Goal: Task Accomplishment & Management: Complete application form

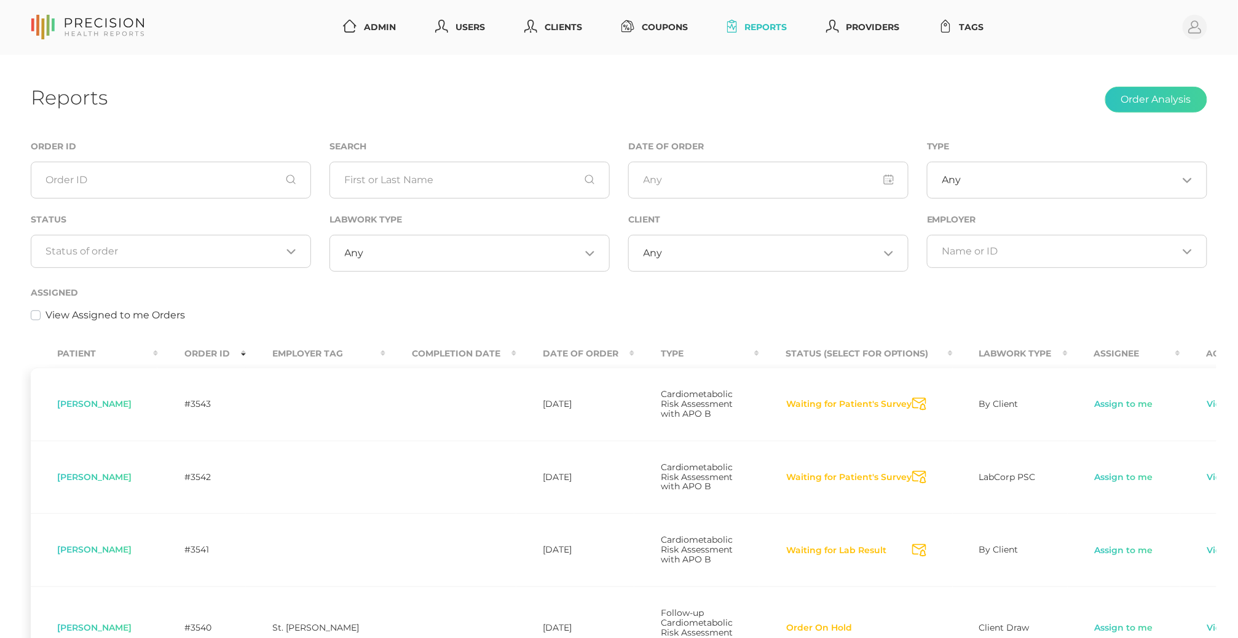
click at [136, 239] on div "Loading..." at bounding box center [171, 251] width 280 height 33
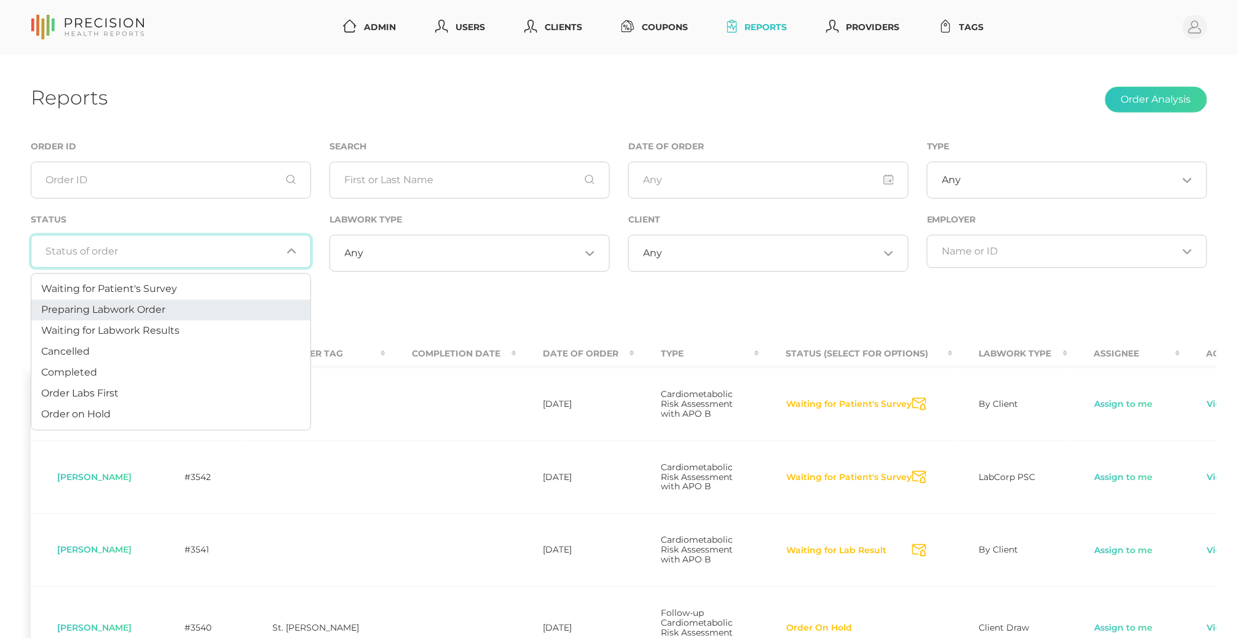
click at [114, 308] on span "Preparing Labwork Order" at bounding box center [103, 310] width 124 height 12
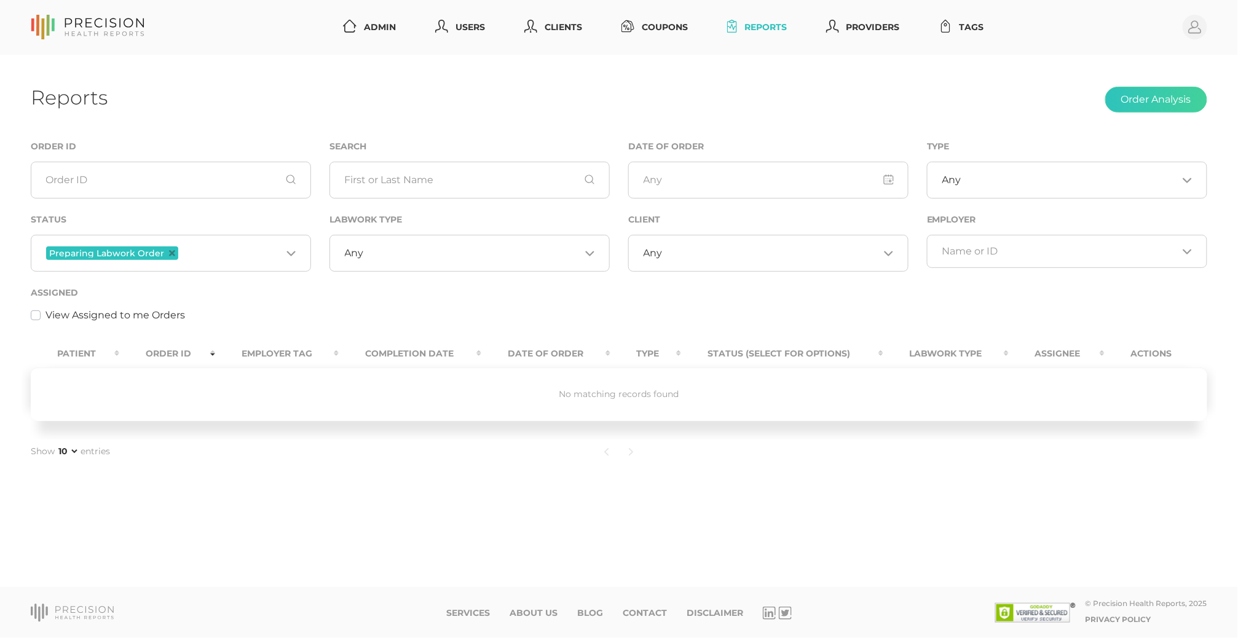
click at [197, 250] on input "Search for option" at bounding box center [231, 253] width 101 height 16
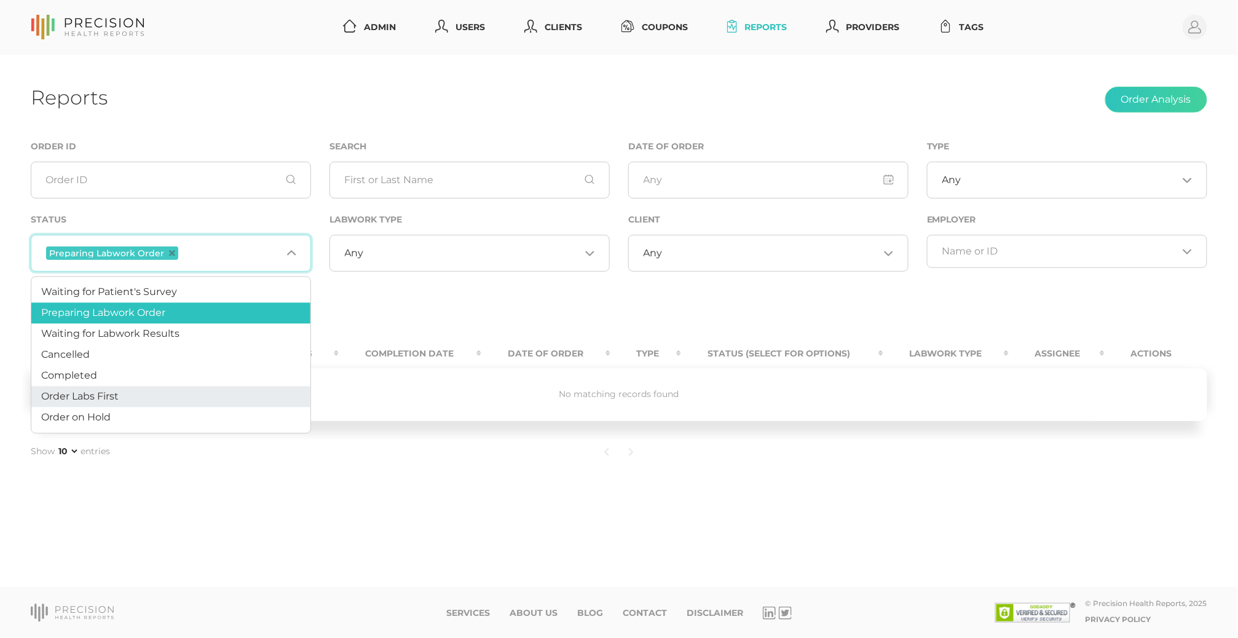
click at [128, 392] on li "Order Labs First" at bounding box center [170, 397] width 279 height 21
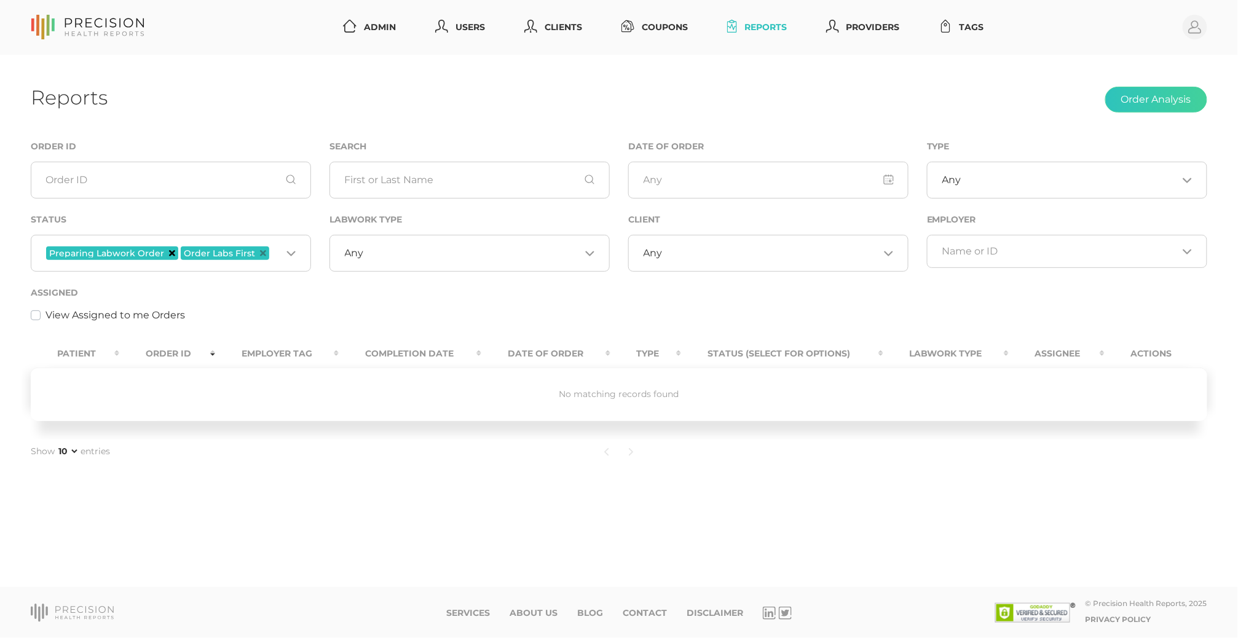
click at [170, 254] on icon "Deselect Preparing Labwork Order" at bounding box center [172, 253] width 6 height 6
click at [128, 256] on icon "Deselect Order Labs First" at bounding box center [128, 253] width 6 height 6
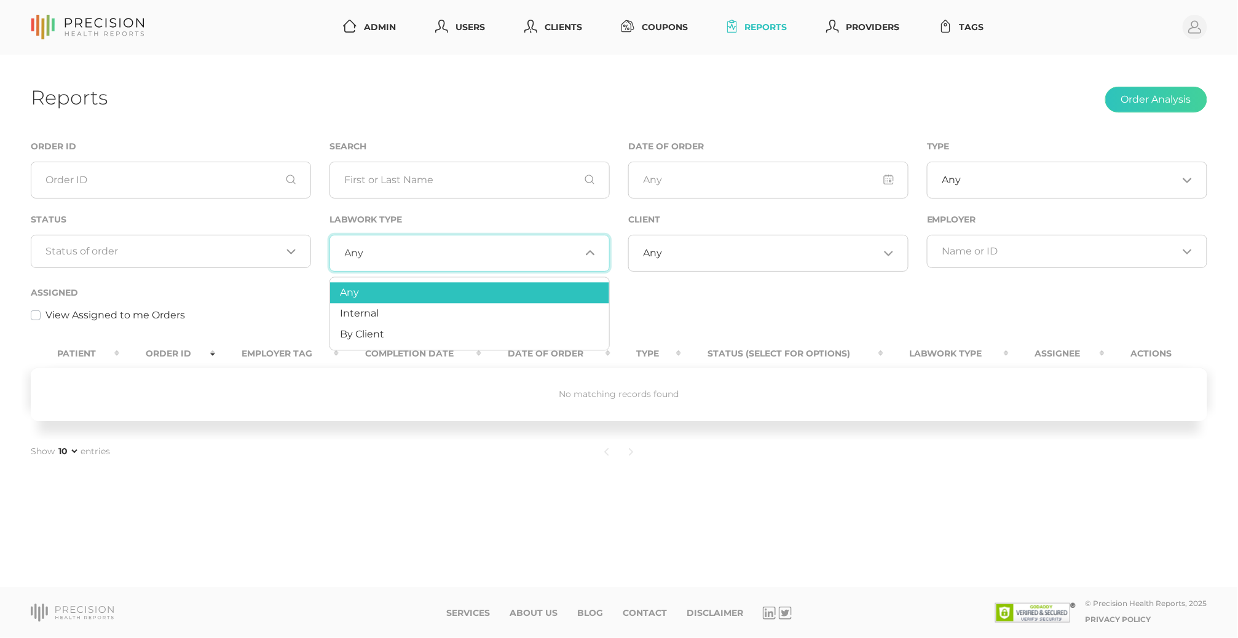
click at [398, 269] on div "Any Loading..." at bounding box center [470, 253] width 280 height 37
click at [900, 304] on div "Assigned View Assigned to me Orders" at bounding box center [619, 304] width 1177 height 38
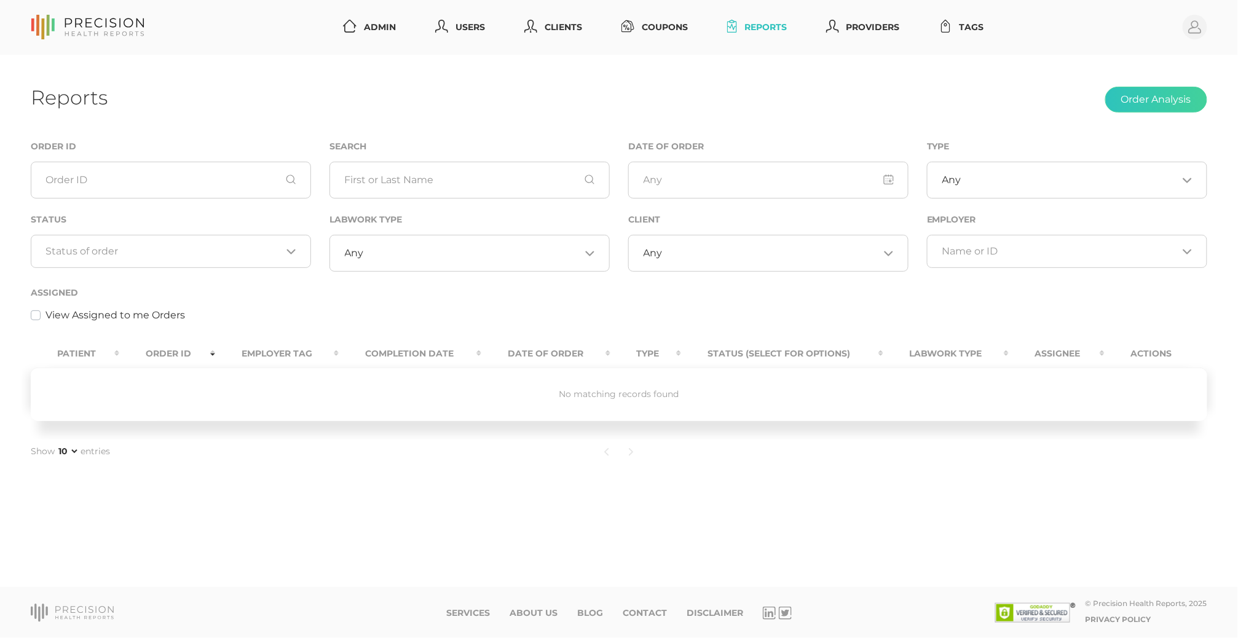
click at [443, 252] on input "Search for option" at bounding box center [472, 253] width 216 height 12
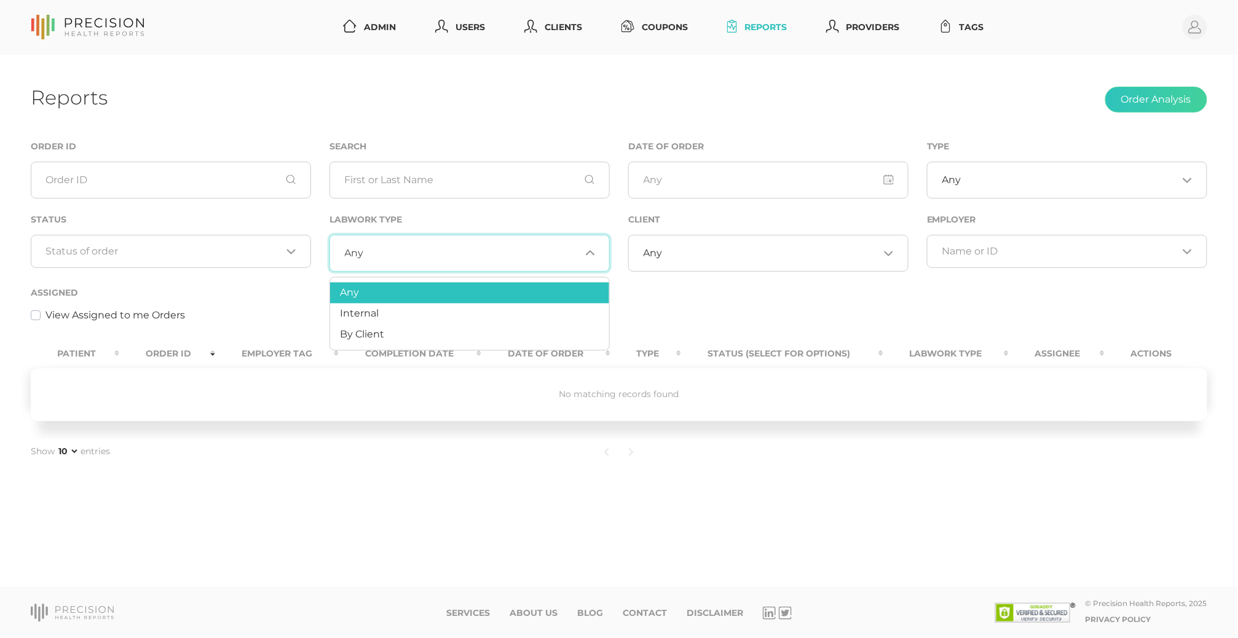
click at [222, 261] on div "Loading..." at bounding box center [171, 251] width 280 height 33
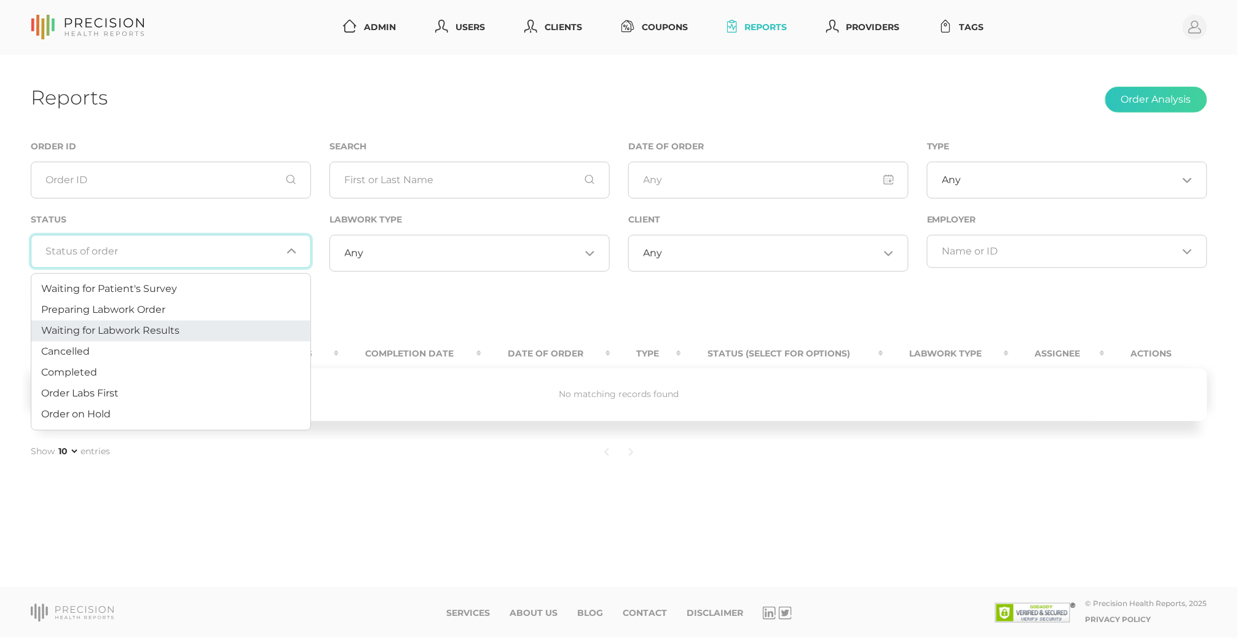
click at [182, 336] on li "Waiting for Labwork Results" at bounding box center [170, 331] width 279 height 21
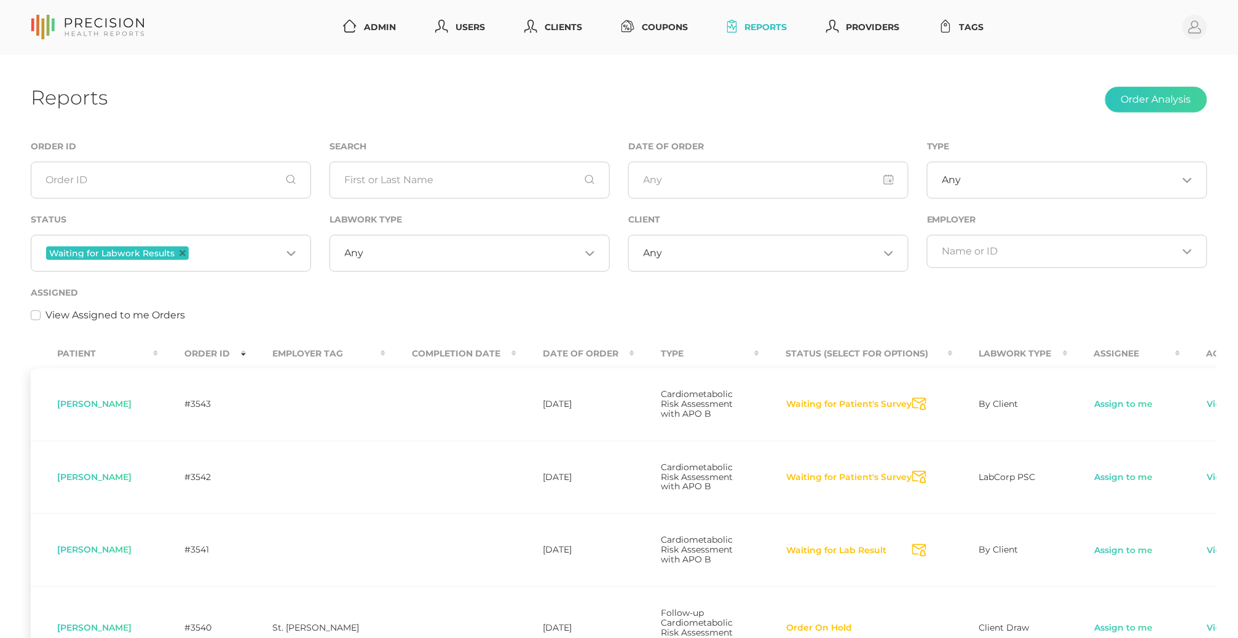
click at [437, 250] on input "Search for option" at bounding box center [472, 253] width 216 height 12
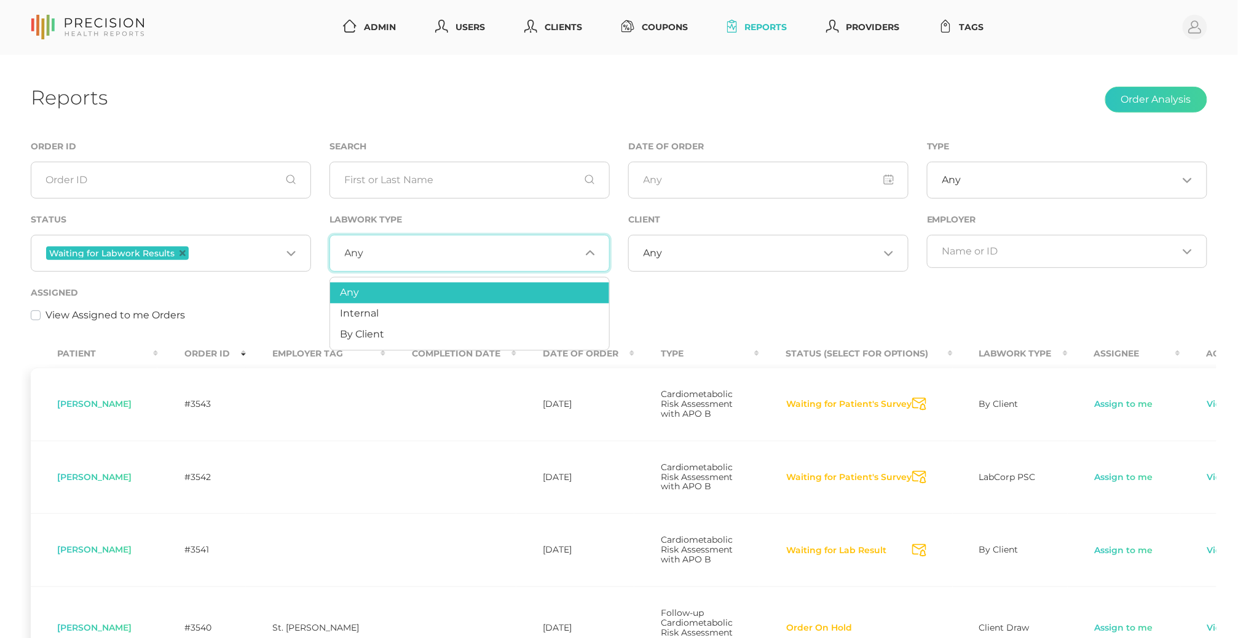
click at [436, 250] on input "Search for option" at bounding box center [472, 253] width 216 height 12
click at [697, 314] on div "View Assigned to me Orders" at bounding box center [619, 315] width 1177 height 15
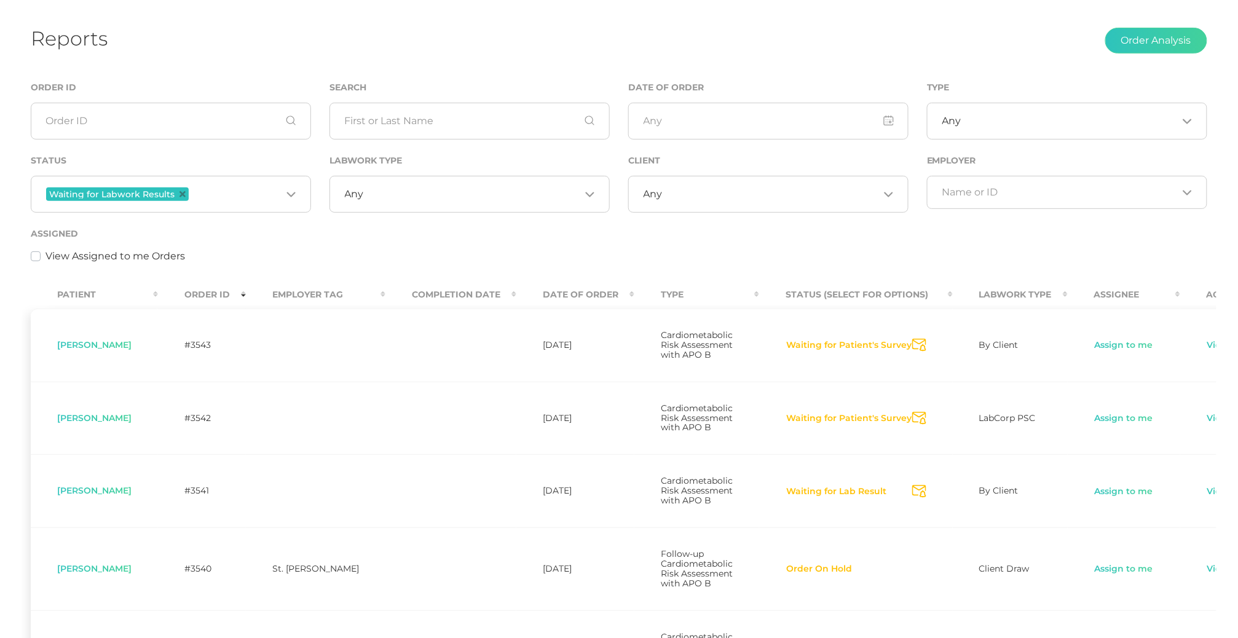
scroll to position [57, 0]
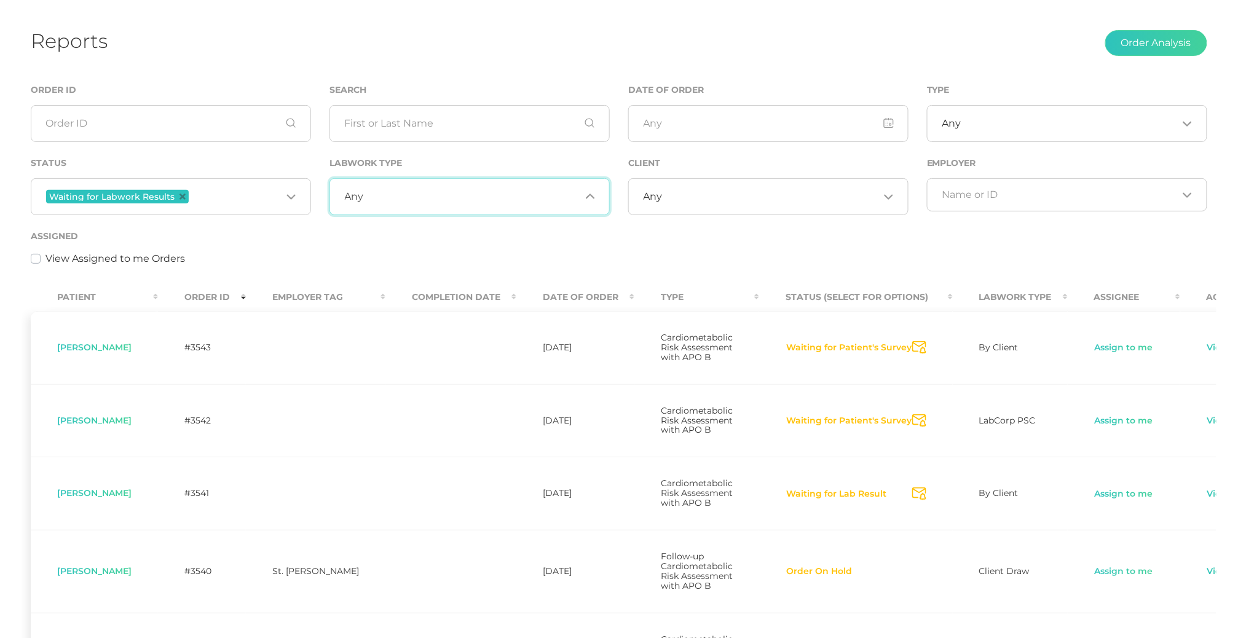
click at [491, 208] on div "Any Loading..." at bounding box center [470, 196] width 280 height 37
click at [306, 234] on div "Assigned View Assigned to me Orders" at bounding box center [619, 248] width 1177 height 38
click at [411, 205] on div "Any Loading..." at bounding box center [470, 196] width 280 height 37
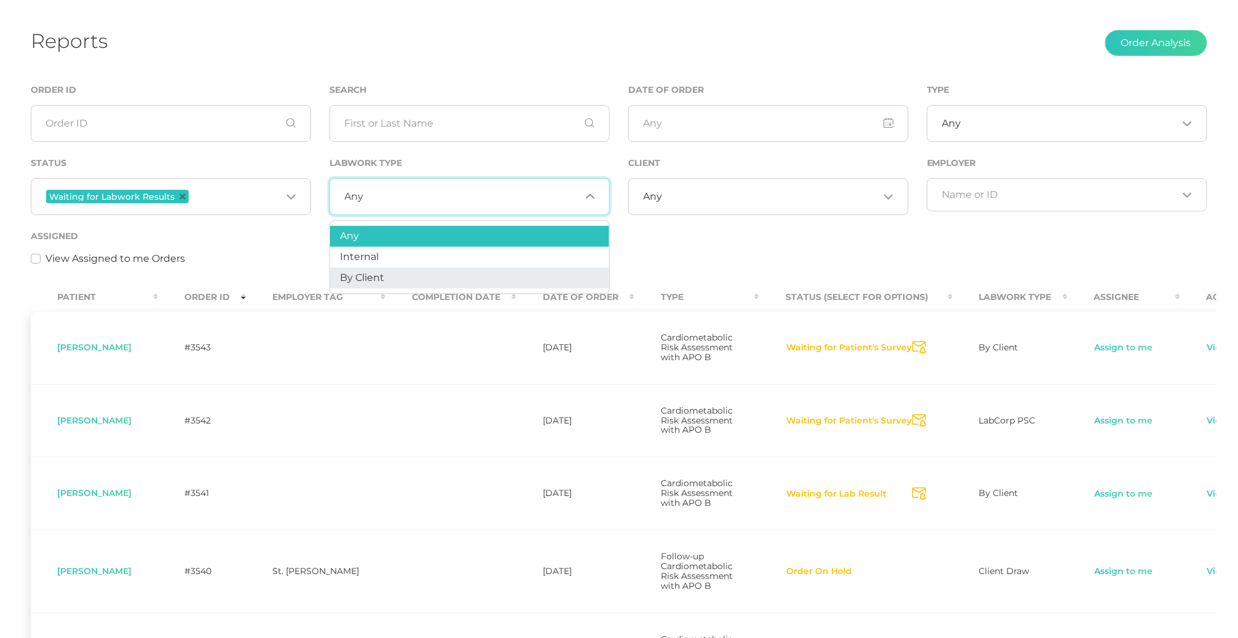
click at [385, 275] on li "By Client" at bounding box center [469, 278] width 279 height 21
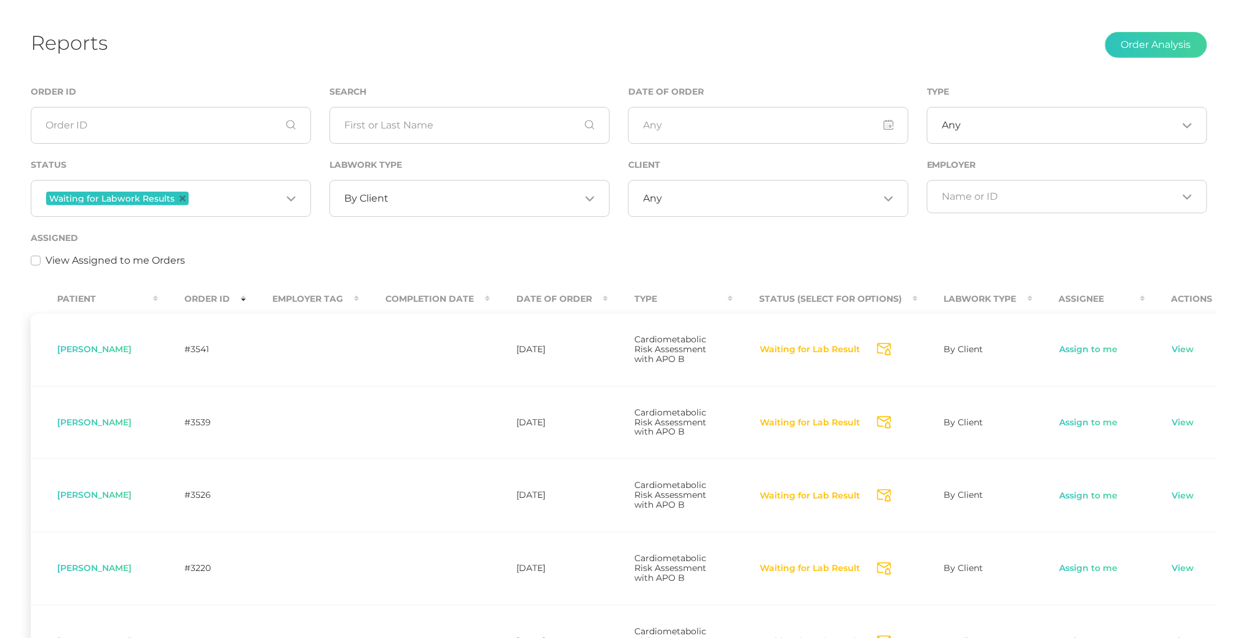
scroll to position [54, 0]
click at [382, 210] on div "By Client Loading..." at bounding box center [470, 199] width 280 height 37
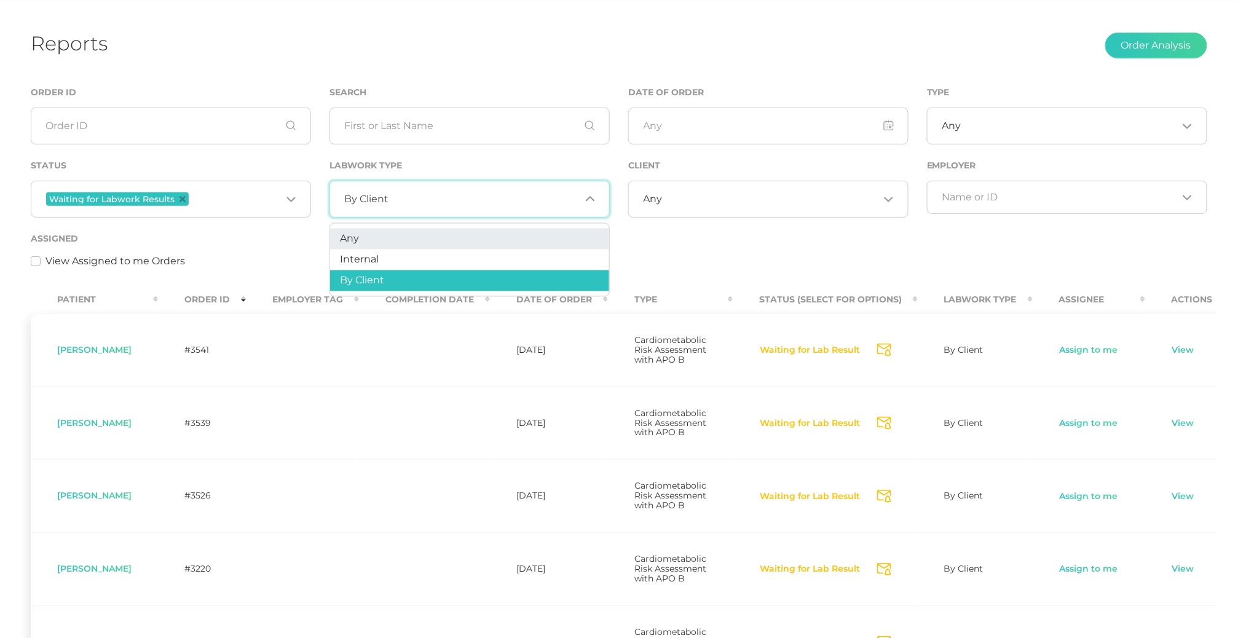
click at [374, 237] on li "Any" at bounding box center [469, 239] width 279 height 21
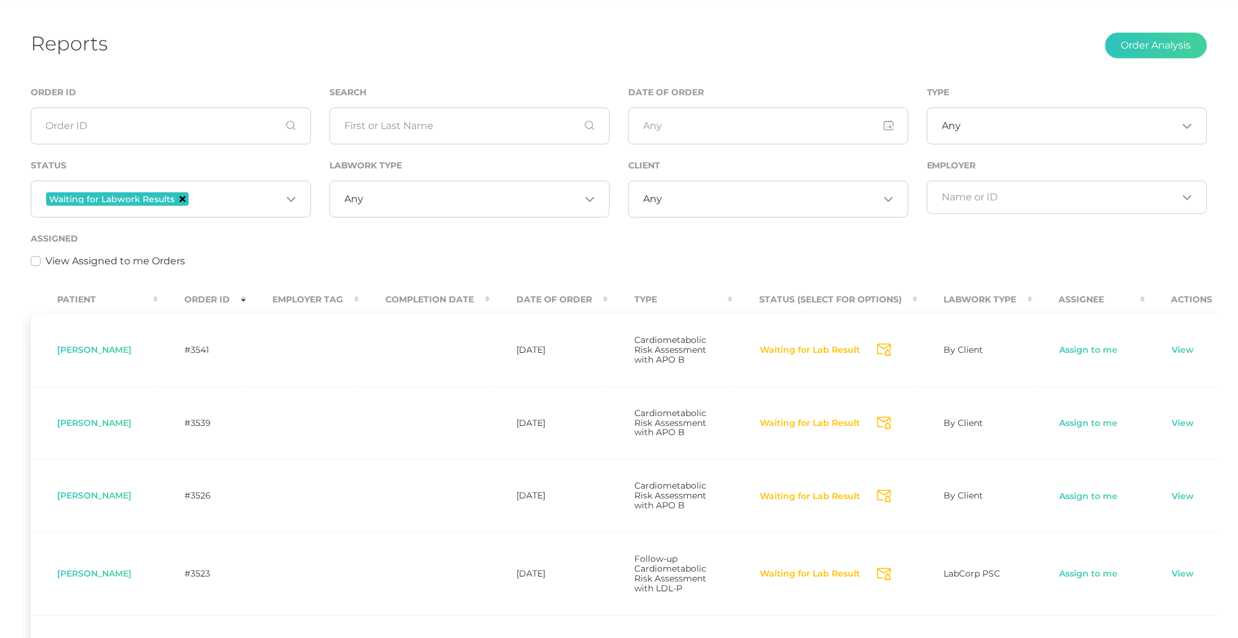
click at [182, 199] on icon "Deselect Waiting for Labwork Results" at bounding box center [183, 199] width 6 height 6
click at [373, 124] on input "text" at bounding box center [470, 126] width 280 height 37
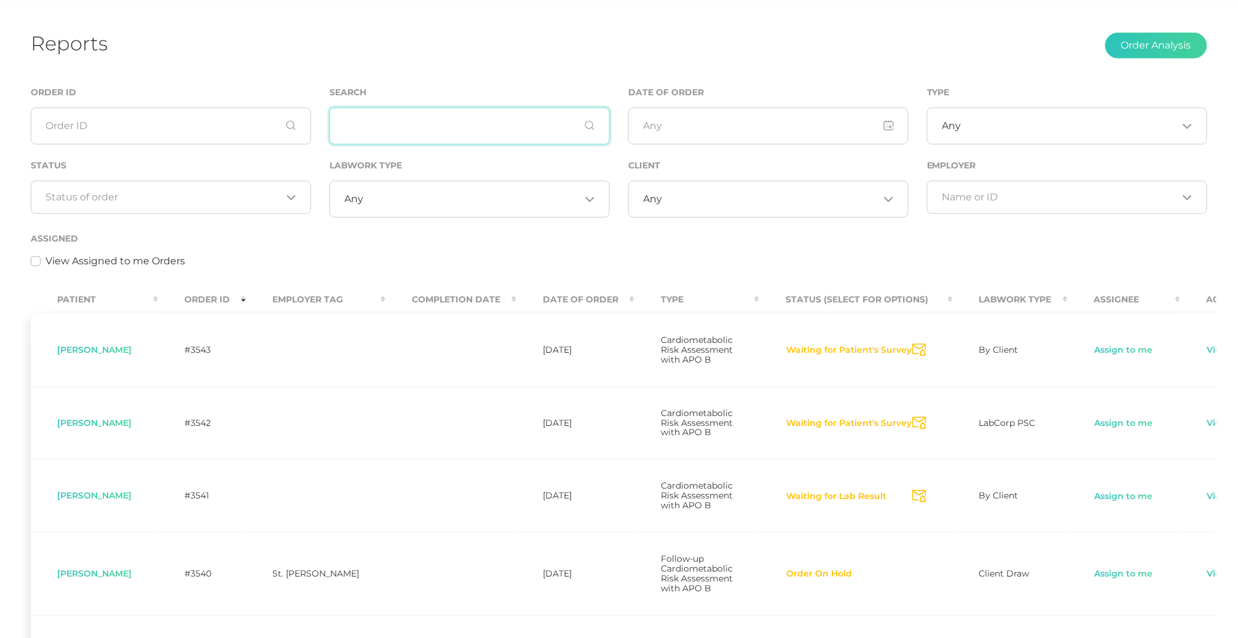
paste input "Sinouthasy"
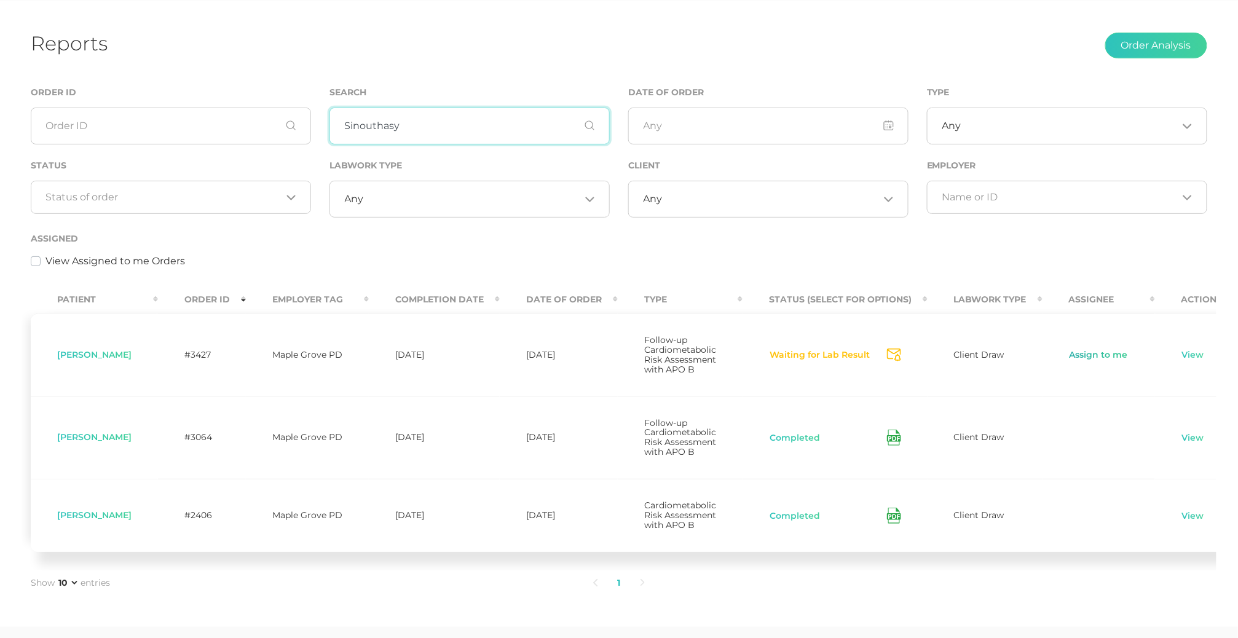
type input "Sinouthasy"
click at [1094, 357] on link "Assign to me" at bounding box center [1099, 355] width 60 height 12
click at [1187, 358] on link "View" at bounding box center [1191, 355] width 23 height 12
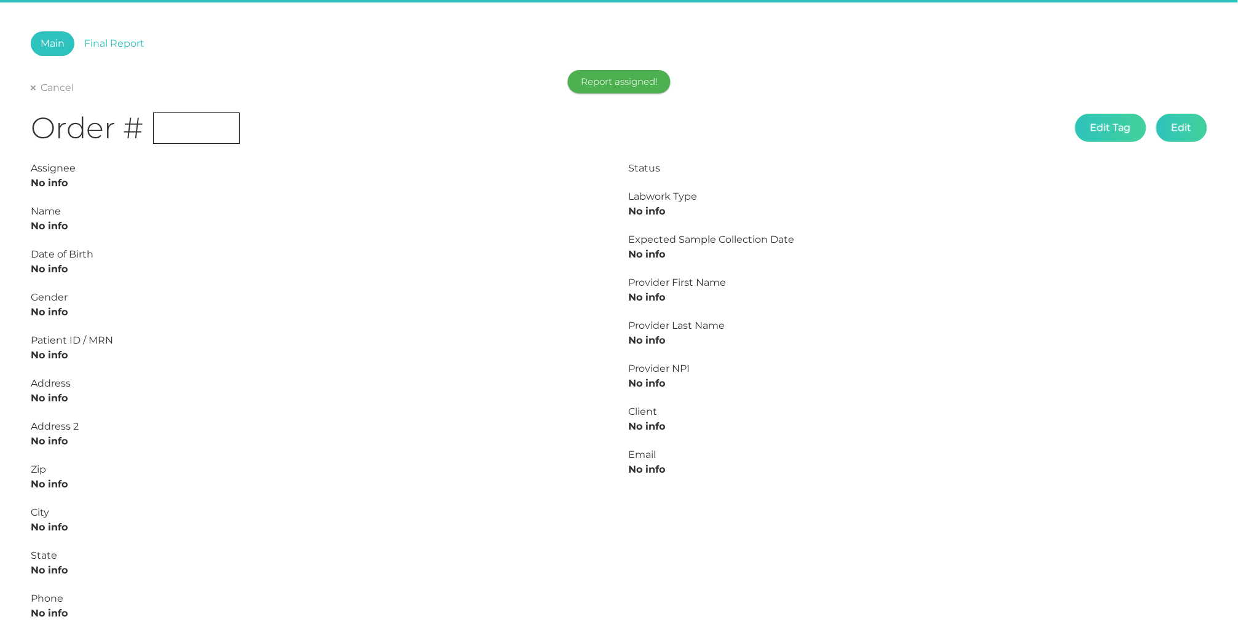
type input "L2504785118"
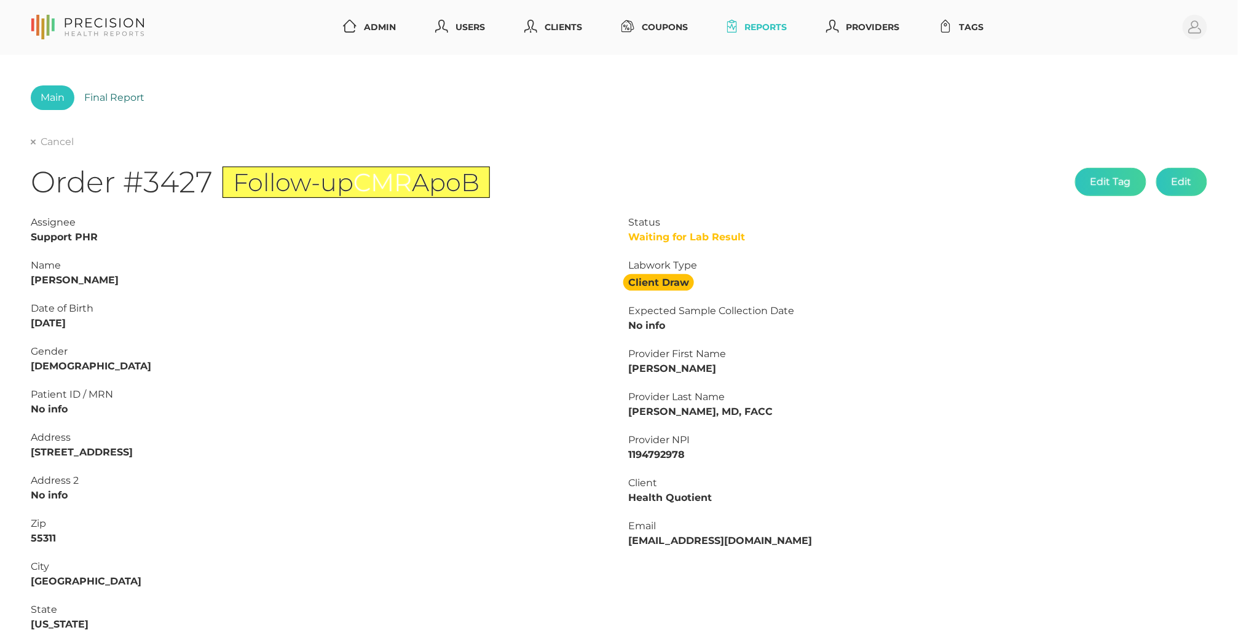
click at [124, 99] on link "Final Report" at bounding box center [114, 97] width 80 height 25
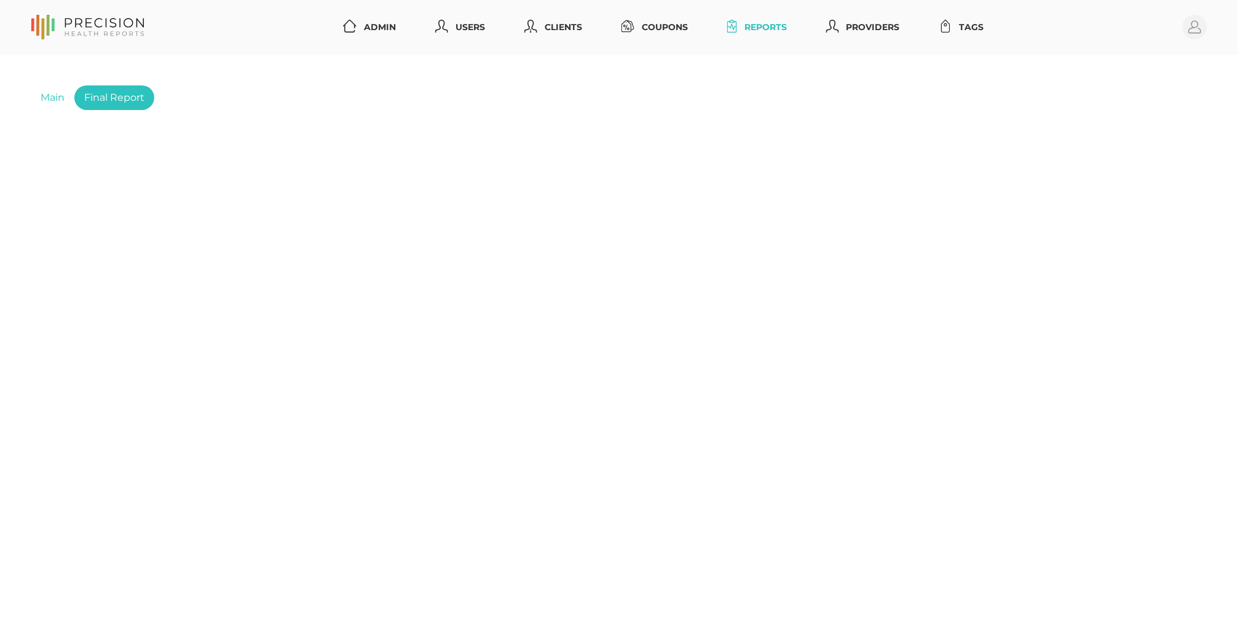
type input "197"
type input "54"
type input "84"
type input "113"
type input "103"
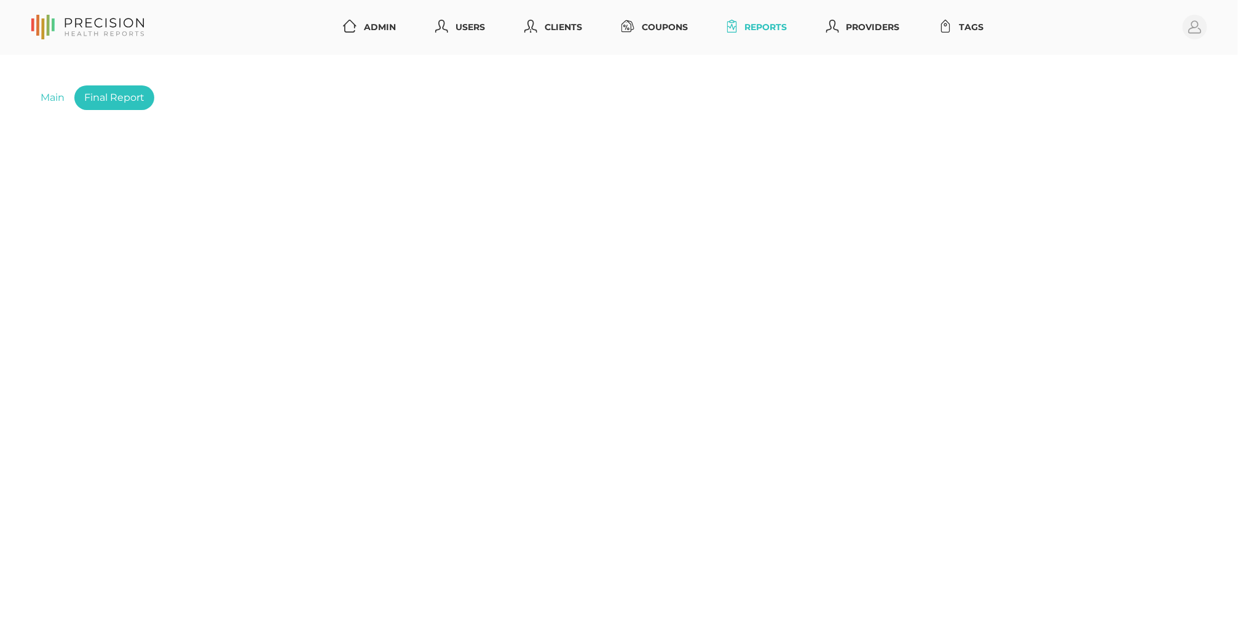
type input "85"
type input "1.1"
type input "90"
type input "14.9"
type input "40.5"
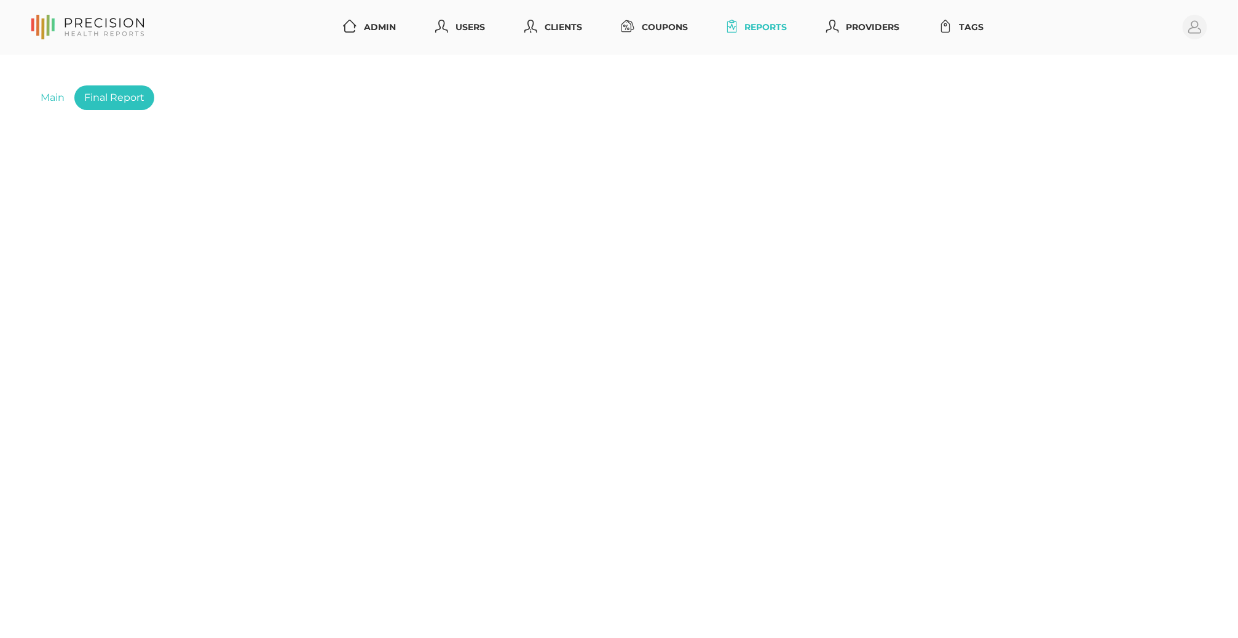
type input "21.1"
type input "10.2"
type input "20"
type input "5.6"
type input "16.2"
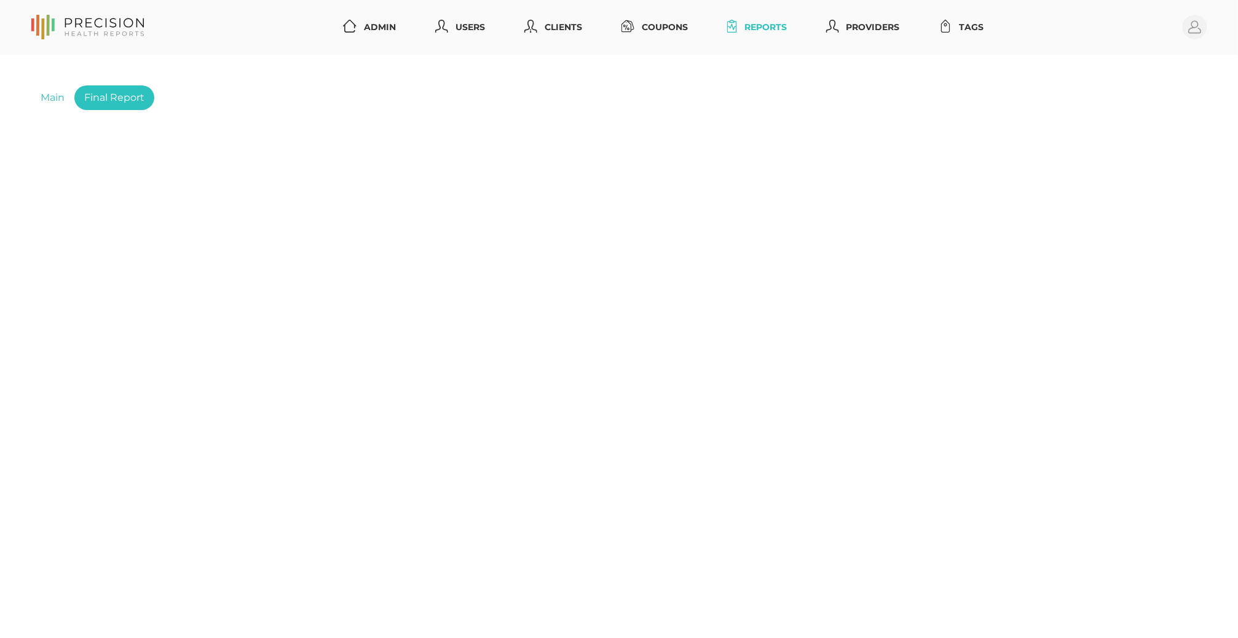
type input "301"
type input "83"
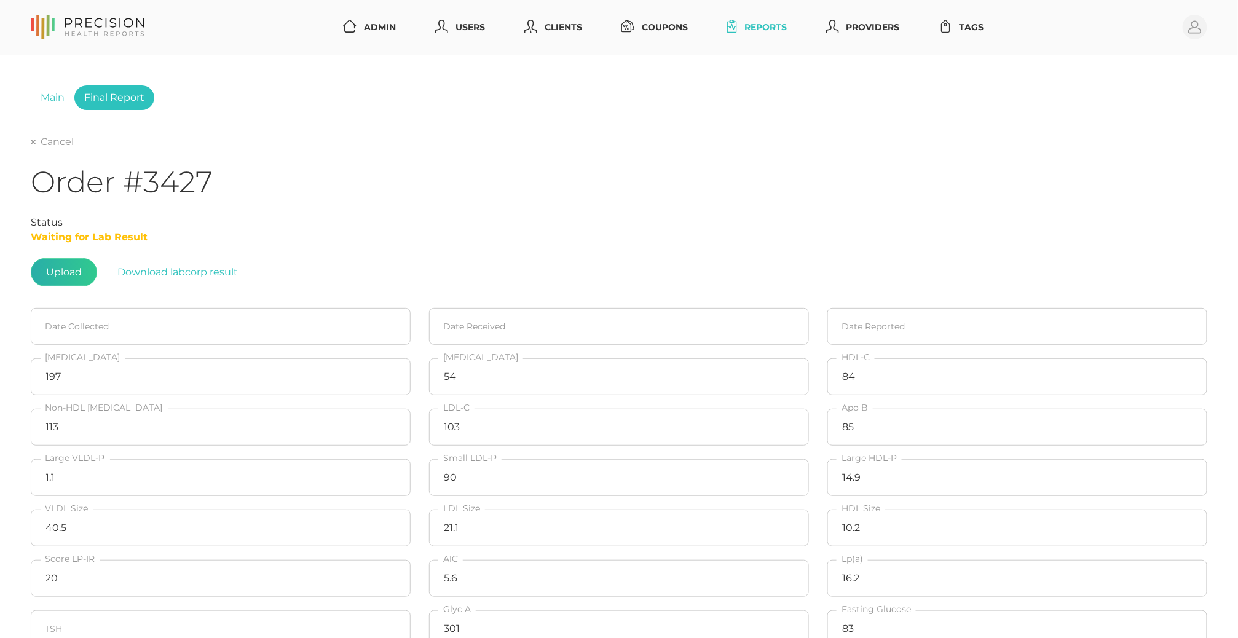
click at [62, 278] on label at bounding box center [63, 272] width 65 height 27
click at [82, 267] on input "file" at bounding box center [82, 266] width 1 height 1
type input "C:\fakepath\b53de9db-a989-46e2-8b75-8096c7300c60.pdf"
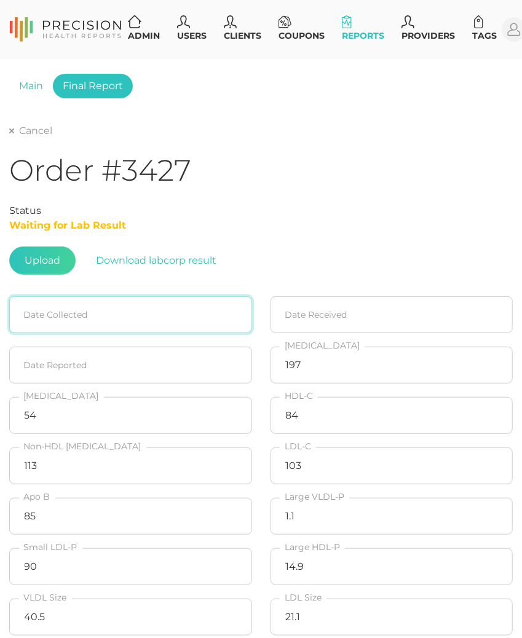
click at [178, 321] on input at bounding box center [130, 314] width 243 height 37
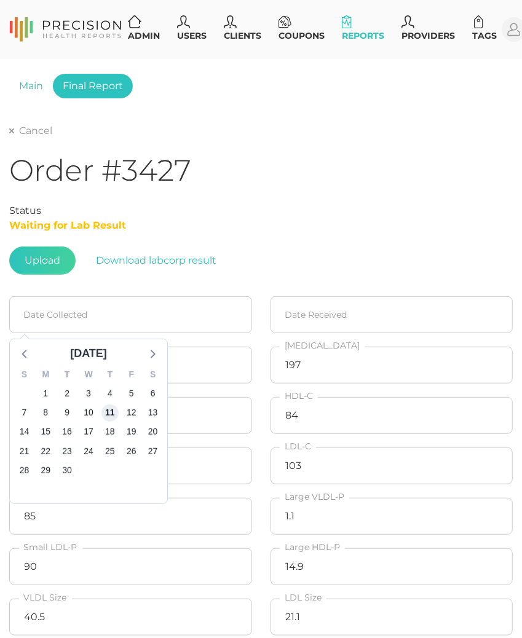
click at [104, 414] on span "11" at bounding box center [109, 413] width 17 height 17
type input "[DATE]"
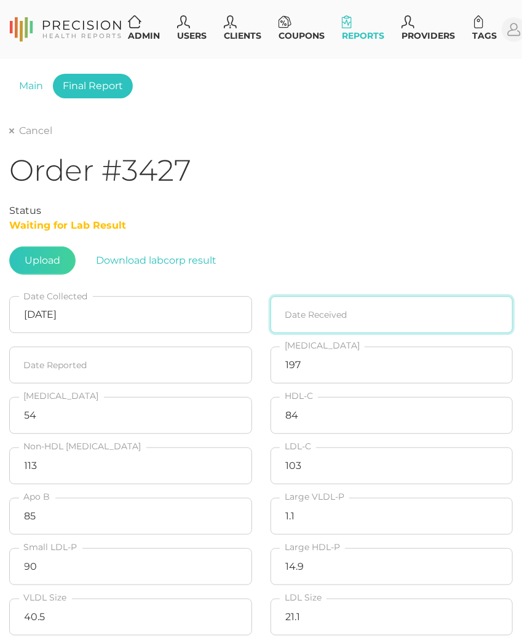
click at [327, 314] on input at bounding box center [392, 314] width 243 height 37
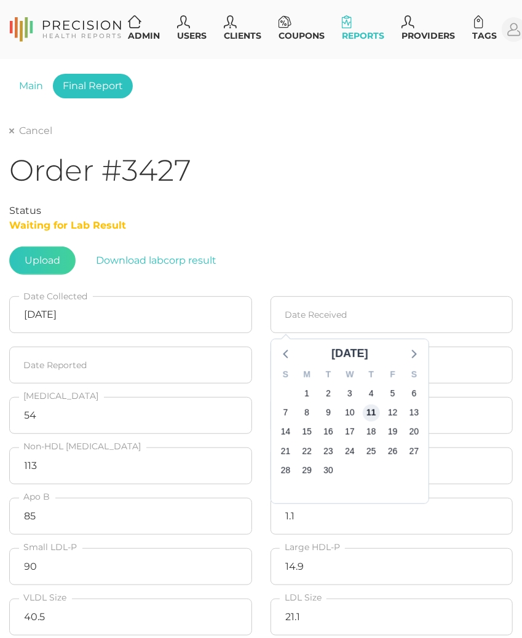
click at [374, 413] on span "11" at bounding box center [370, 413] width 17 height 17
type input "[DATE]"
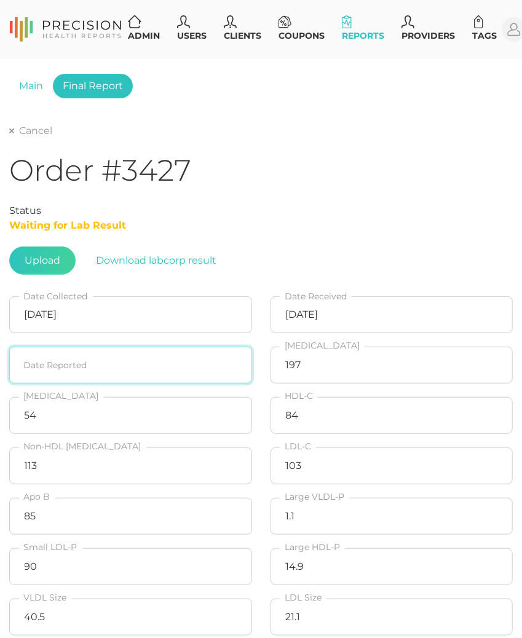
click at [74, 370] on input at bounding box center [130, 365] width 243 height 37
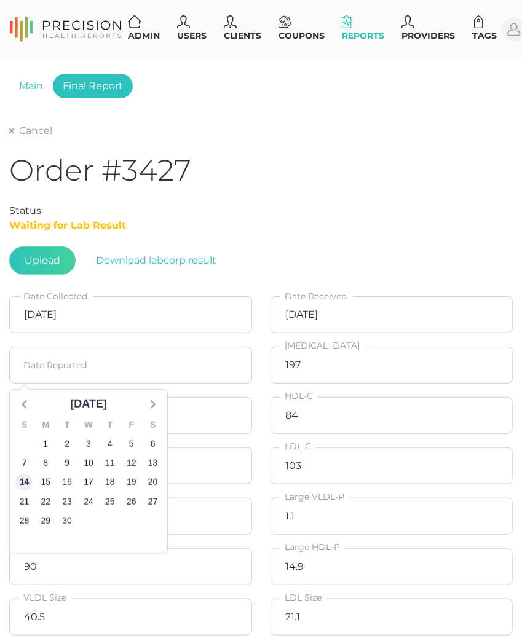
click at [28, 478] on span "14" at bounding box center [23, 482] width 17 height 17
type input "[DATE]"
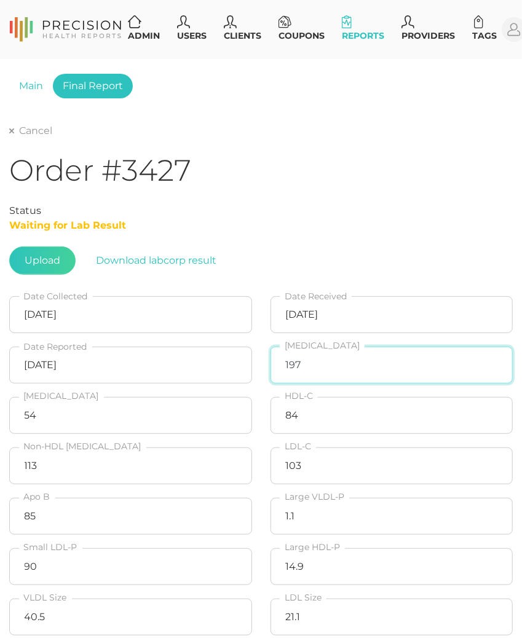
click at [326, 375] on input "197" at bounding box center [392, 365] width 243 height 37
type input "181"
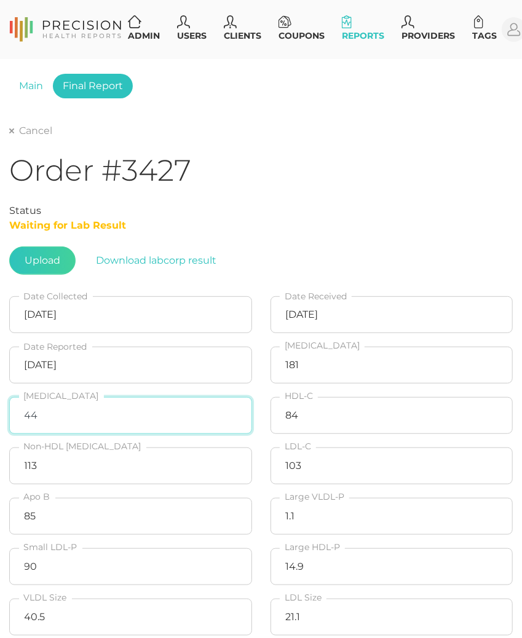
type input "44"
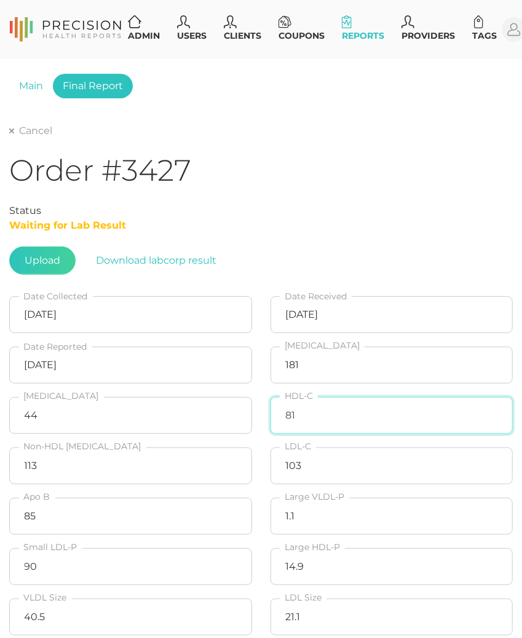
type input "81"
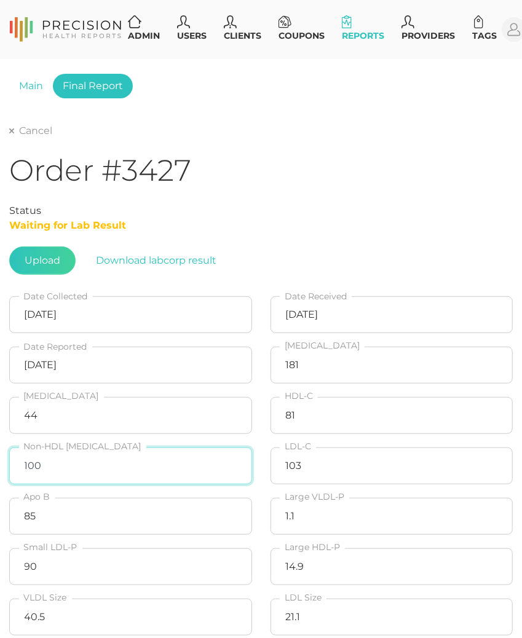
type input "100"
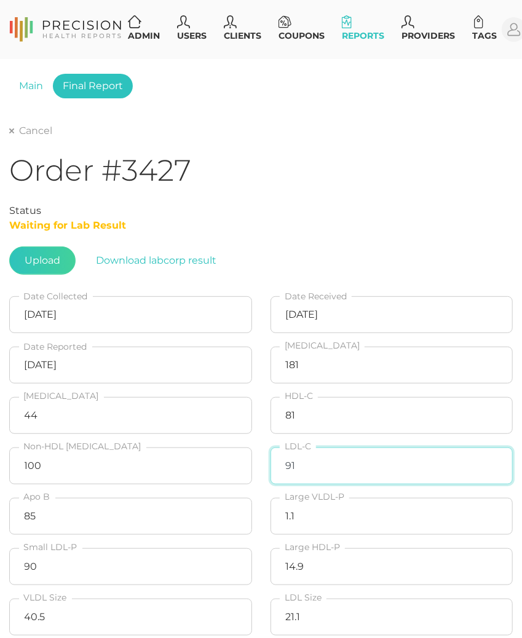
type input "91"
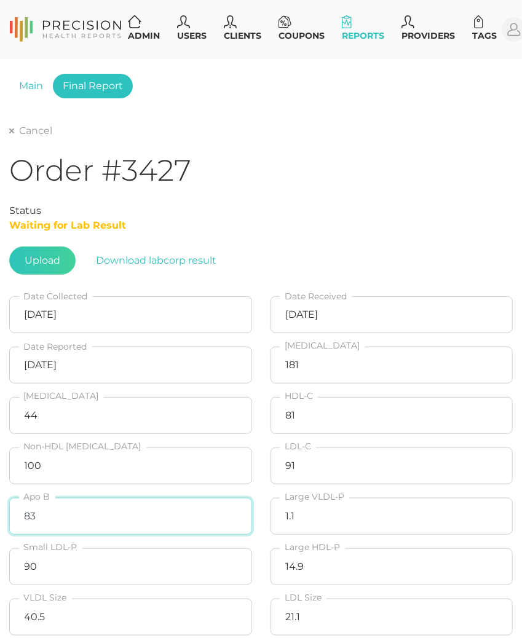
type input "83"
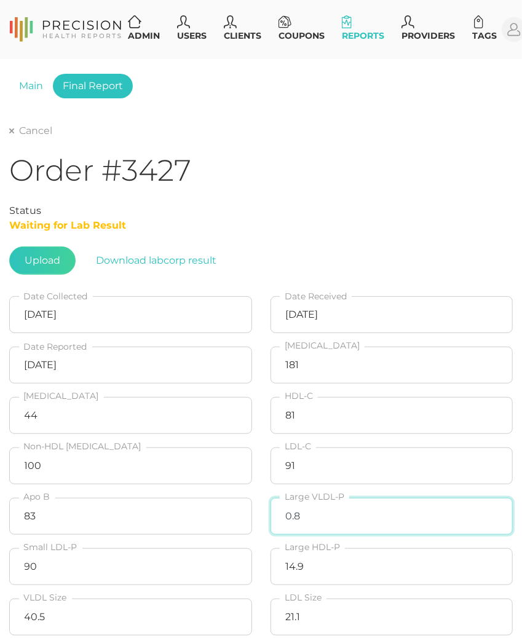
type input "0.8"
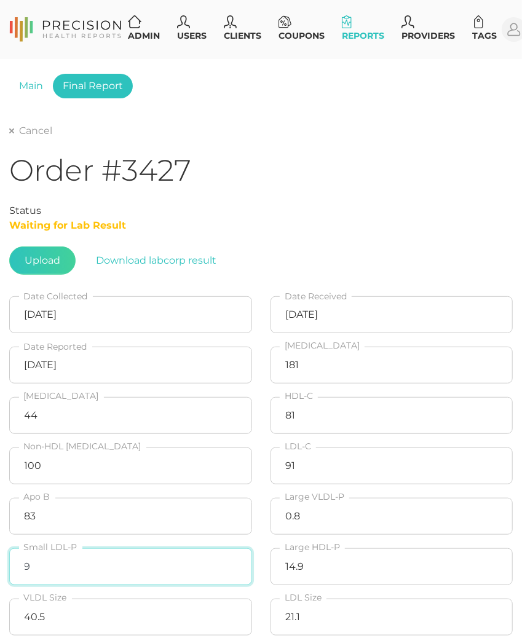
type input "90"
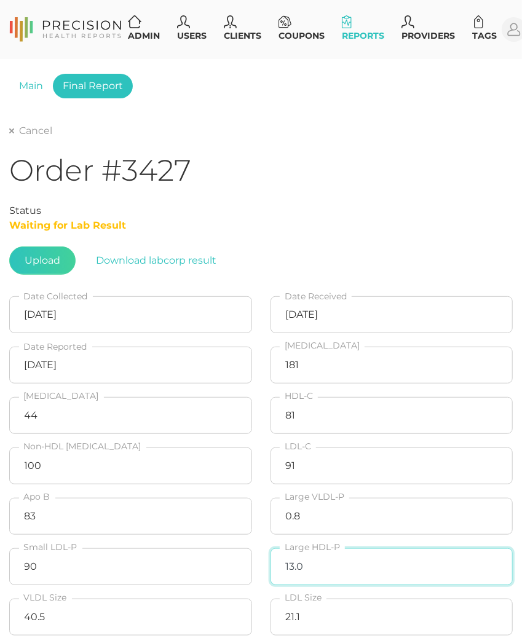
type input "13.0"
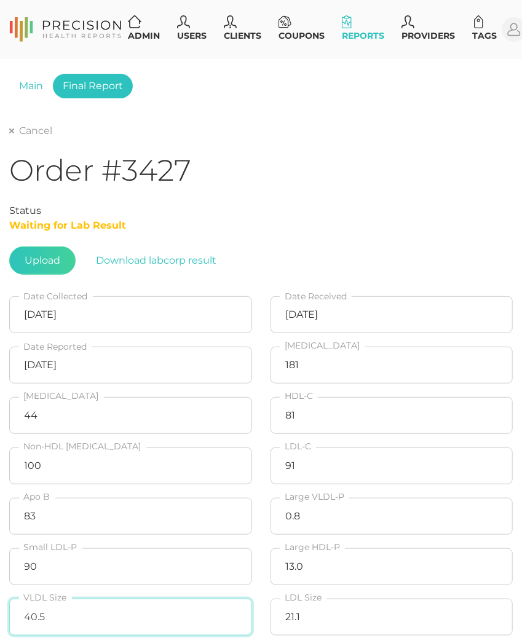
type input "3"
type input "40.3"
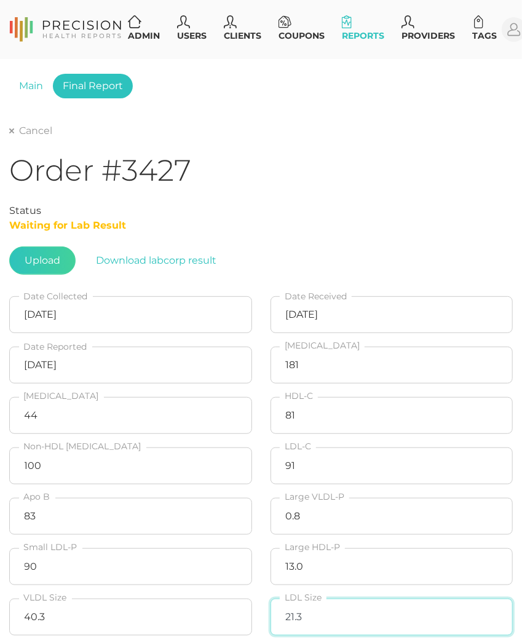
type input "21.3"
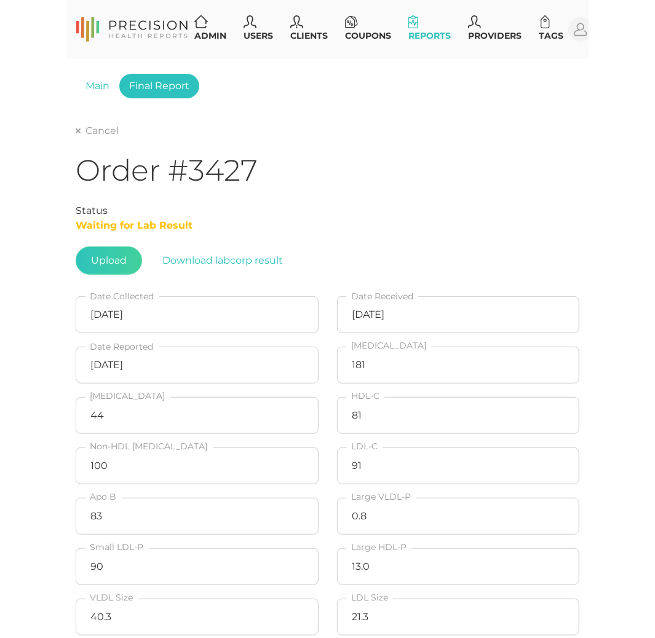
scroll to position [350, 0]
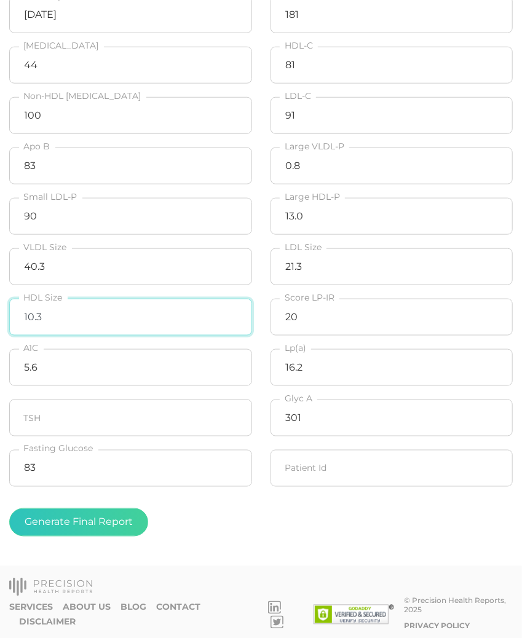
type input "10.3"
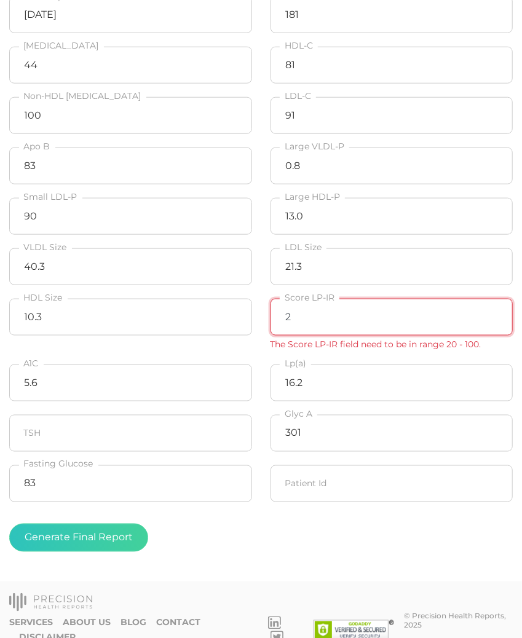
type input "20"
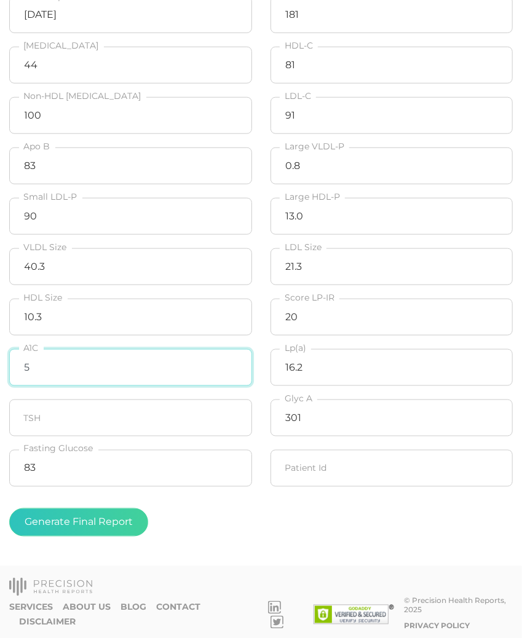
type input "5.6"
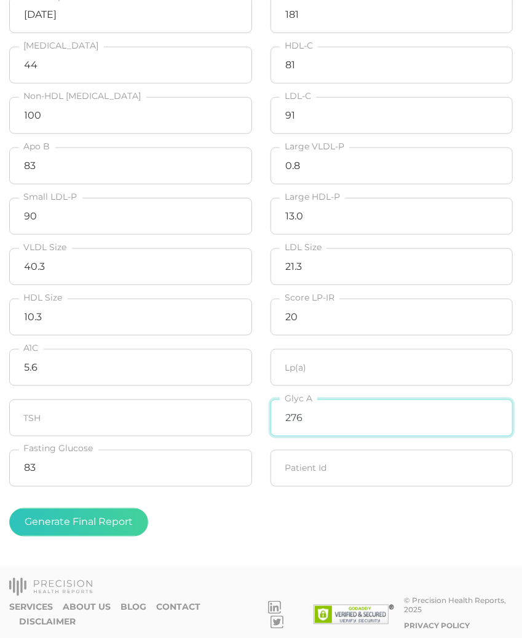
type input "301"
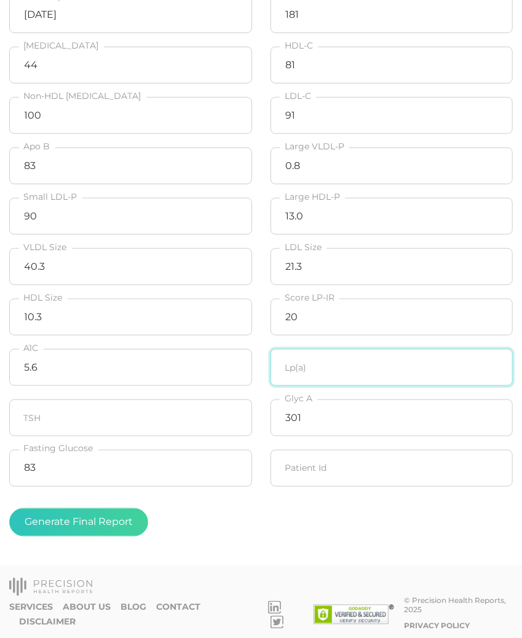
type input "16.2"
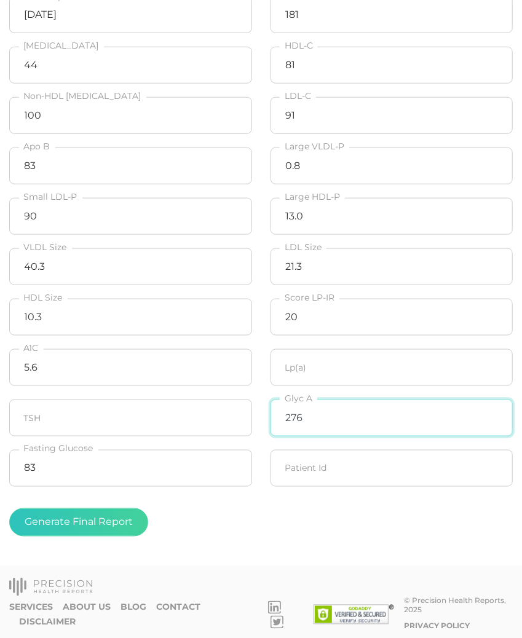
type input "276"
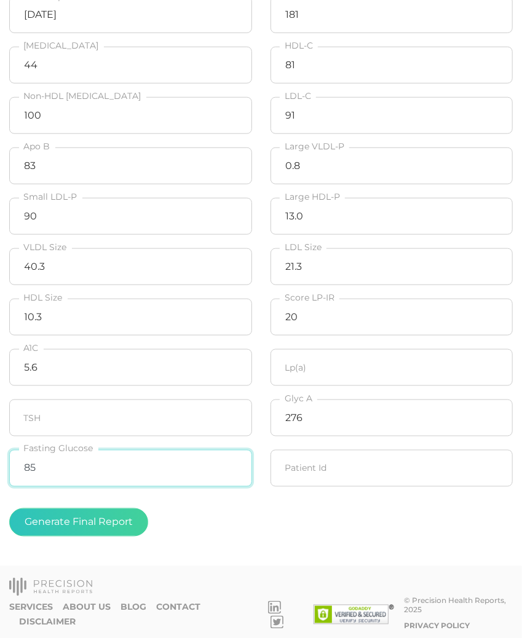
type input "85"
click at [296, 390] on fieldset "Lp(a)" at bounding box center [391, 367] width 261 height 50
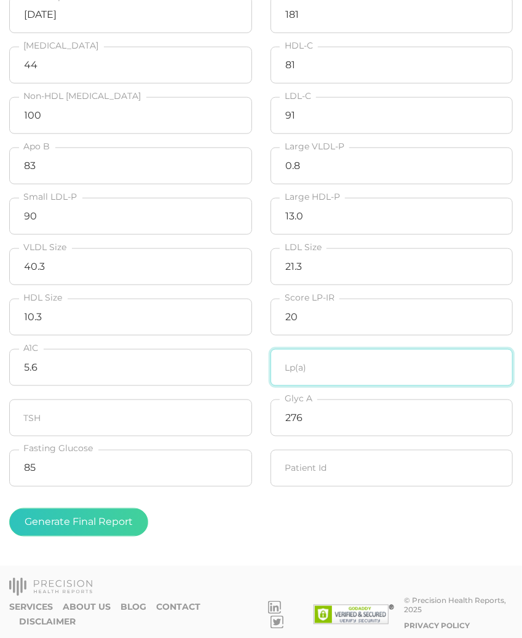
click at [308, 366] on input "number" at bounding box center [392, 367] width 243 height 37
type input "13.2"
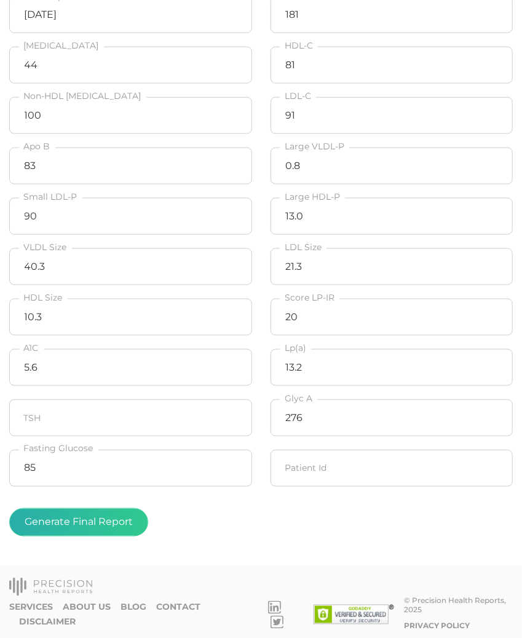
click at [105, 521] on button "Generate Final Report" at bounding box center [78, 522] width 139 height 28
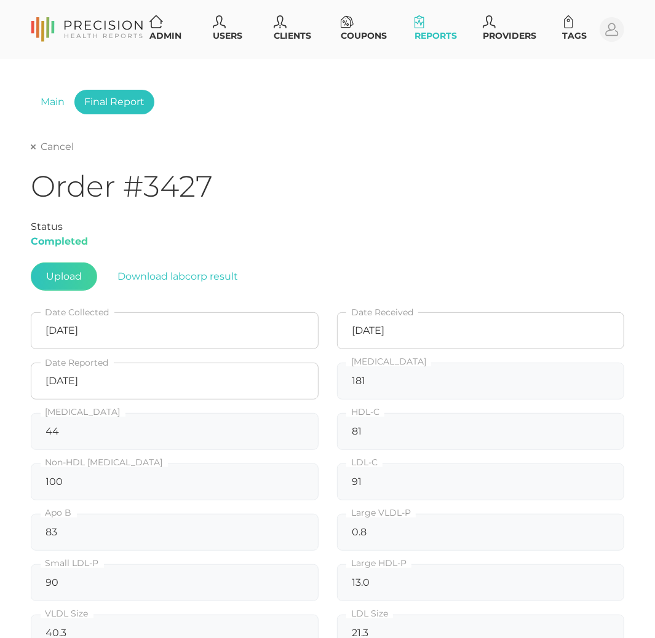
scroll to position [0, 0]
click at [41, 139] on div "Cancel" at bounding box center [327, 146] width 593 height 15
click at [41, 144] on link "Cancel" at bounding box center [52, 147] width 43 height 12
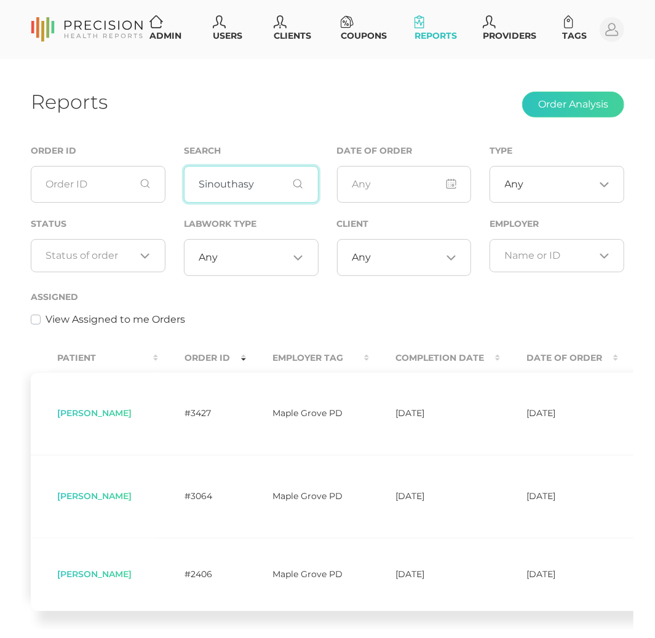
click at [223, 188] on input "Sinouthasy" at bounding box center [251, 184] width 135 height 37
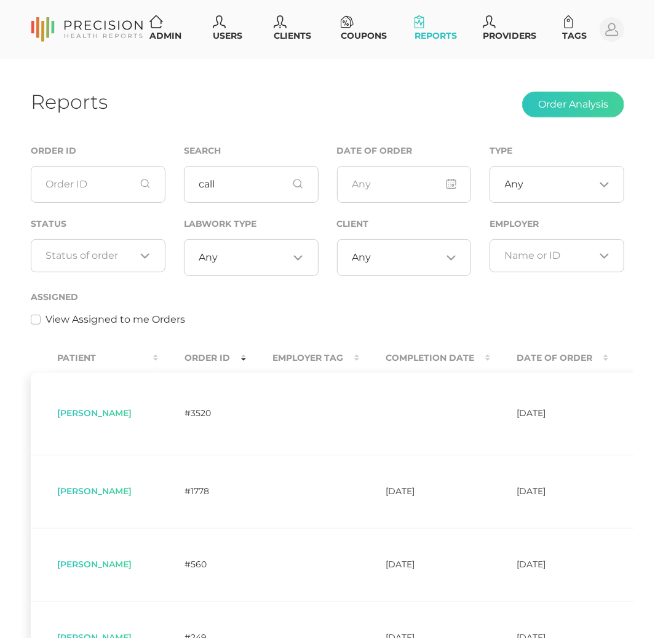
drag, startPoint x: 229, startPoint y: 211, endPoint x: 290, endPoint y: 287, distance: 96.6
click at [290, 287] on div "Labwork Type Any Loading..." at bounding box center [251, 252] width 153 height 73
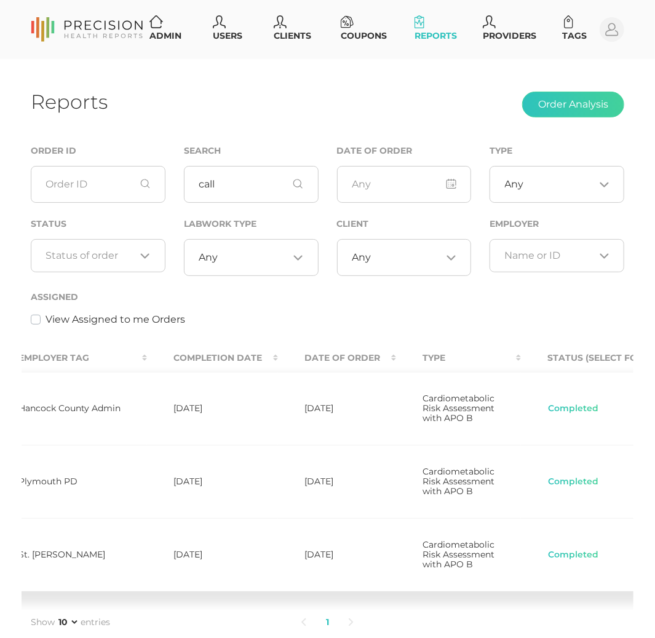
scroll to position [0, 197]
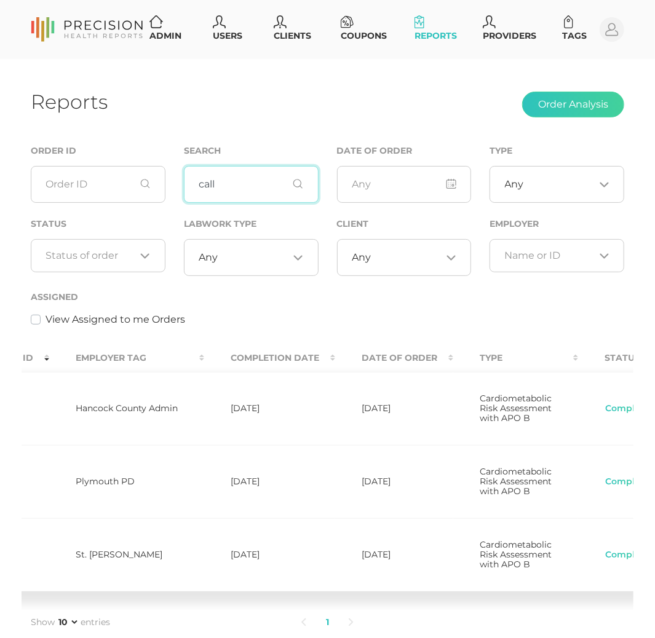
click at [223, 192] on input "call" at bounding box center [251, 184] width 135 height 37
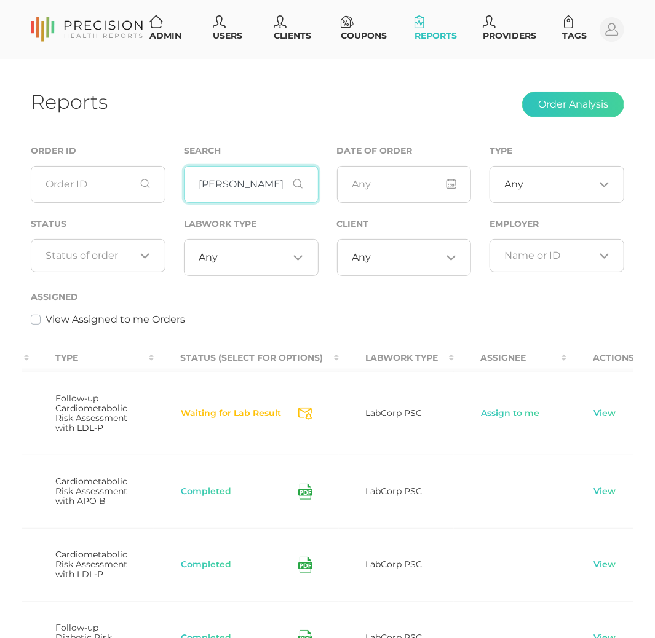
scroll to position [0, 589]
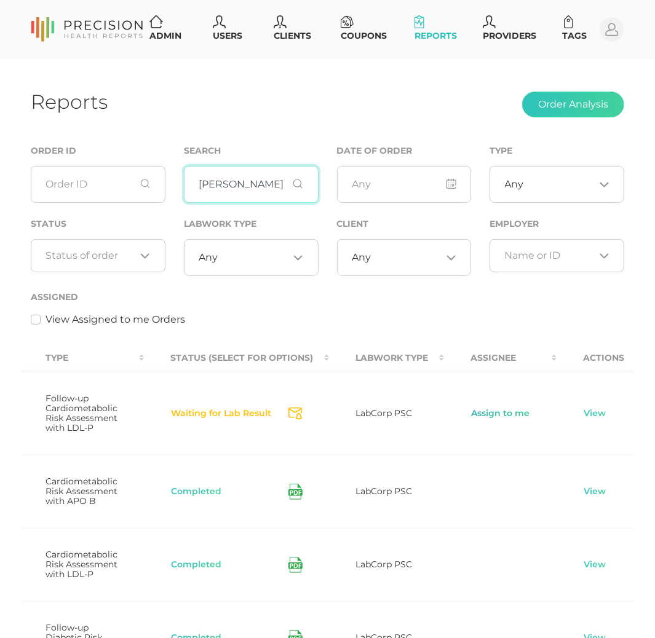
type input "[PERSON_NAME]"
click at [486, 419] on link "Assign to me" at bounding box center [500, 414] width 60 height 12
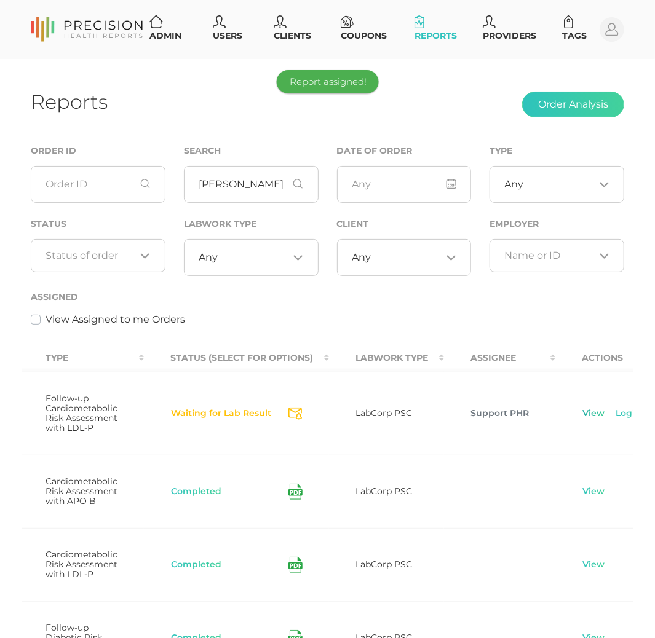
click at [582, 411] on link "View" at bounding box center [593, 414] width 23 height 12
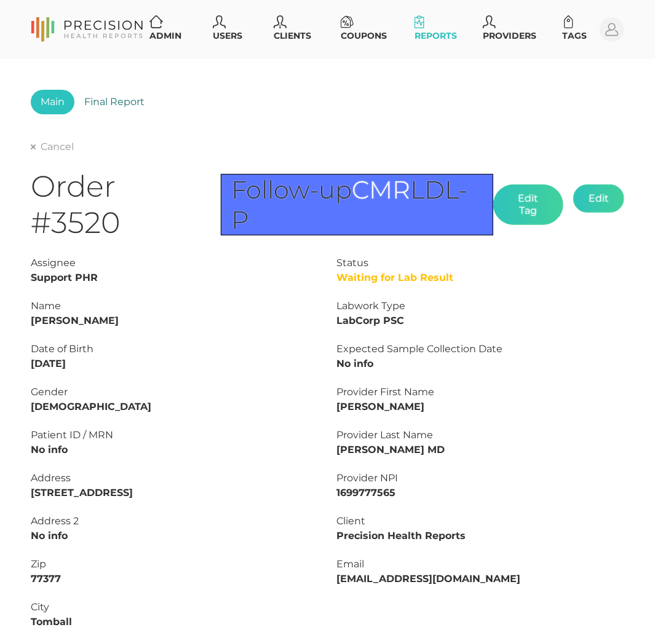
click at [128, 103] on link "Final Report" at bounding box center [114, 102] width 80 height 25
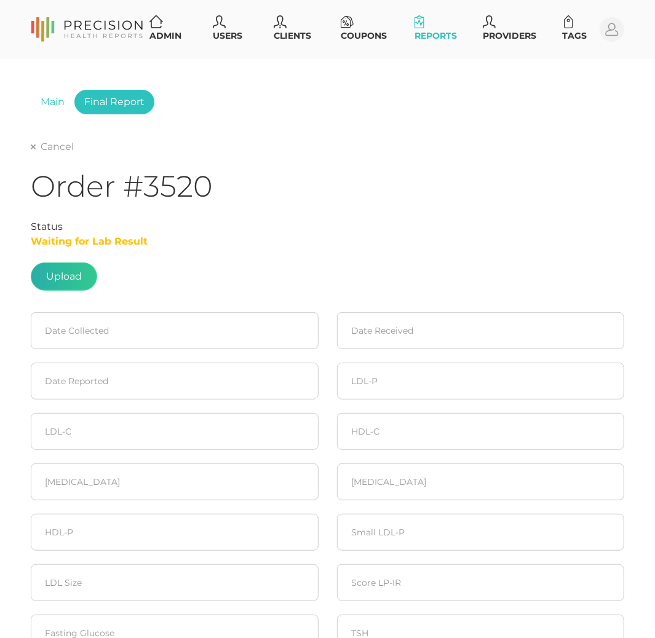
click at [45, 272] on label at bounding box center [63, 276] width 65 height 27
click at [82, 271] on input "file" at bounding box center [82, 271] width 1 height 1
type input "C:\fakepath\[PERSON_NAME] 1 2.pdf"
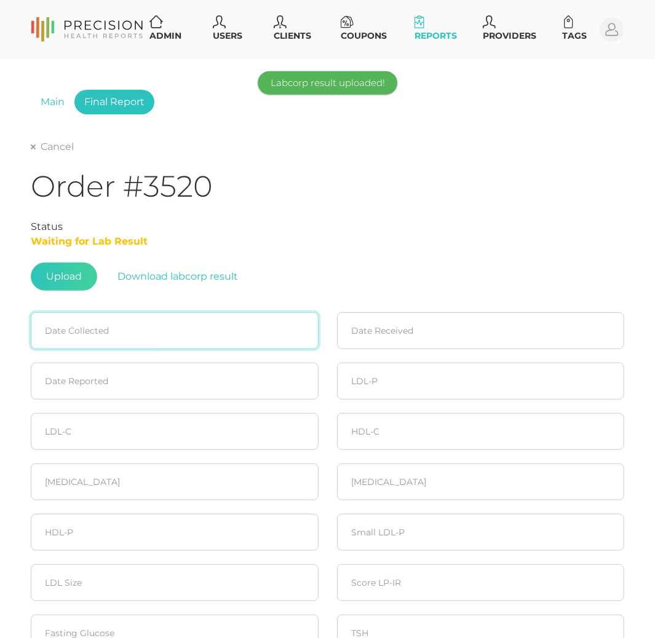
click at [97, 328] on input at bounding box center [175, 330] width 288 height 37
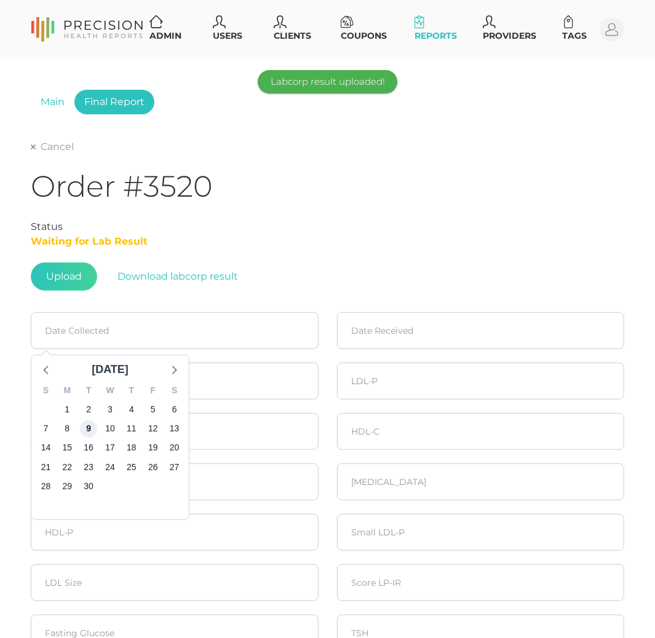
click at [86, 429] on span "9" at bounding box center [88, 429] width 17 height 17
type input "[DATE]"
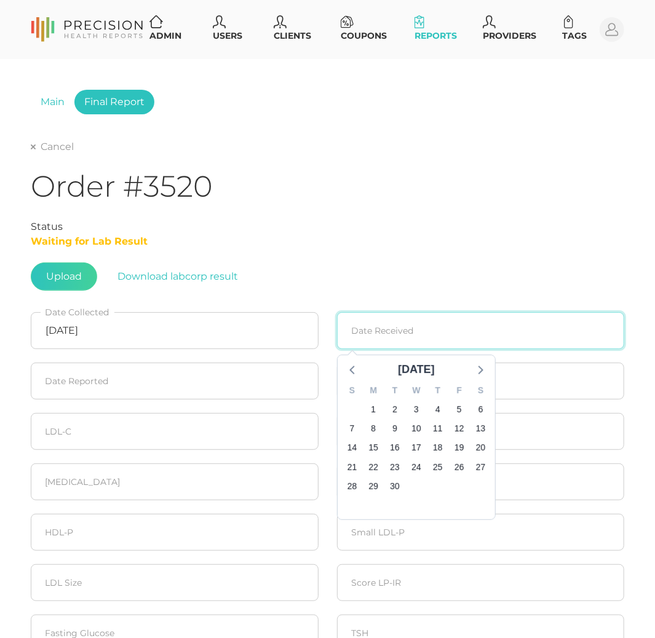
click at [425, 333] on input at bounding box center [481, 330] width 288 height 37
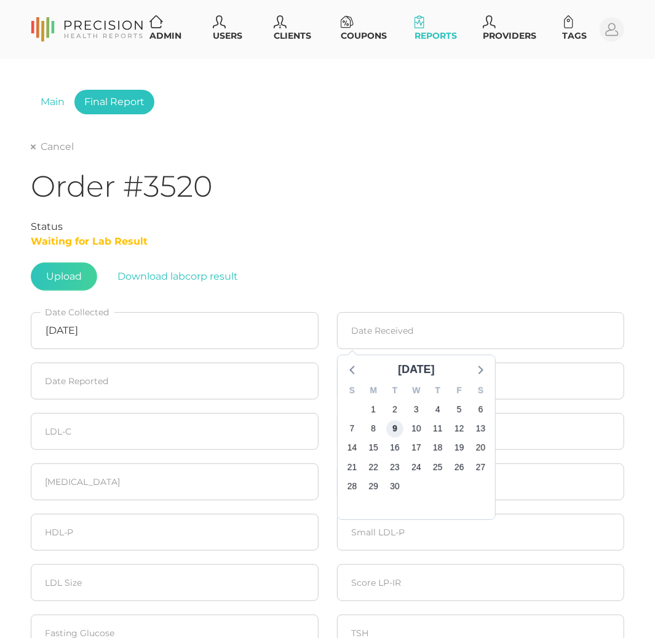
click at [401, 429] on span "9" at bounding box center [394, 429] width 17 height 17
type input "[DATE]"
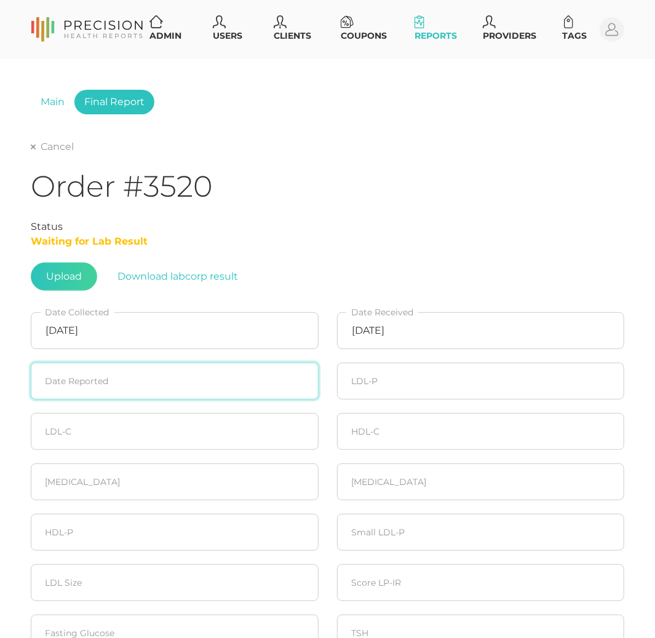
click at [128, 385] on input at bounding box center [175, 381] width 288 height 37
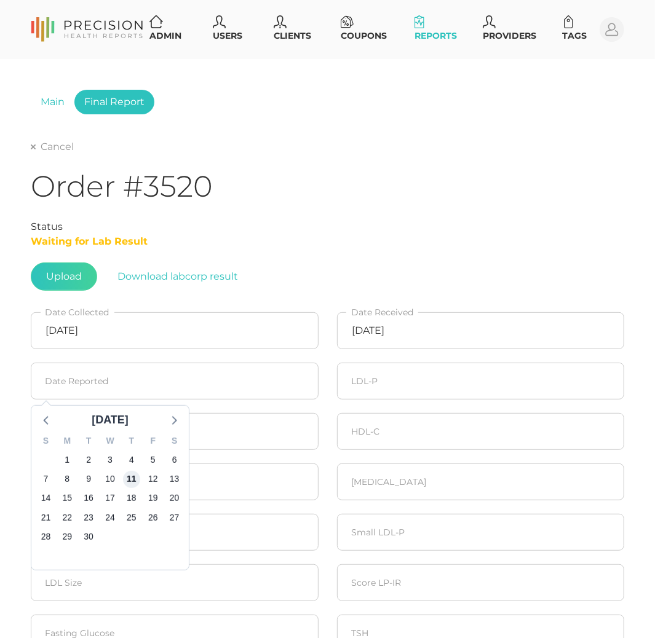
click at [132, 480] on span "11" at bounding box center [131, 479] width 17 height 17
type input "[DATE]"
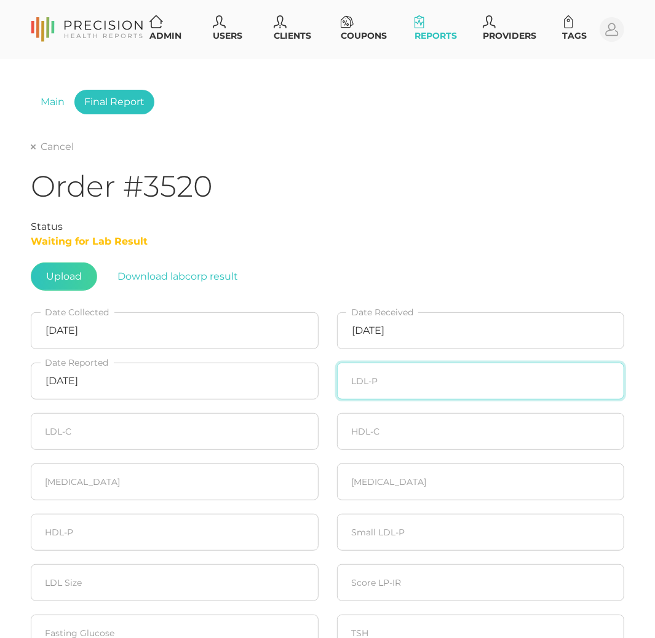
click at [379, 381] on input "number" at bounding box center [481, 381] width 288 height 37
type input "1657"
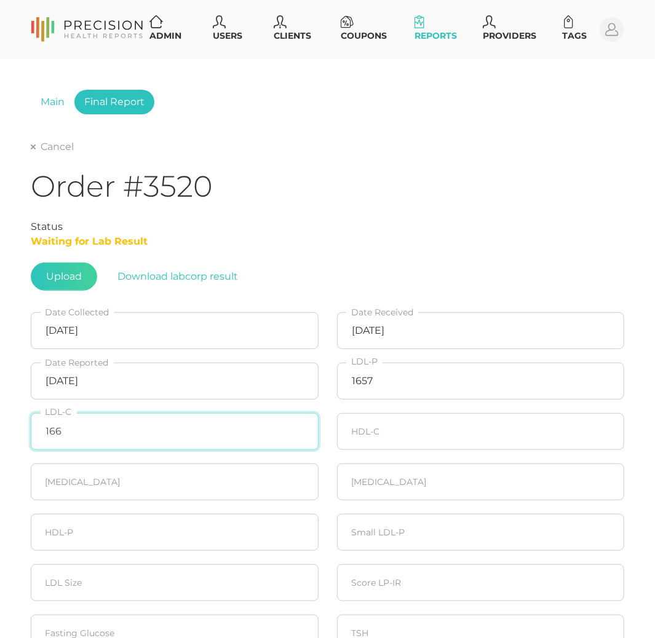
type input "166"
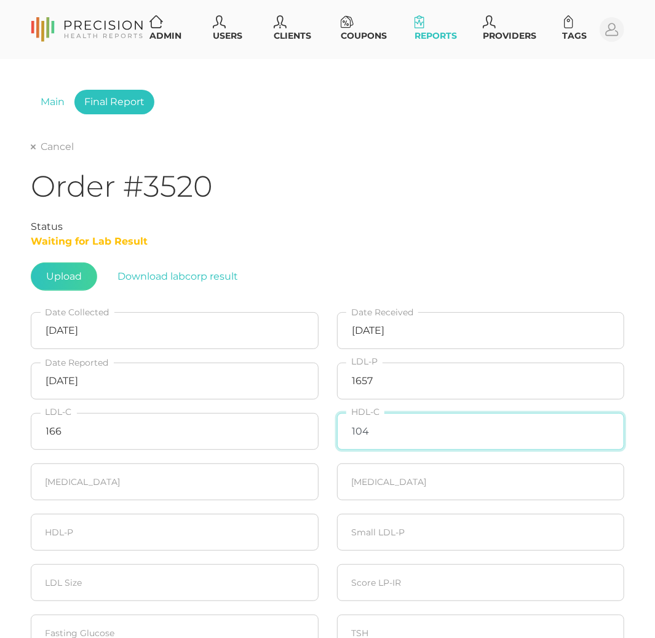
type input "104"
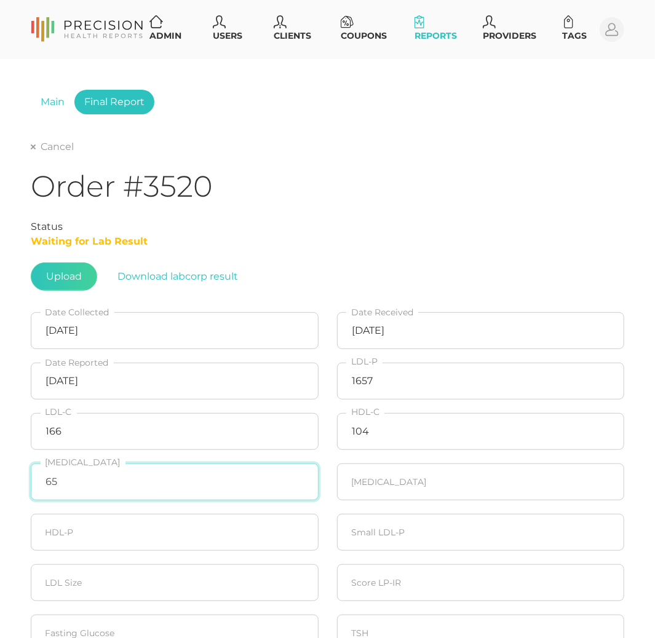
type input "65"
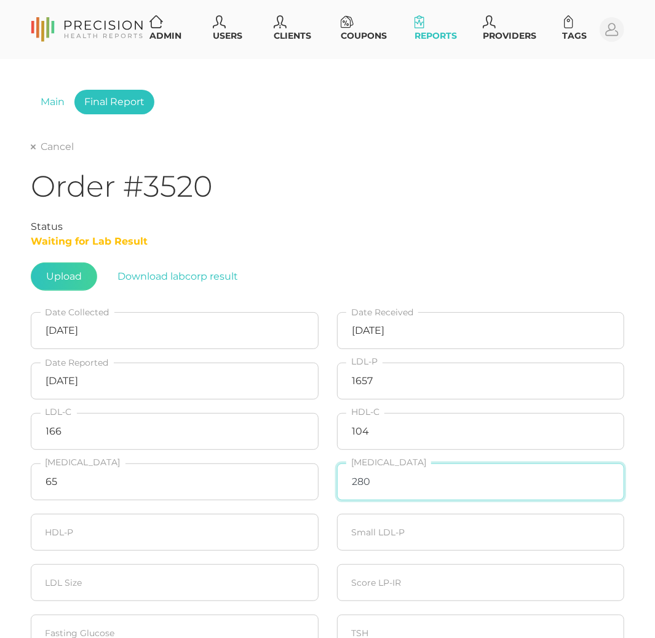
type input "280"
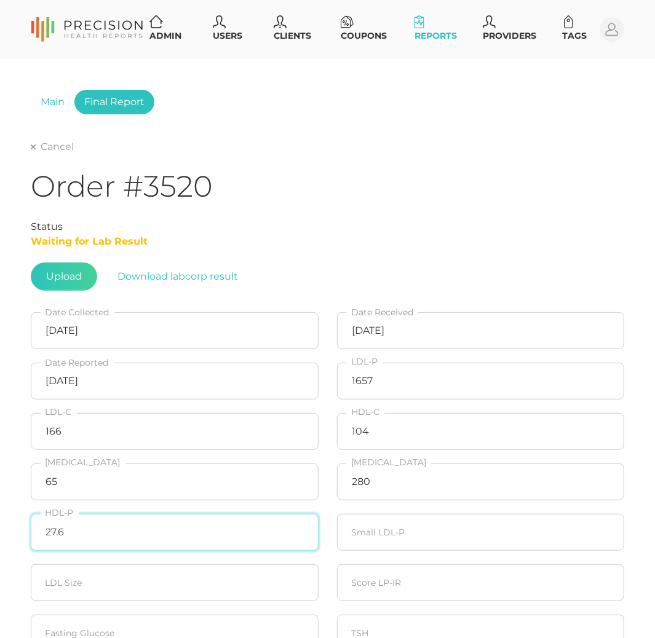
type input "27.6"
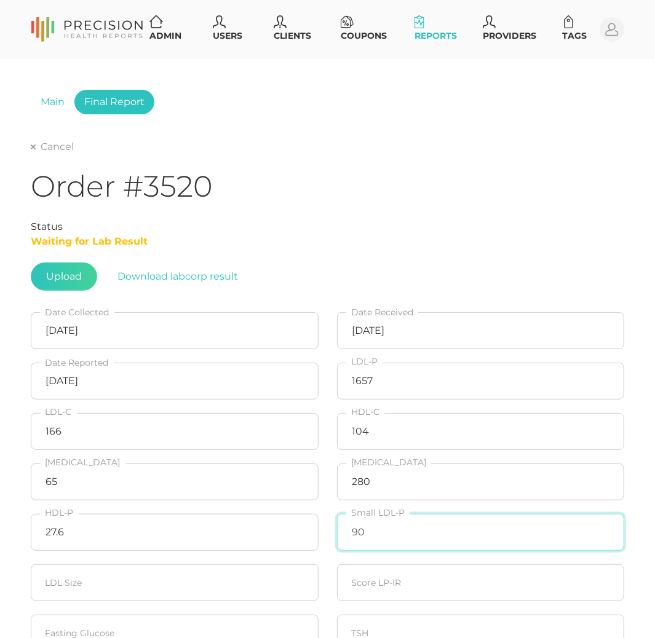
type input "90"
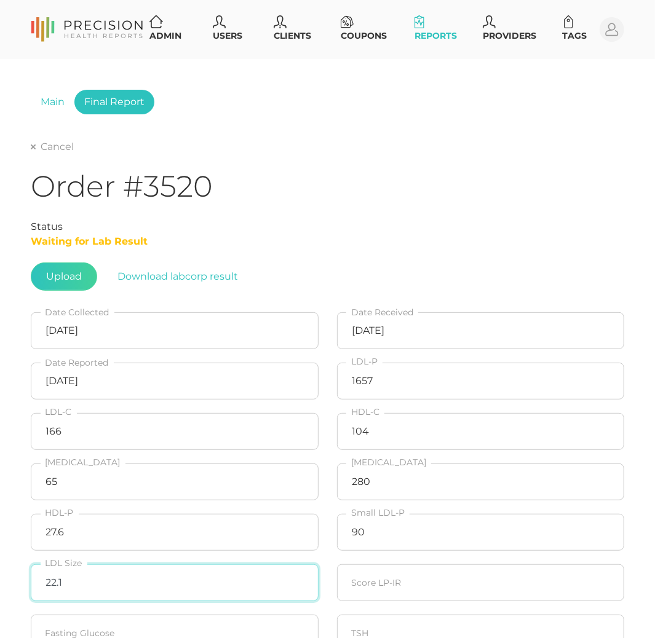
type input "22.1"
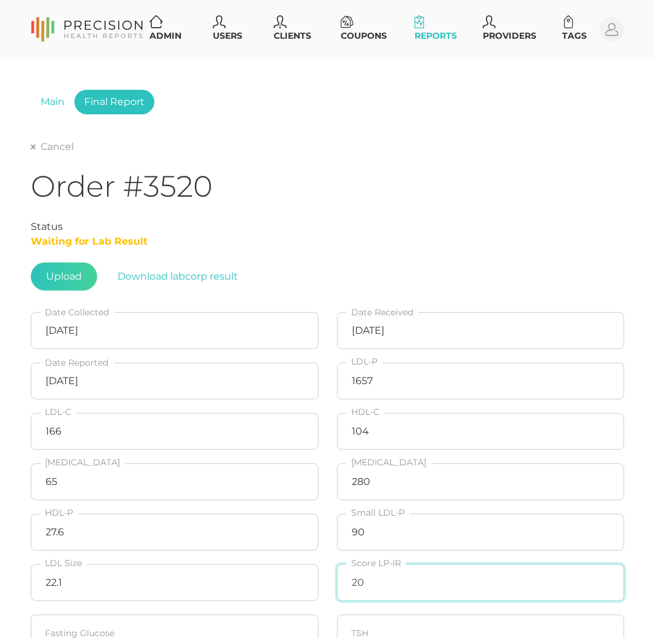
type input "20"
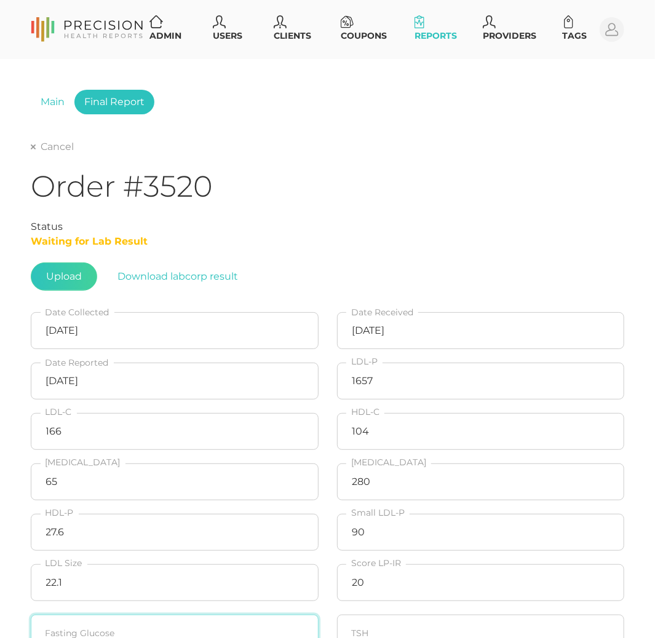
scroll to position [2, 0]
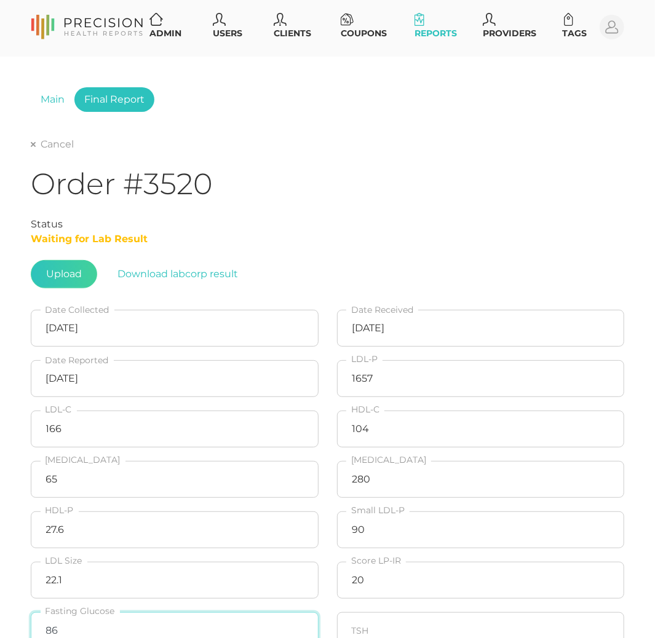
type input "86"
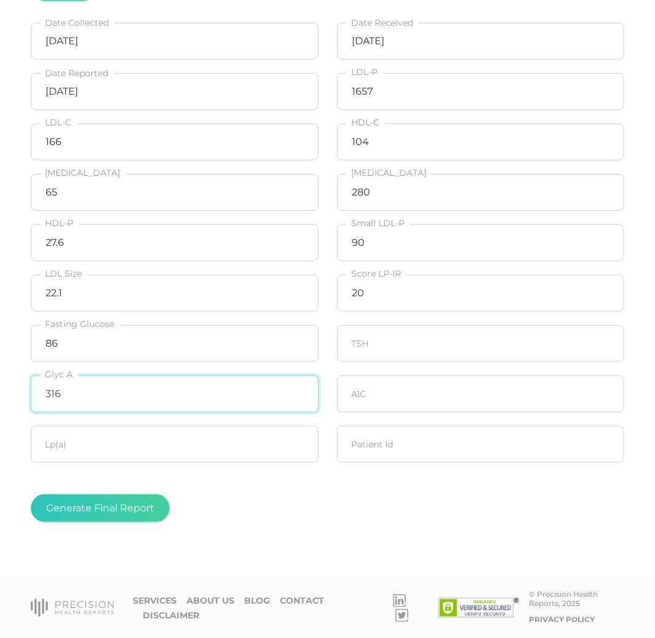
type input "316"
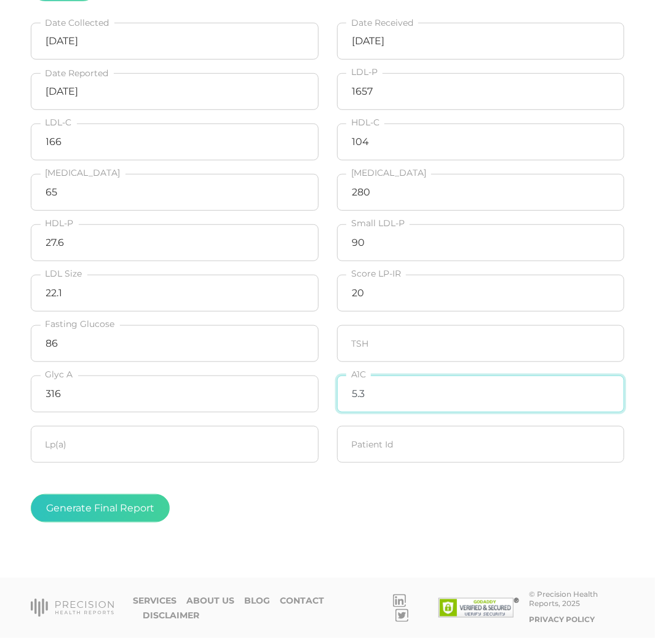
type input "5.3"
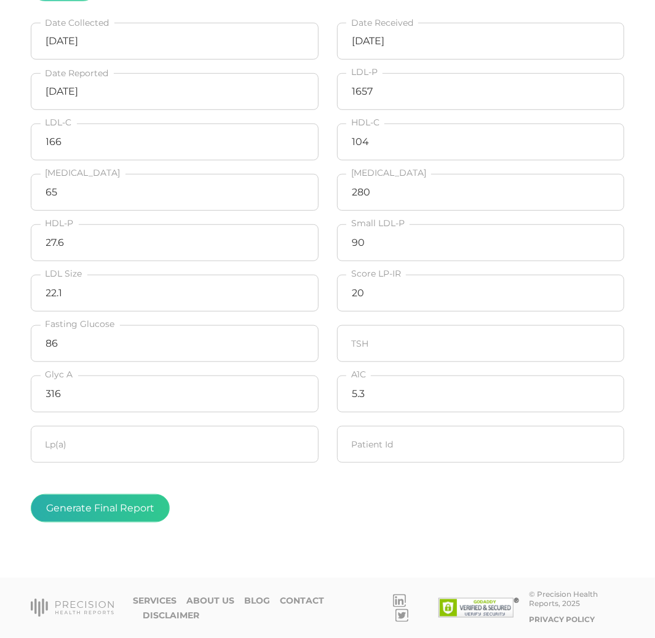
click at [55, 504] on button "Generate Final Report" at bounding box center [100, 508] width 139 height 28
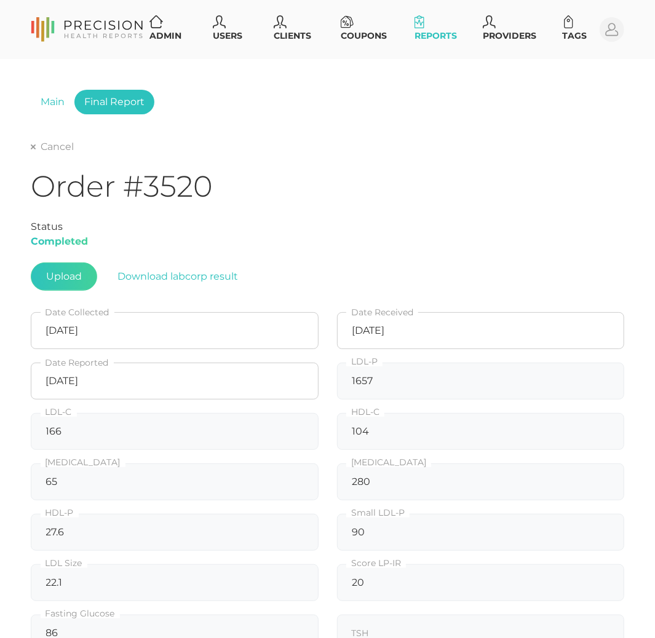
scroll to position [0, 0]
click at [42, 143] on link "Cancel" at bounding box center [52, 147] width 43 height 12
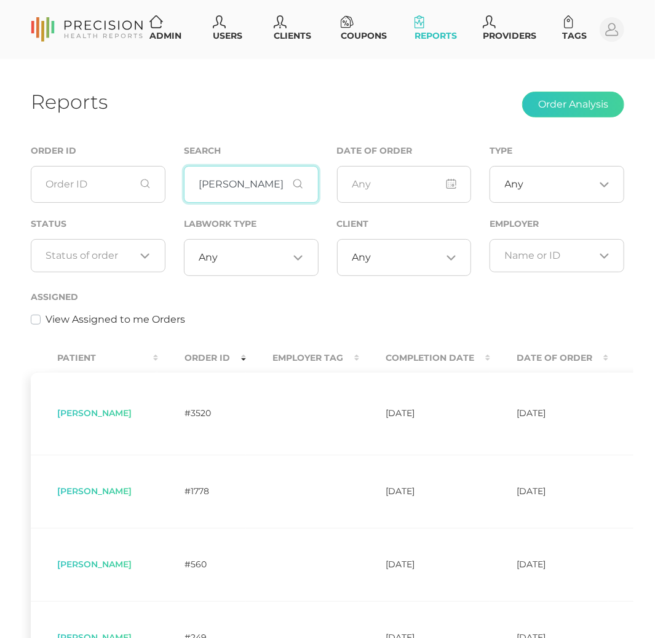
click at [251, 173] on input "[PERSON_NAME]" at bounding box center [251, 184] width 135 height 37
click at [241, 237] on div "Labwork Type Any Loading..." at bounding box center [251, 246] width 135 height 60
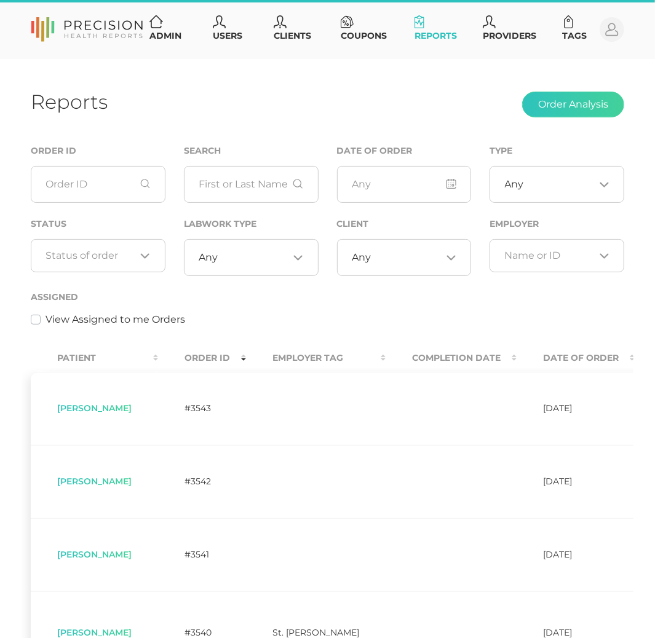
click at [239, 255] on input "Search for option" at bounding box center [253, 257] width 71 height 12
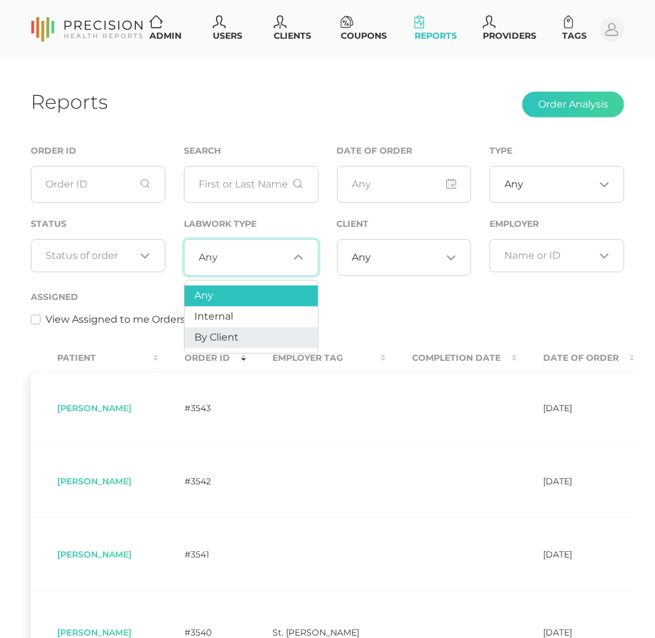
click at [237, 338] on span "By Client" at bounding box center [216, 337] width 44 height 12
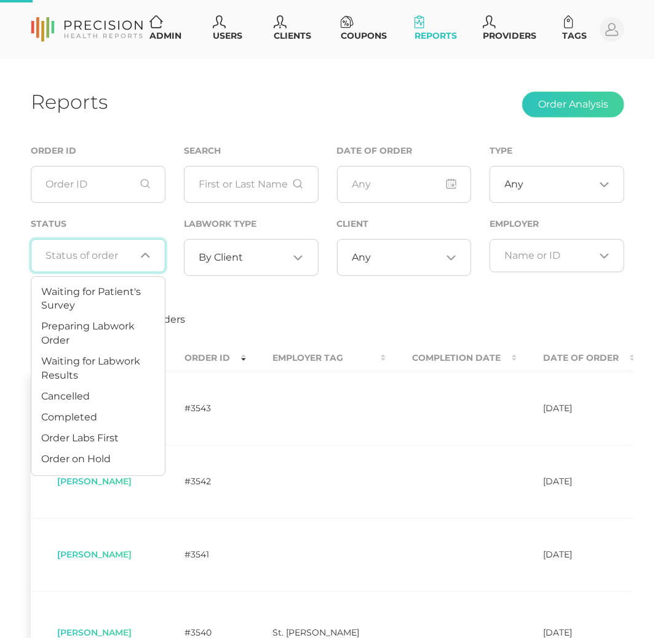
click at [106, 263] on div "Loading..." at bounding box center [98, 255] width 135 height 33
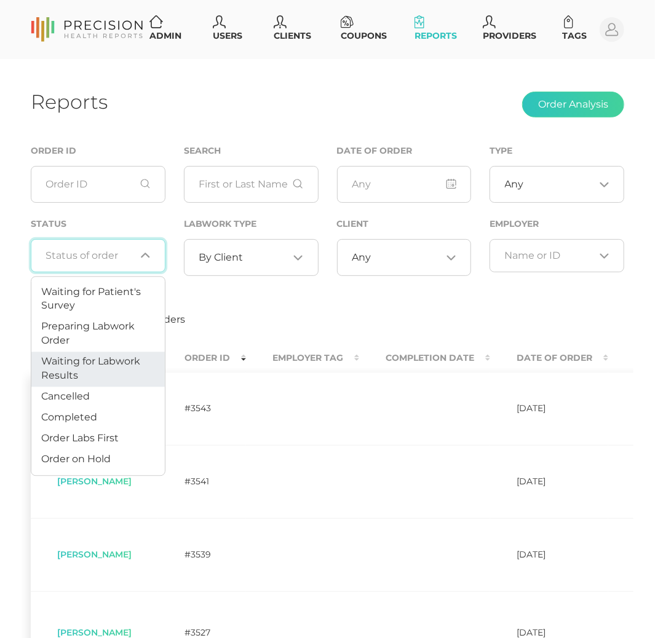
click at [106, 360] on span "Waiting for Labwork Results" at bounding box center [90, 369] width 99 height 26
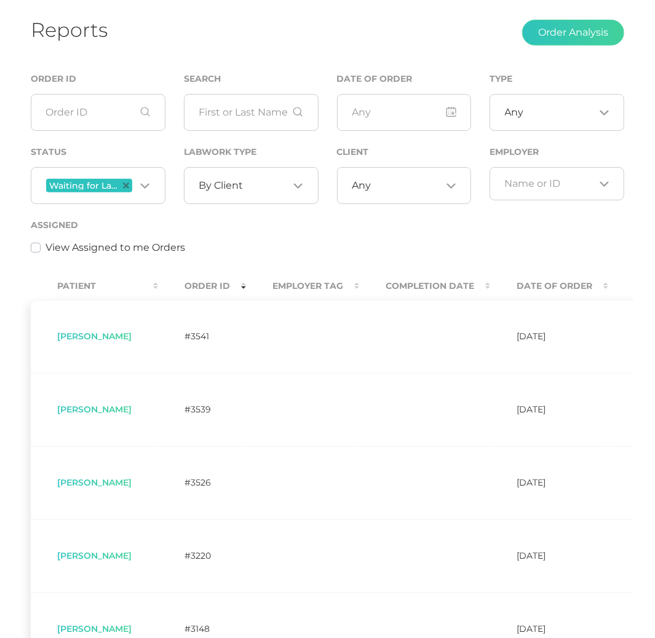
scroll to position [76, 0]
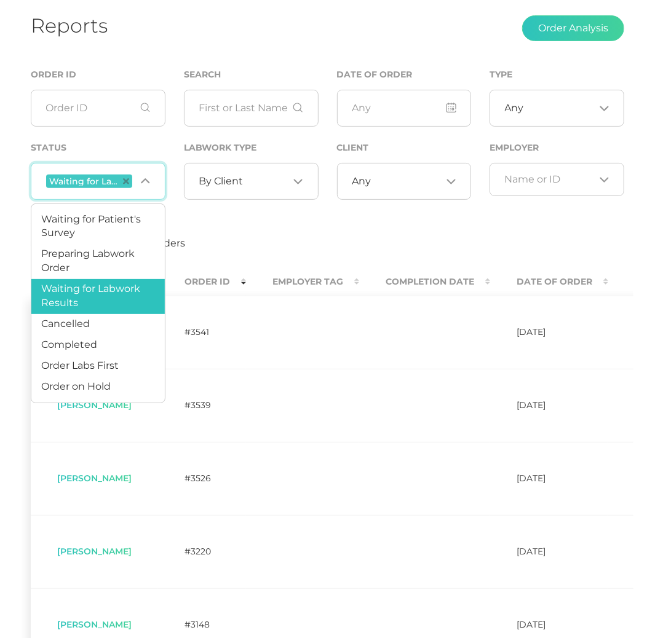
click at [308, 366] on td at bounding box center [302, 332] width 113 height 73
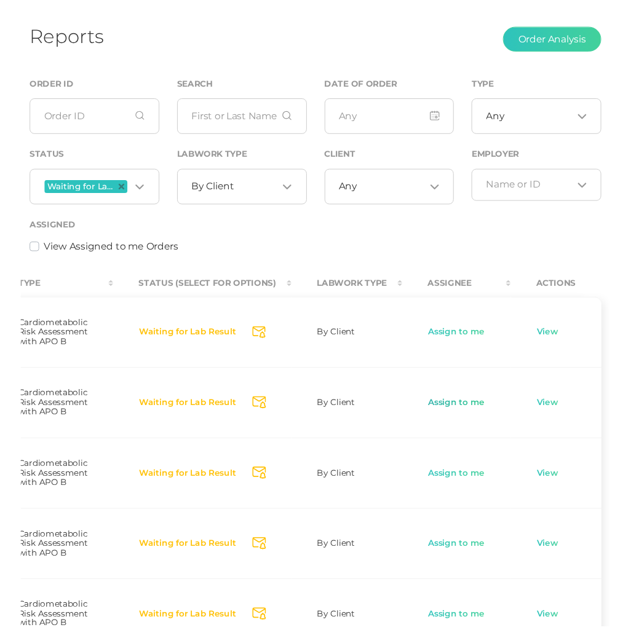
scroll to position [0, 626]
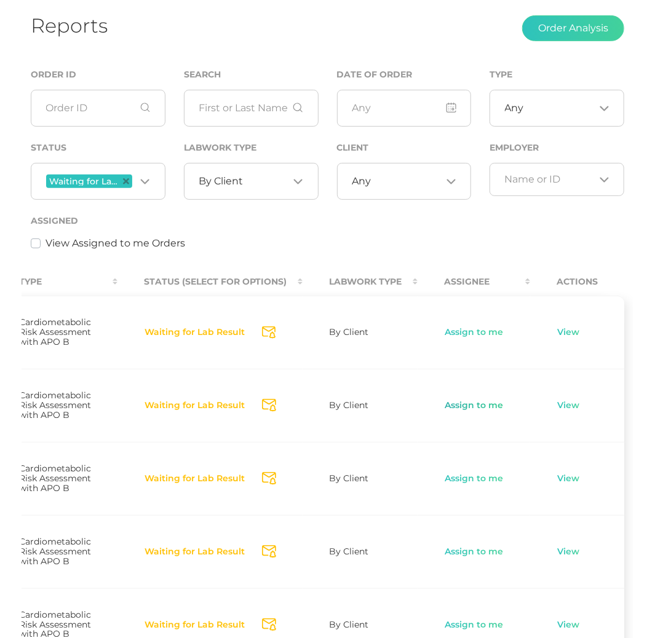
click at [493, 412] on link "Assign to me" at bounding box center [474, 406] width 60 height 12
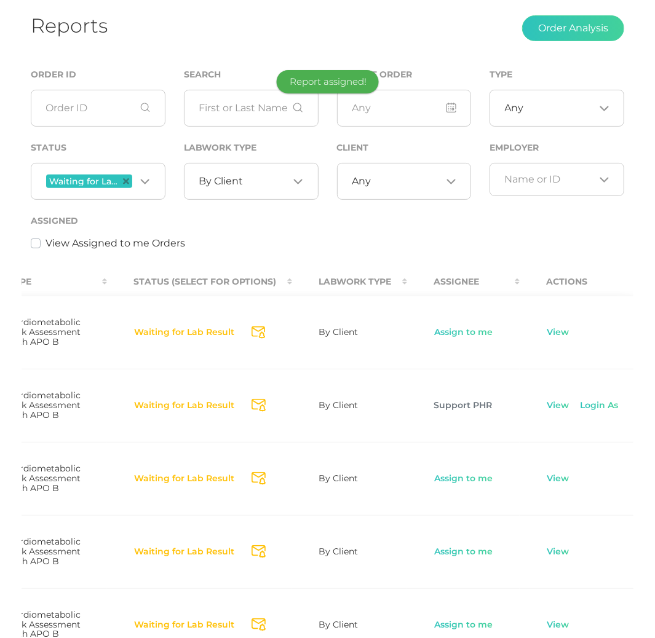
click at [478, 485] on link "Assign to me" at bounding box center [463, 479] width 60 height 12
click at [566, 412] on link "View" at bounding box center [557, 406] width 23 height 12
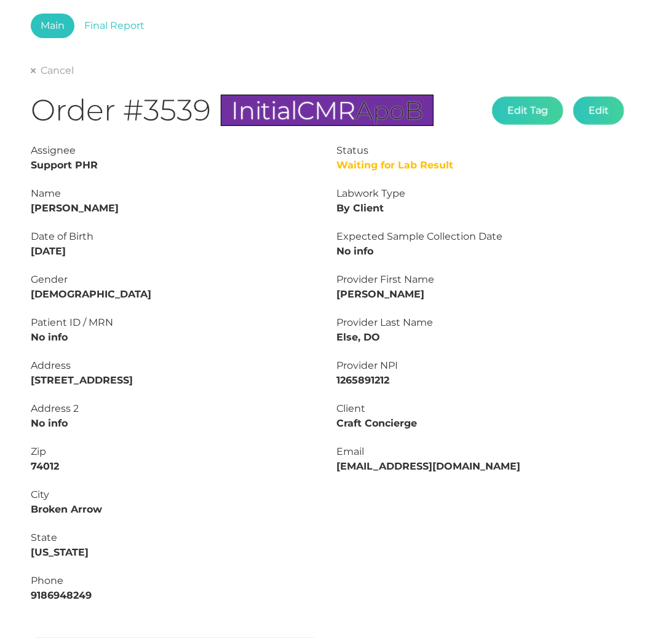
click at [101, 205] on strong "[PERSON_NAME]" at bounding box center [75, 208] width 88 height 12
copy strong "[PERSON_NAME]"
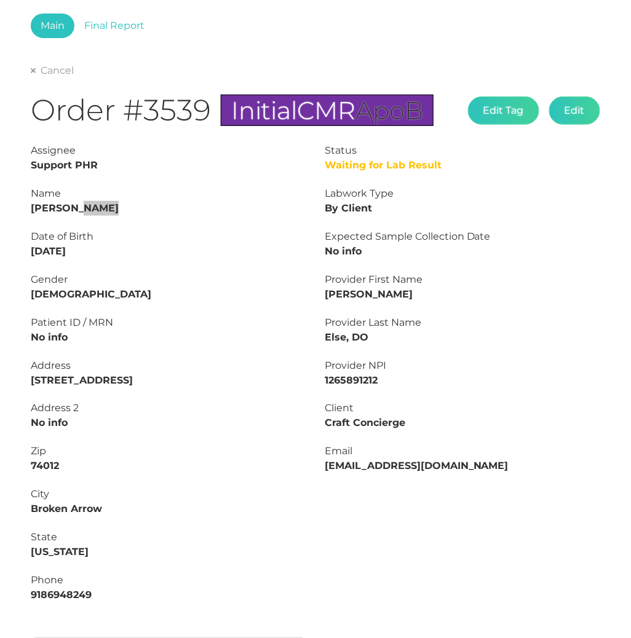
click at [69, 208] on strong "[PERSON_NAME]" at bounding box center [75, 208] width 88 height 12
copy strong "[PERSON_NAME]"
click at [60, 250] on strong "[DATE]" at bounding box center [48, 251] width 35 height 12
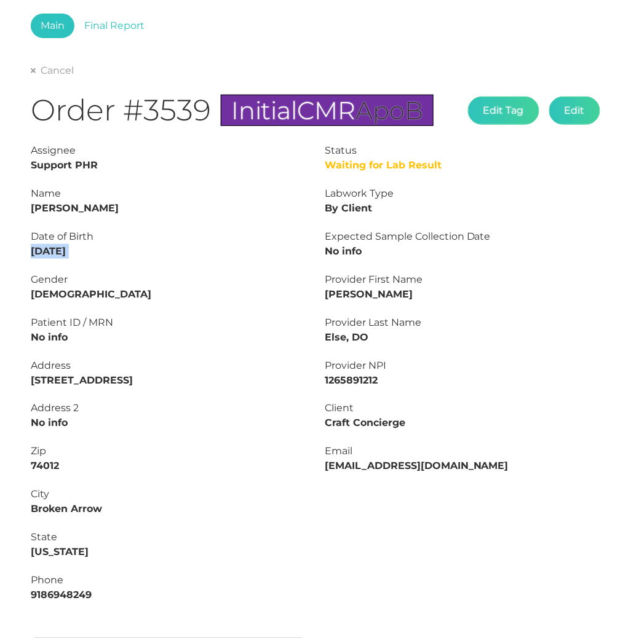
click at [60, 250] on strong "[DATE]" at bounding box center [48, 251] width 35 height 12
click at [52, 250] on strong "[DATE]" at bounding box center [48, 251] width 35 height 12
drag, startPoint x: 30, startPoint y: 248, endPoint x: 178, endPoint y: 254, distance: 148.3
copy strong "[DATE]"
click at [114, 27] on link "Final Report" at bounding box center [114, 26] width 80 height 25
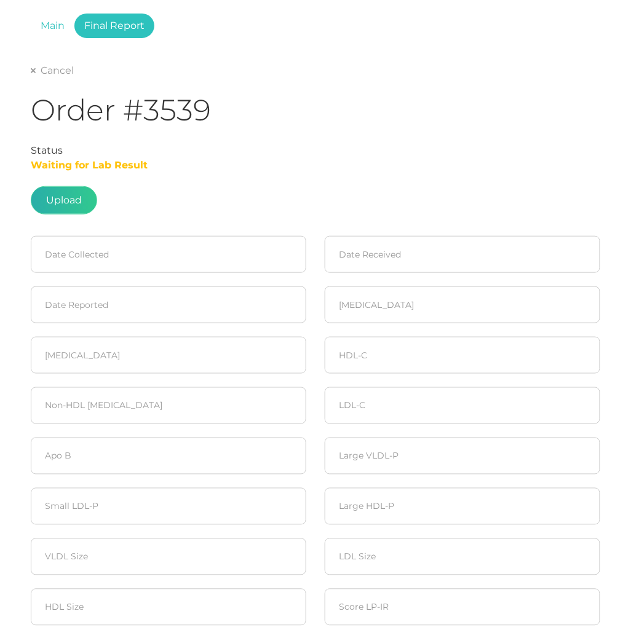
click at [72, 198] on label at bounding box center [63, 200] width 65 height 27
click at [82, 271] on input "file" at bounding box center [82, 271] width 1 height 1
type input "C:\fakepath\[PERSON_NAME].pdf"
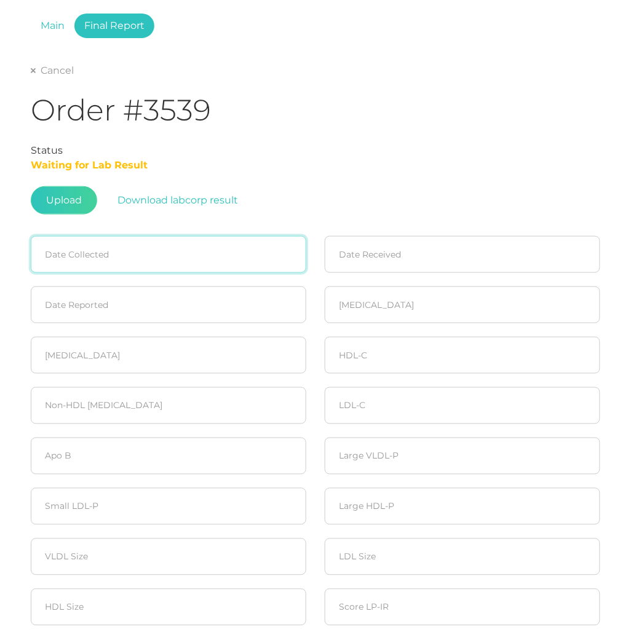
click at [132, 255] on input at bounding box center [168, 254] width 275 height 37
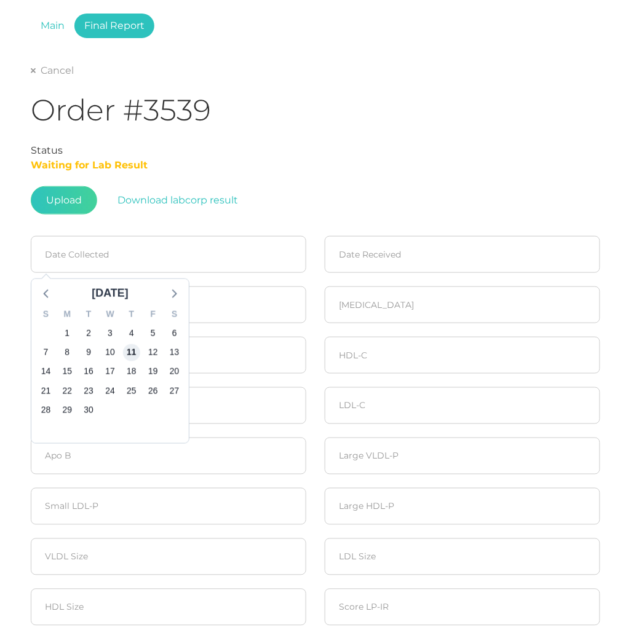
click at [133, 350] on span "11" at bounding box center [131, 352] width 17 height 17
type input "[DATE]"
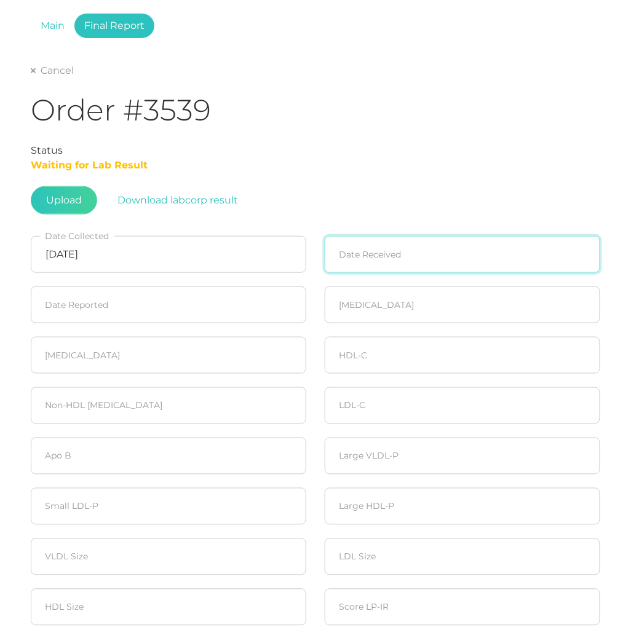
click at [392, 261] on input at bounding box center [462, 254] width 275 height 37
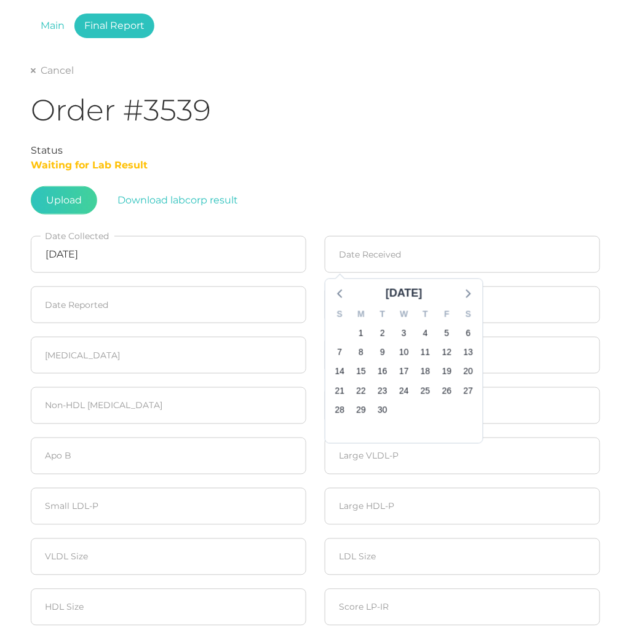
click at [421, 343] on div "11" at bounding box center [425, 352] width 17 height 19
click at [424, 355] on span "11" at bounding box center [425, 352] width 17 height 17
type input "[DATE]"
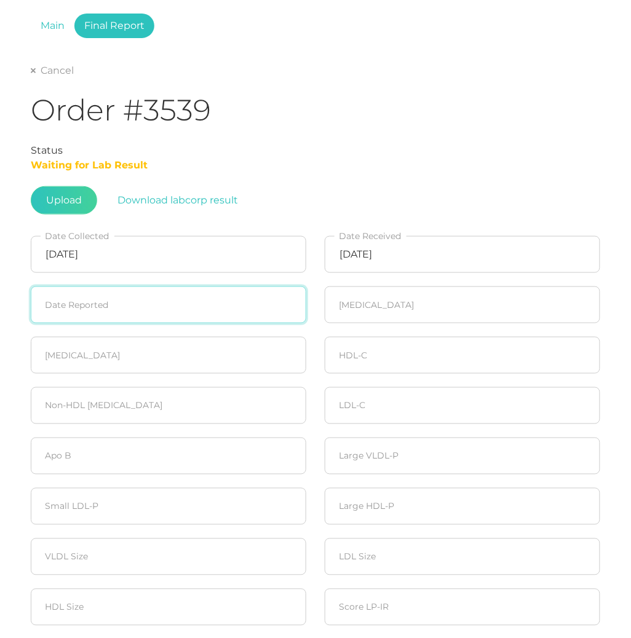
click at [52, 313] on input at bounding box center [168, 305] width 275 height 37
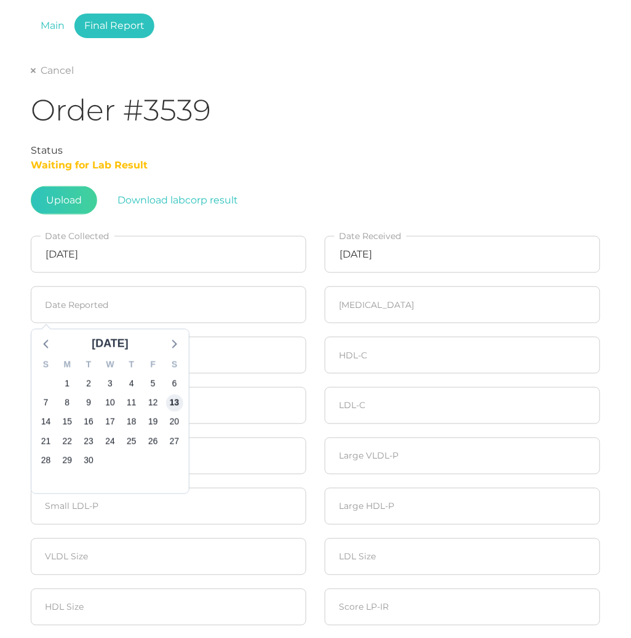
click at [173, 401] on span "13" at bounding box center [174, 403] width 17 height 17
type input "[DATE]"
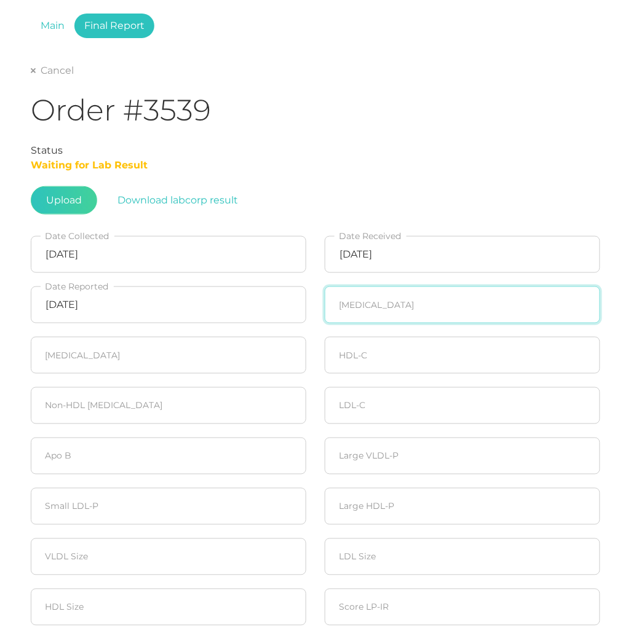
click at [382, 309] on input "number" at bounding box center [462, 305] width 275 height 37
type input "165"
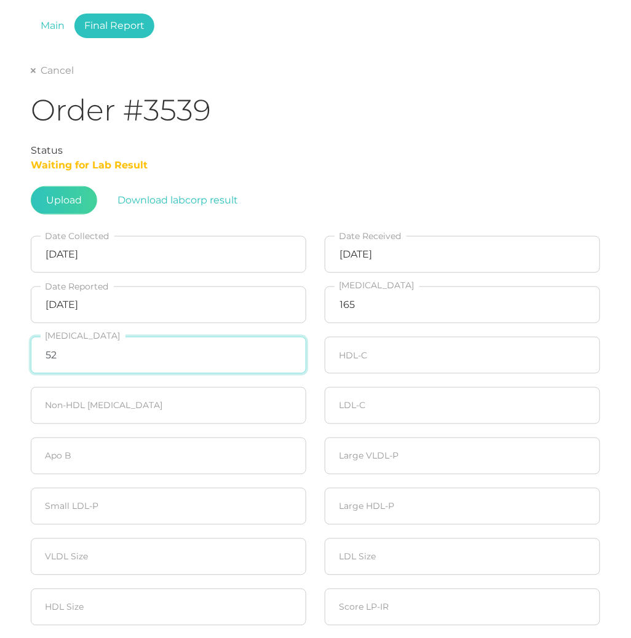
type input "52"
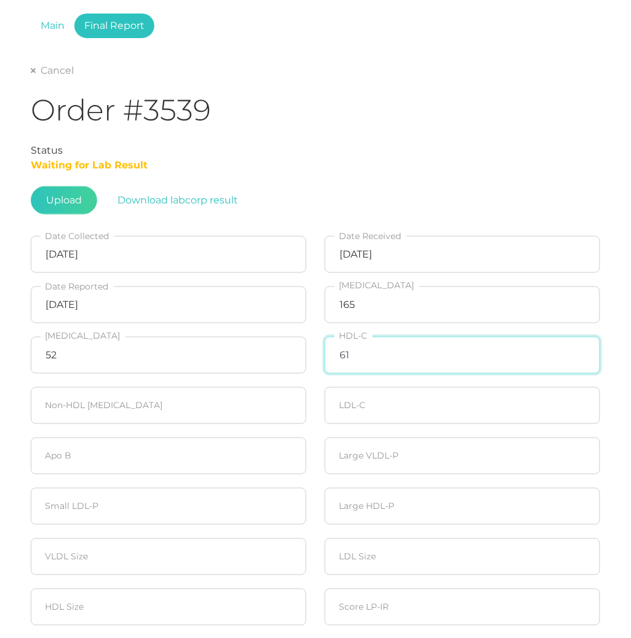
type input "61"
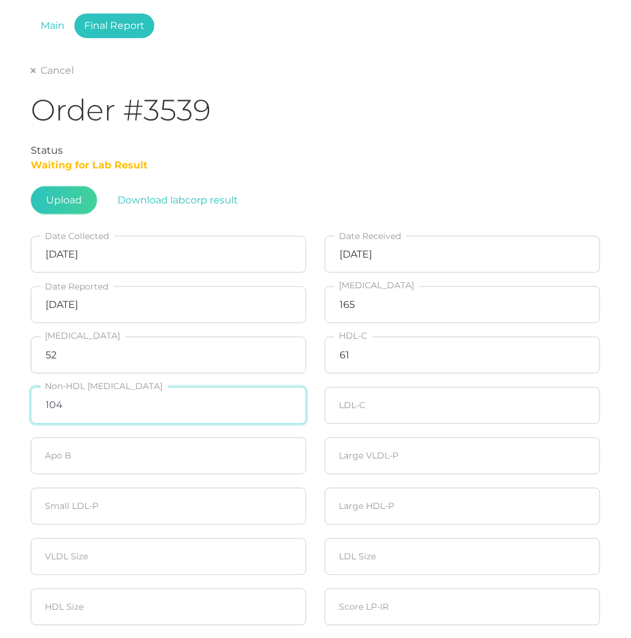
type input "104"
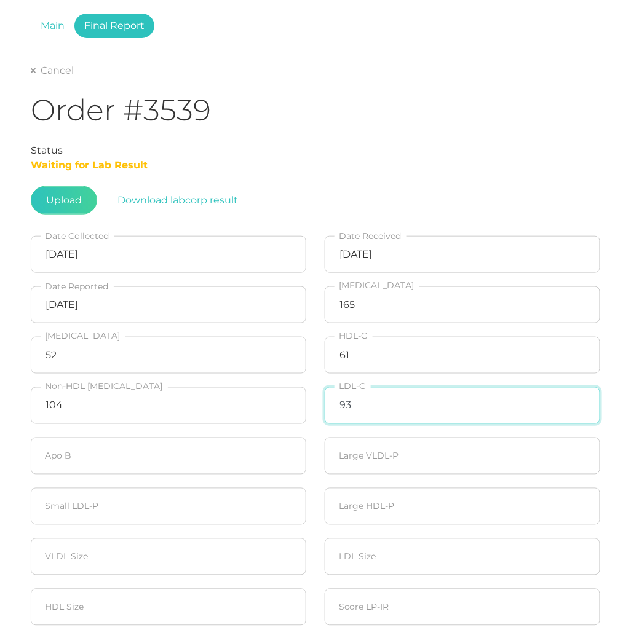
type input "93"
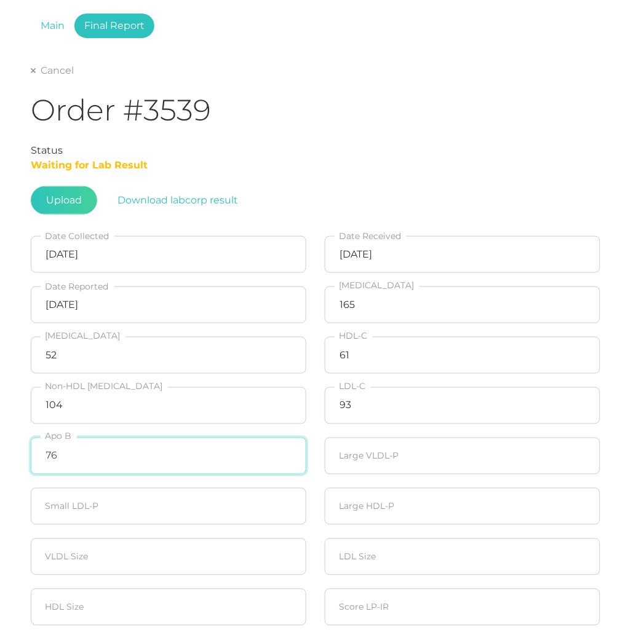
type input "76"
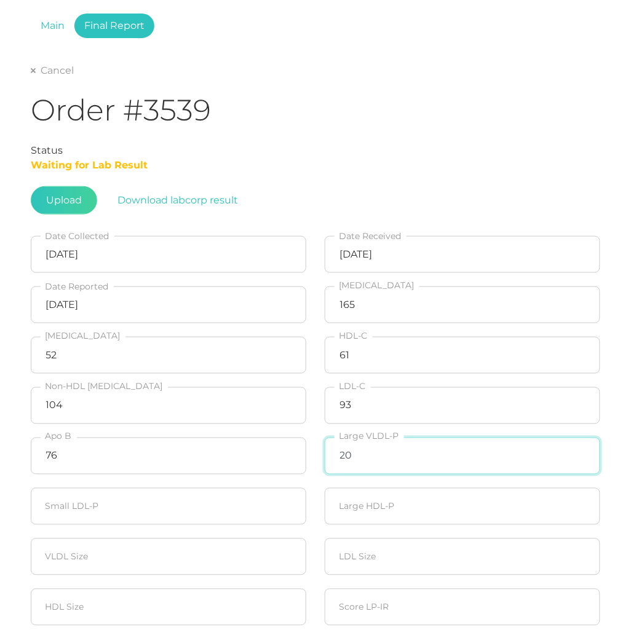
type input "20"
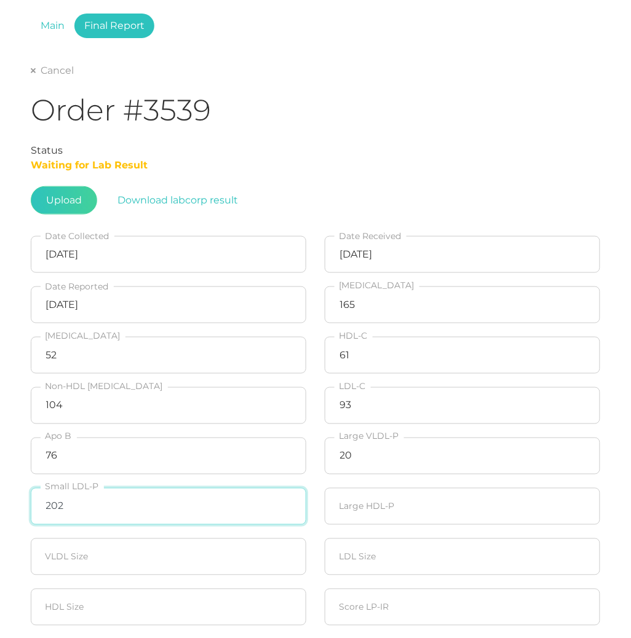
type input "202"
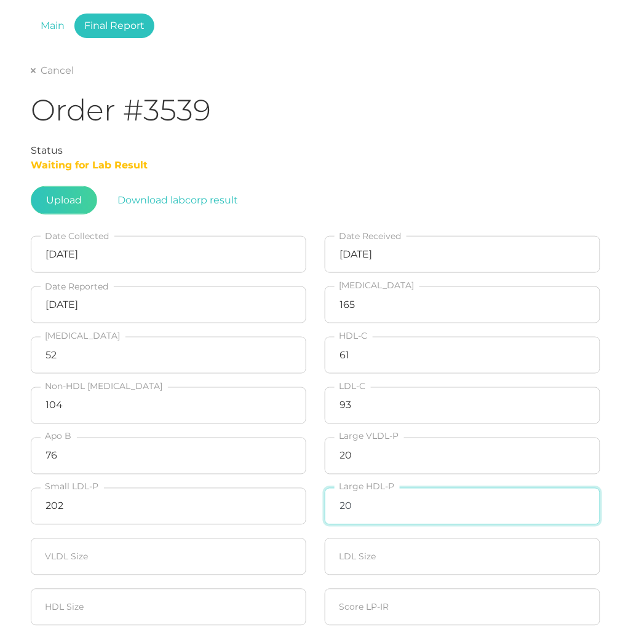
type input "20"
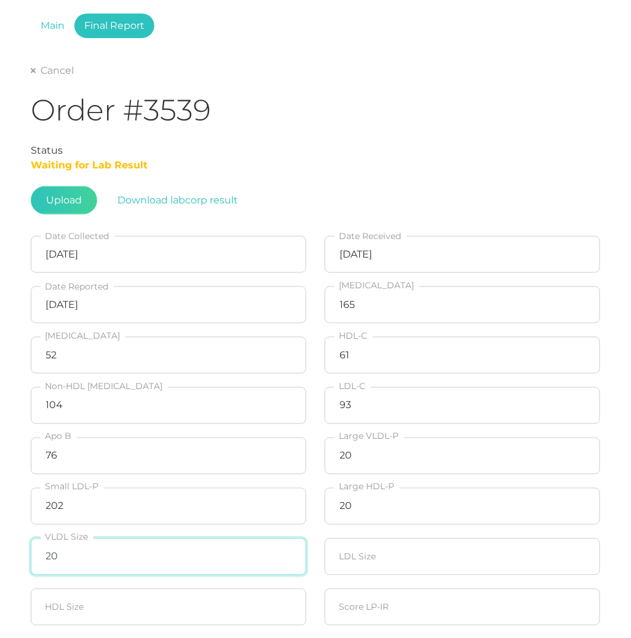
type input "20"
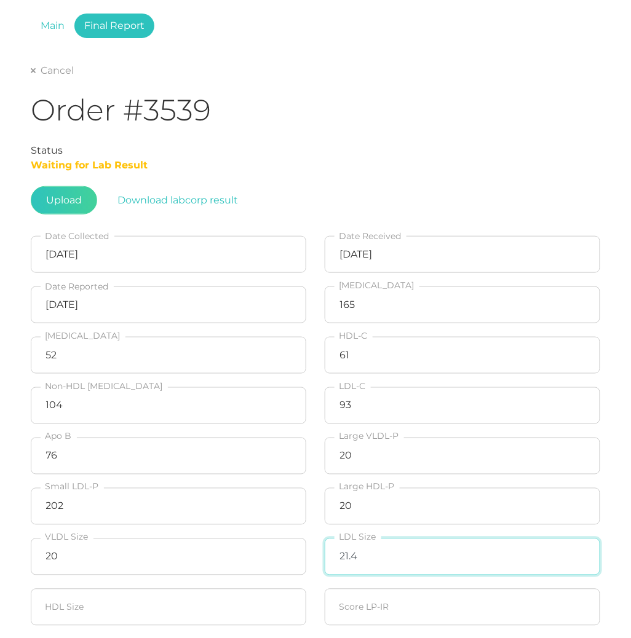
type input "21.4"
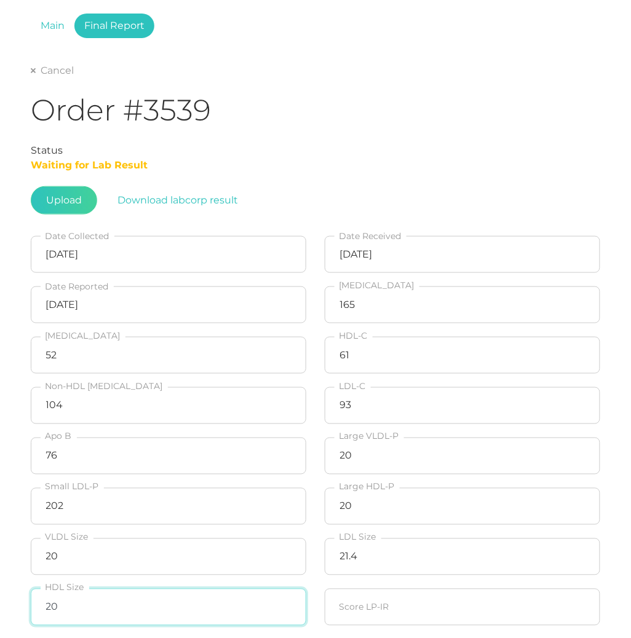
type input "20"
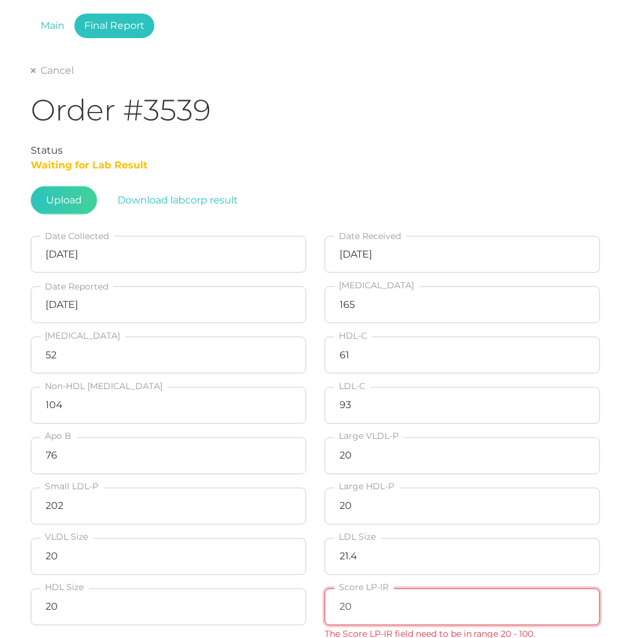
type input "20"
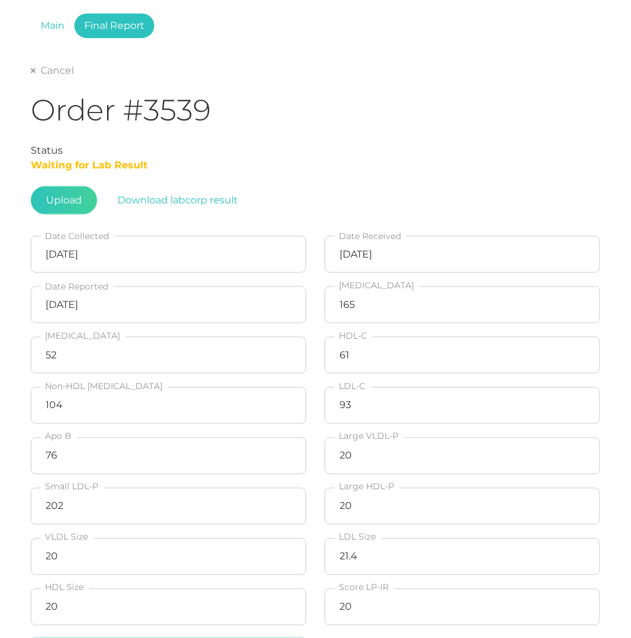
scroll to position [393, 0]
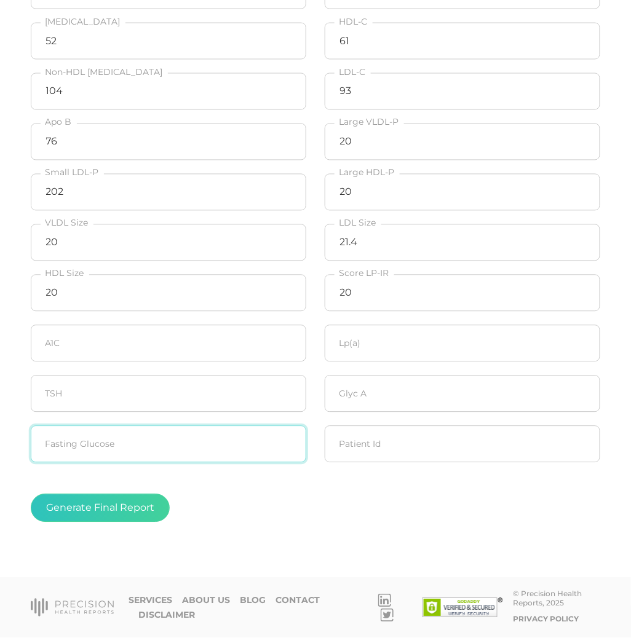
click at [219, 451] on input "number" at bounding box center [168, 444] width 275 height 37
type input "63"
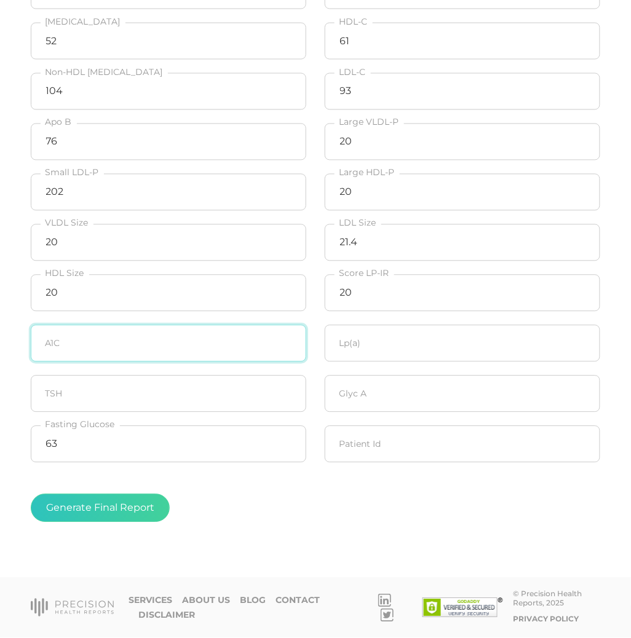
click at [108, 343] on input "number" at bounding box center [168, 343] width 275 height 37
type input "5.0"
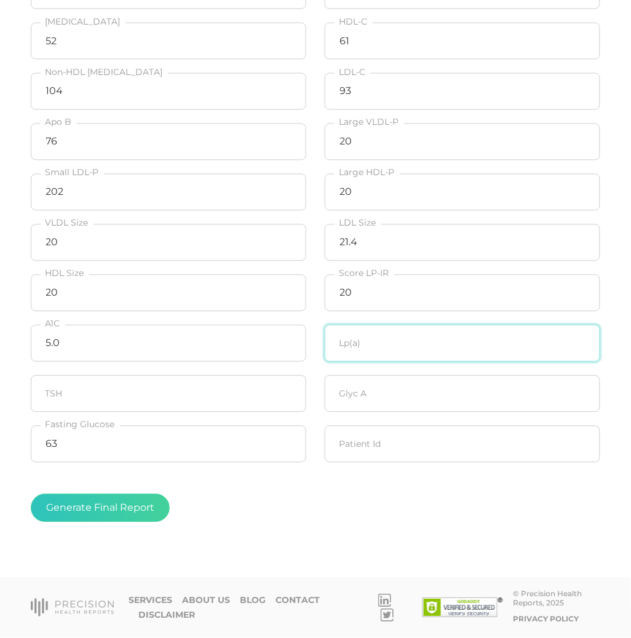
click at [505, 352] on input "number" at bounding box center [462, 343] width 275 height 37
type input "52.1"
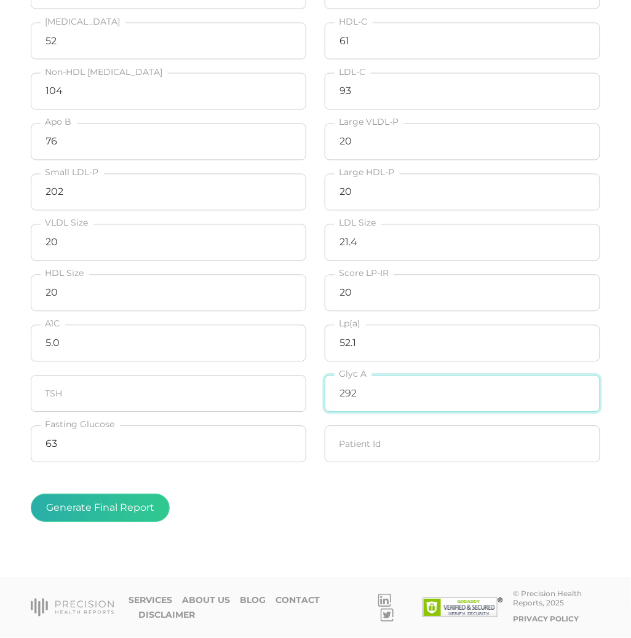
type input "292"
click at [133, 512] on button "Generate Final Report" at bounding box center [100, 508] width 139 height 28
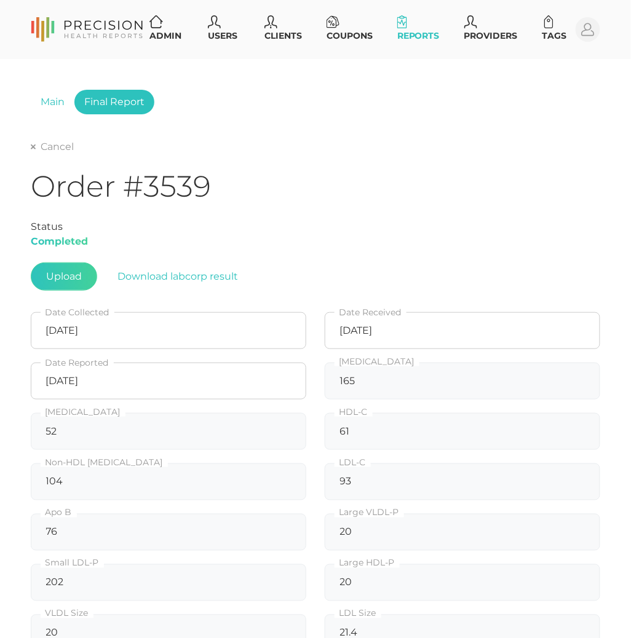
scroll to position [0, 0]
click at [39, 151] on link "Cancel" at bounding box center [52, 147] width 43 height 12
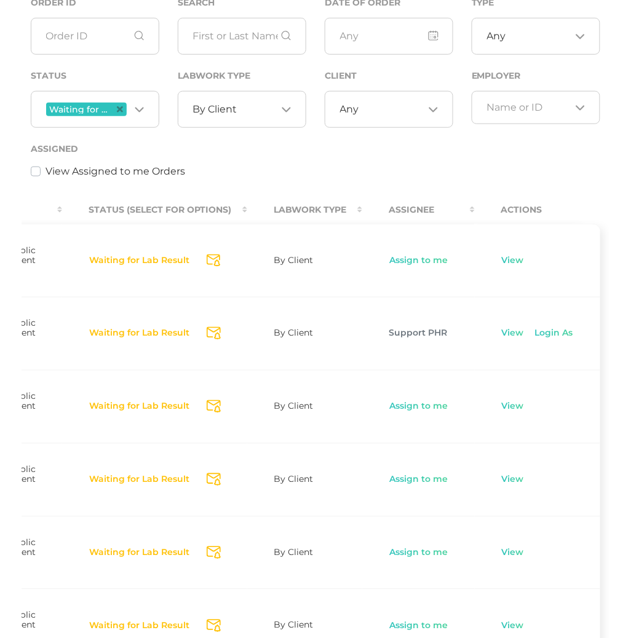
scroll to position [0, 682]
click at [512, 340] on link "View" at bounding box center [512, 334] width 23 height 12
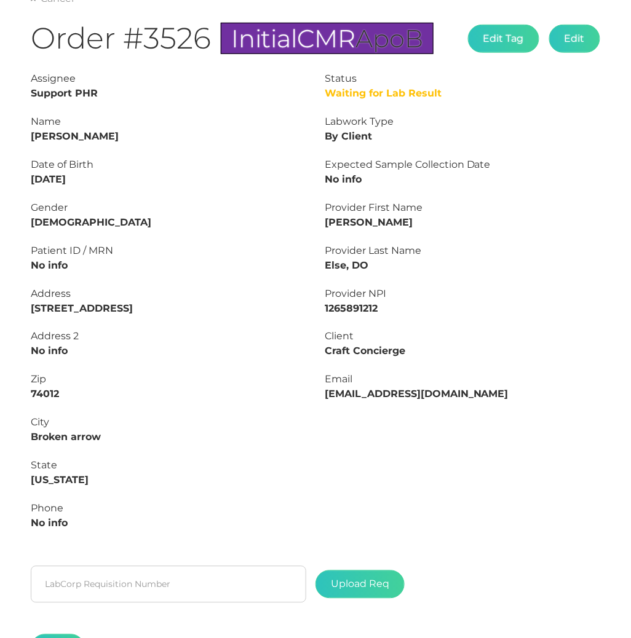
click at [74, 133] on strong "[PERSON_NAME]" at bounding box center [75, 136] width 88 height 12
click at [45, 127] on div "Name [PERSON_NAME]" at bounding box center [168, 129] width 275 height 30
click at [41, 132] on strong "[PERSON_NAME]" at bounding box center [75, 136] width 88 height 12
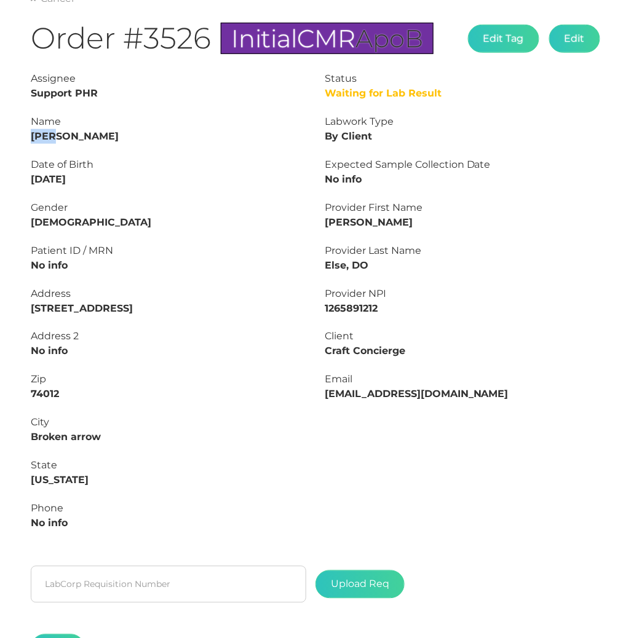
click at [41, 132] on strong "[PERSON_NAME]" at bounding box center [75, 136] width 88 height 12
copy strong "[PERSON_NAME]"
click at [32, 176] on strong "[DATE]" at bounding box center [48, 179] width 35 height 12
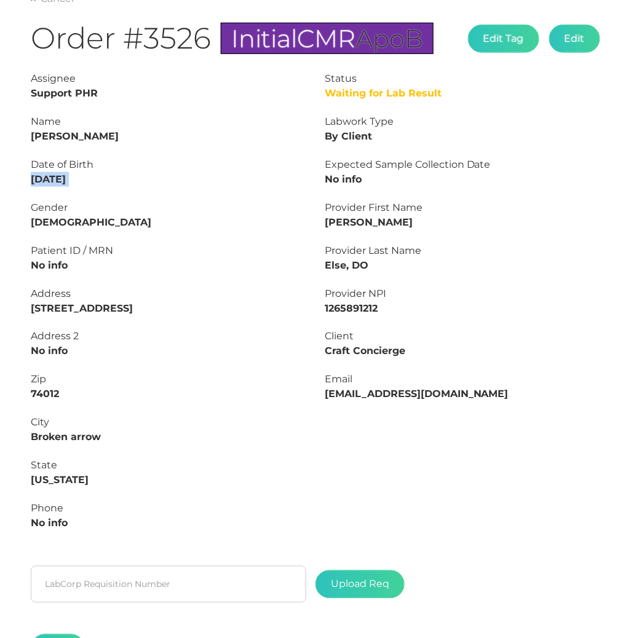
click at [47, 176] on strong "[DATE]" at bounding box center [48, 179] width 35 height 12
drag, startPoint x: 80, startPoint y: 176, endPoint x: 18, endPoint y: 176, distance: 61.5
click at [18, 176] on div "Main Final Report Cancel Order #3526 Initial CMR ApoB Edit Tag Edit Status Wait…" at bounding box center [315, 314] width 631 height 807
copy strong "[DATE]"
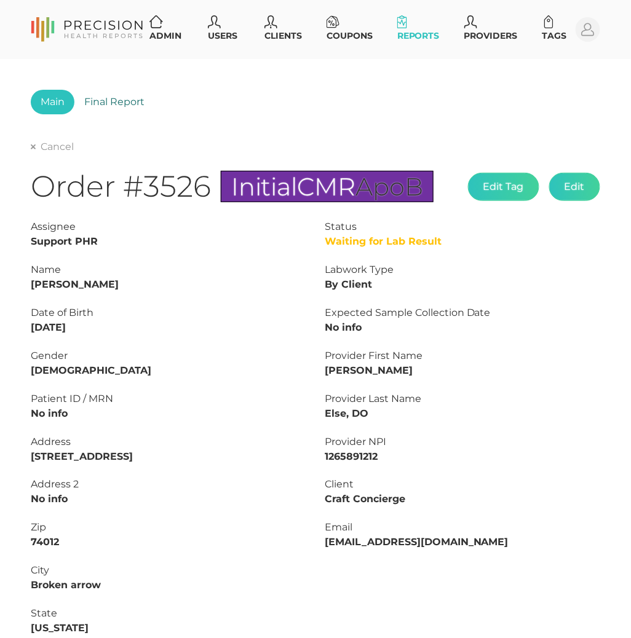
click at [107, 100] on link "Final Report" at bounding box center [114, 102] width 80 height 25
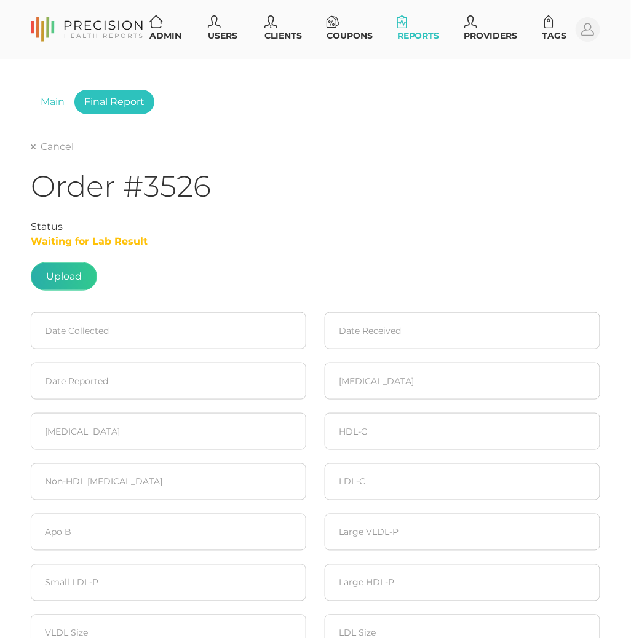
click at [55, 273] on label at bounding box center [63, 276] width 65 height 27
click at [82, 271] on input "file" at bounding box center [82, 271] width 1 height 1
type input "C:\fakepath\[PERSON_NAME] [PERSON_NAME].pdf"
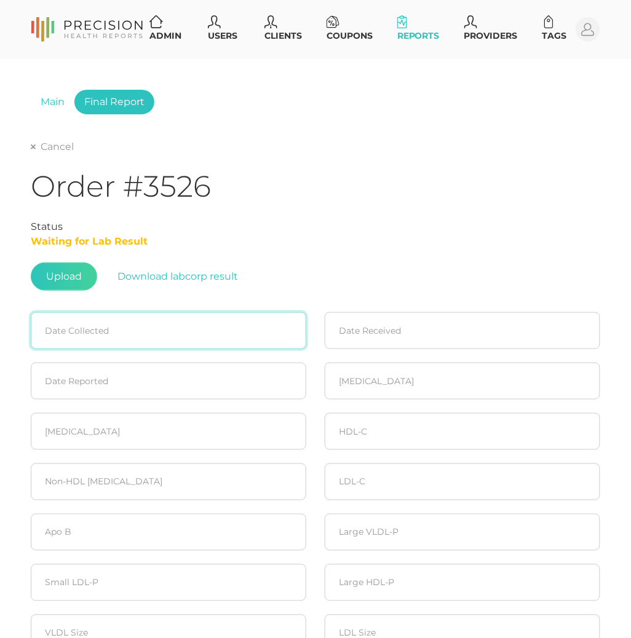
click at [80, 323] on input at bounding box center [168, 330] width 275 height 37
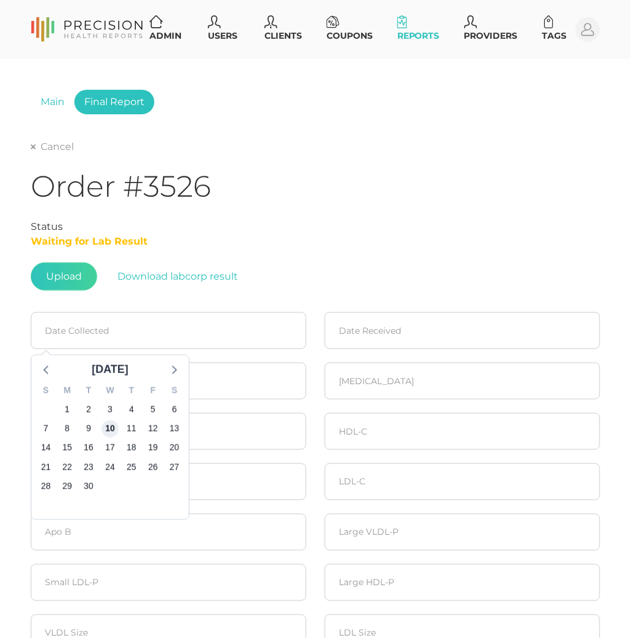
click at [112, 425] on span "10" at bounding box center [109, 429] width 17 height 17
type input "[DATE]"
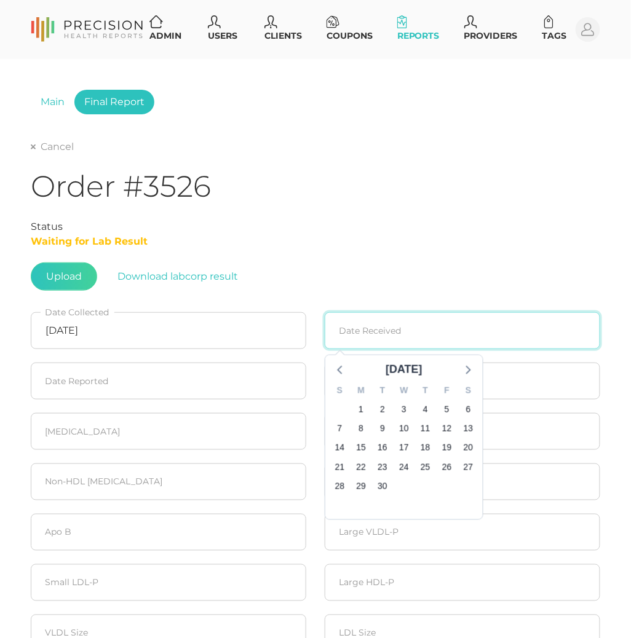
click at [414, 333] on input at bounding box center [462, 330] width 275 height 37
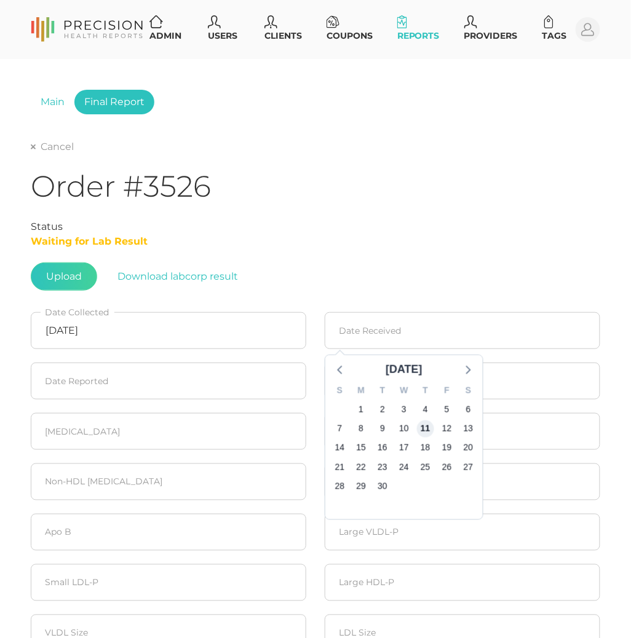
click at [425, 429] on span "11" at bounding box center [425, 429] width 17 height 17
type input "[DATE]"
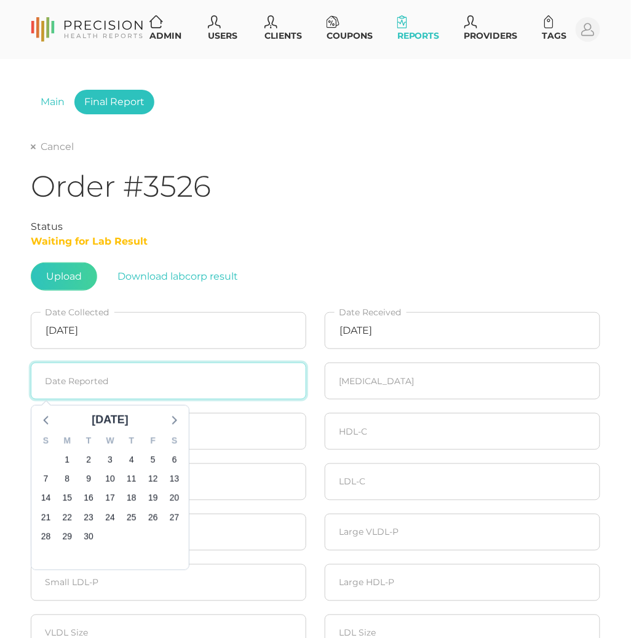
click at [84, 374] on input at bounding box center [168, 381] width 275 height 37
click at [69, 497] on span "15" at bounding box center [66, 498] width 17 height 17
type input "[DATE]"
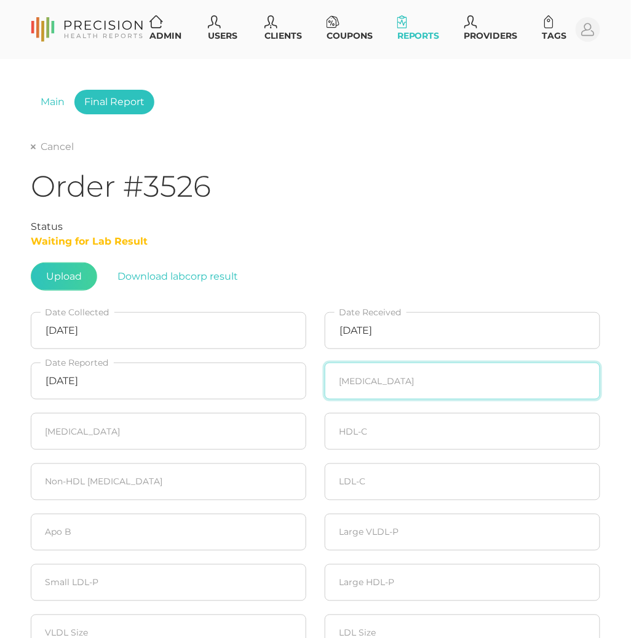
click at [381, 387] on input "number" at bounding box center [462, 381] width 275 height 37
type input "138"
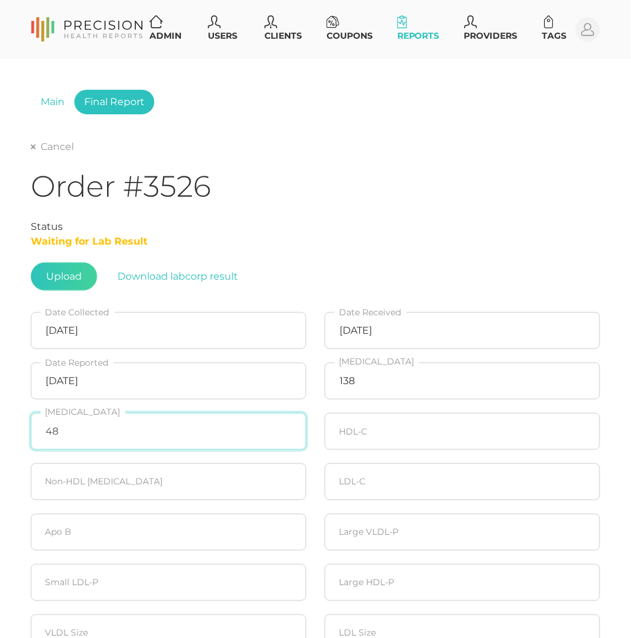
type input "48"
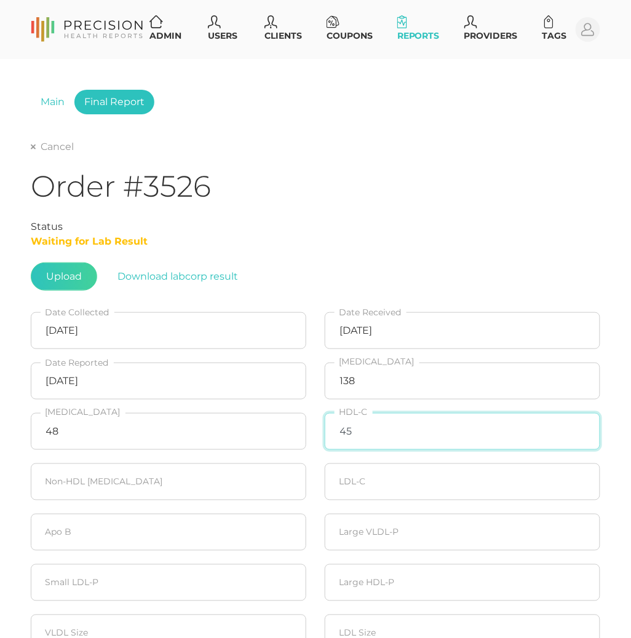
type input "45"
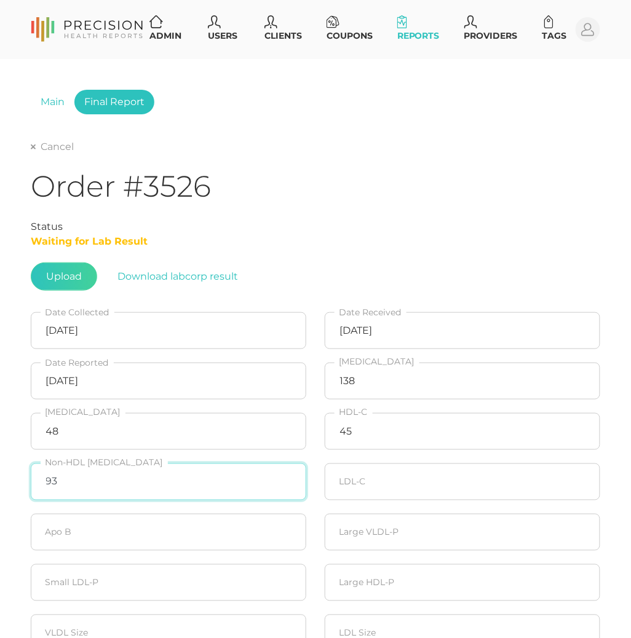
type input "93"
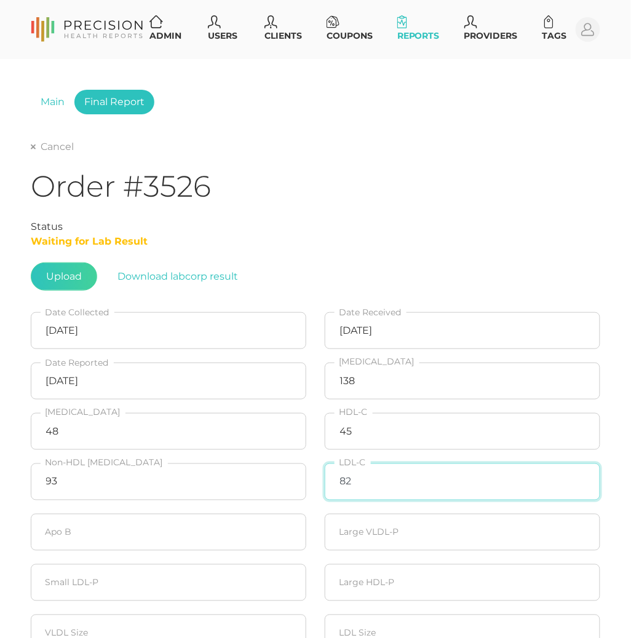
type input "82"
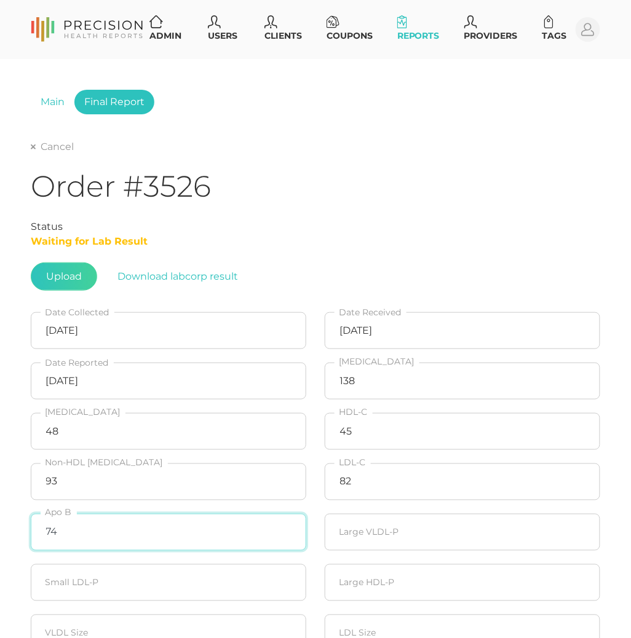
type input "74"
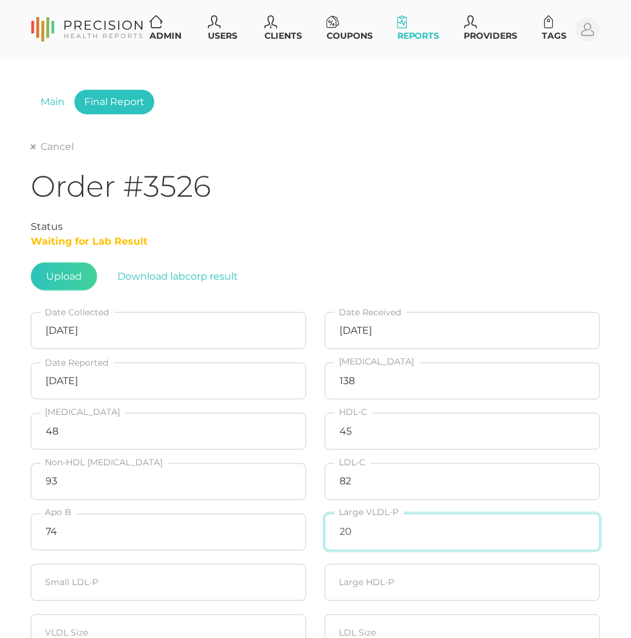
type input "20"
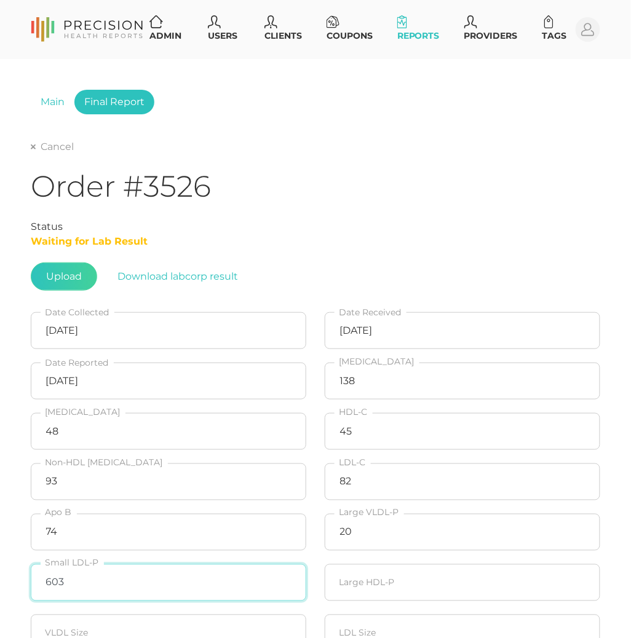
type input "603"
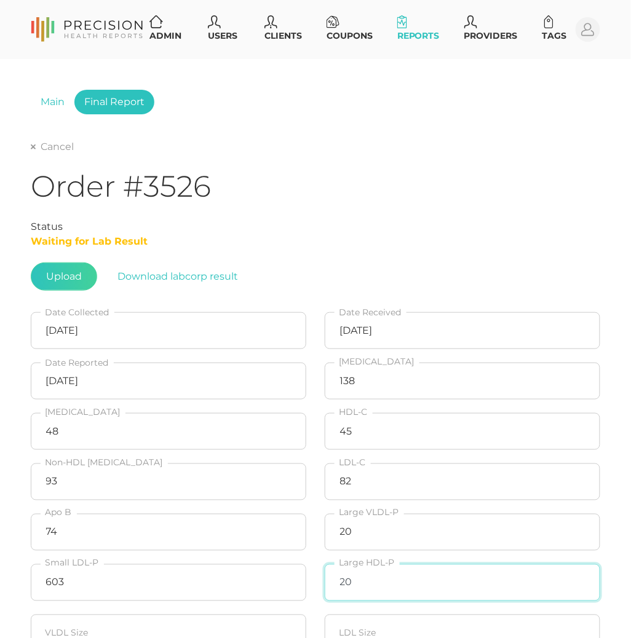
type input "20"
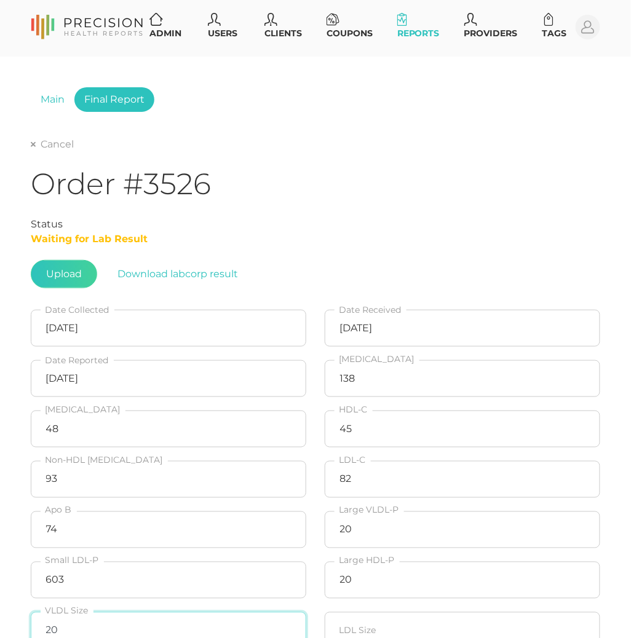
type input "20"
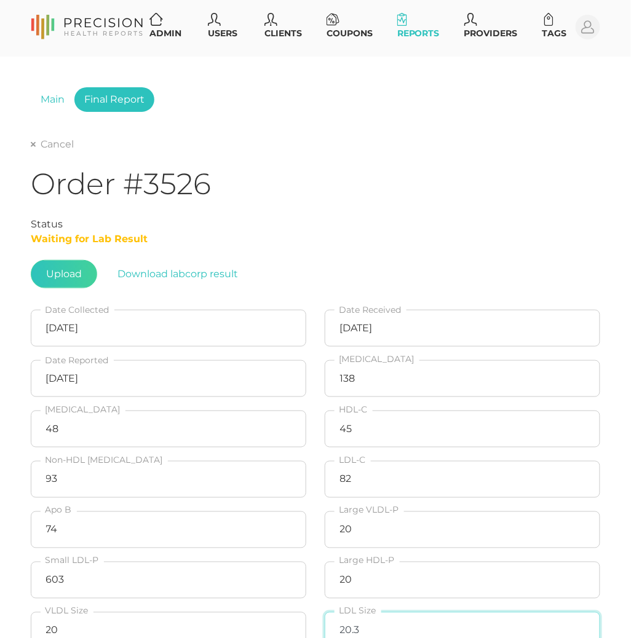
type input "20.3"
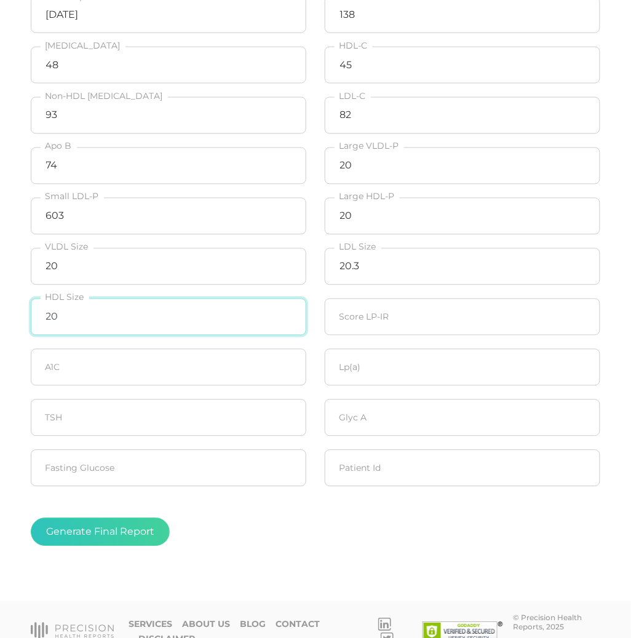
type input "20"
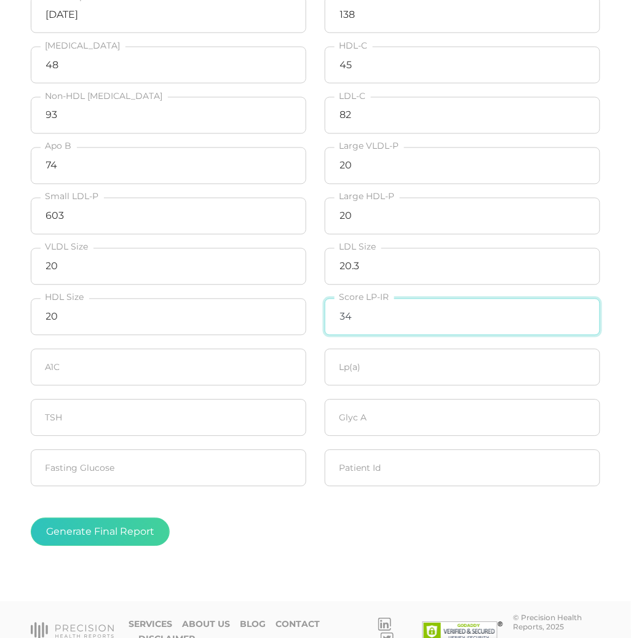
type input "34"
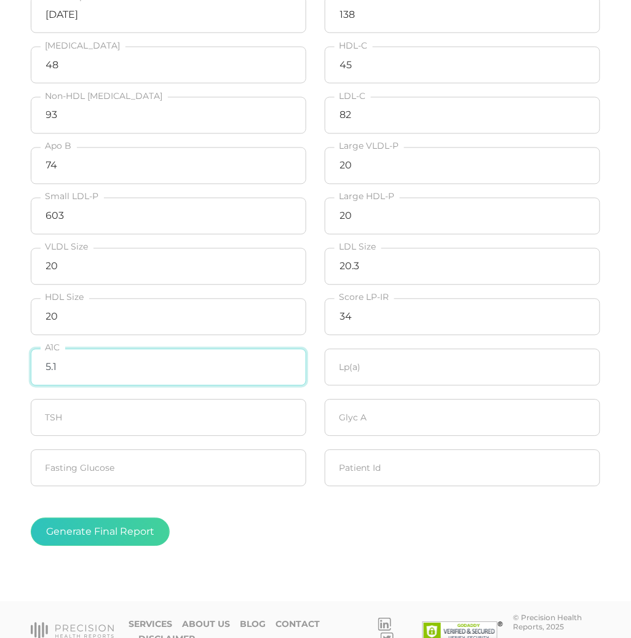
type input "5.1"
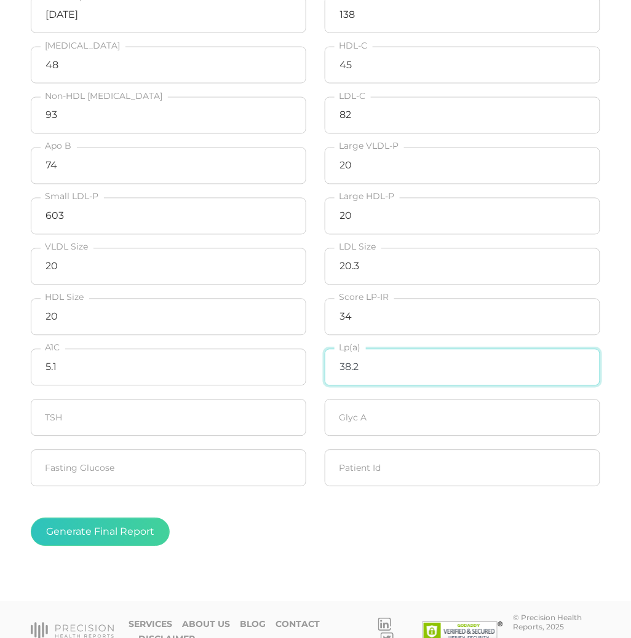
type input "38.2"
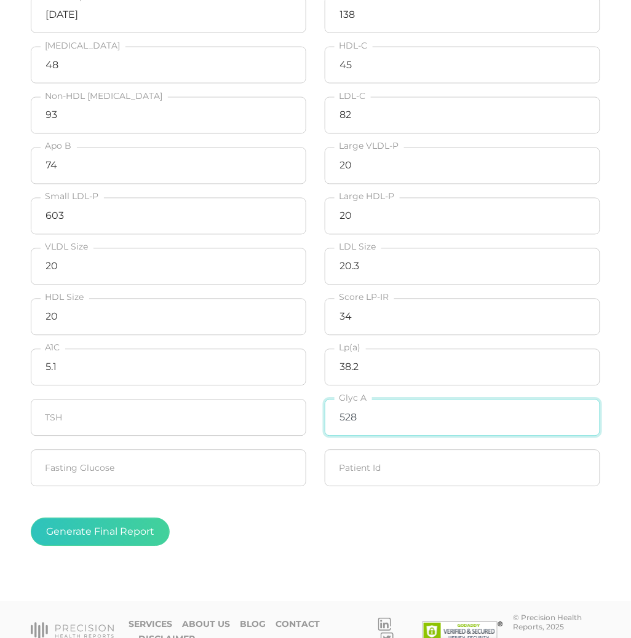
type input "528"
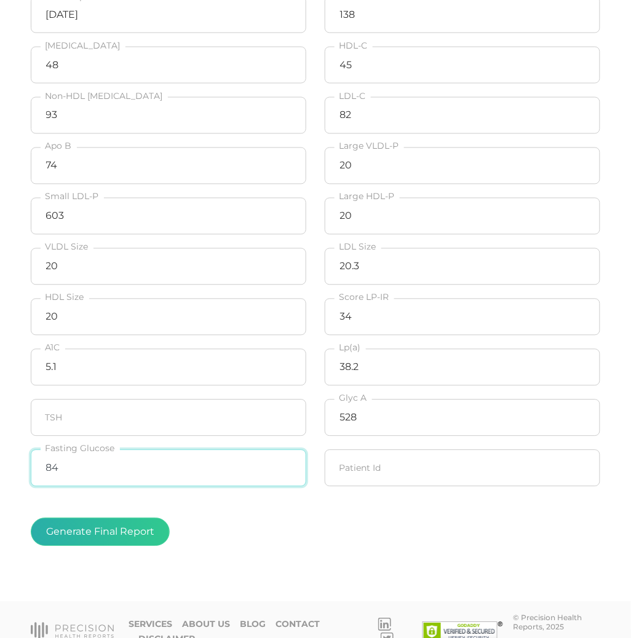
type input "84"
click at [148, 541] on button "Generate Final Report" at bounding box center [100, 532] width 139 height 28
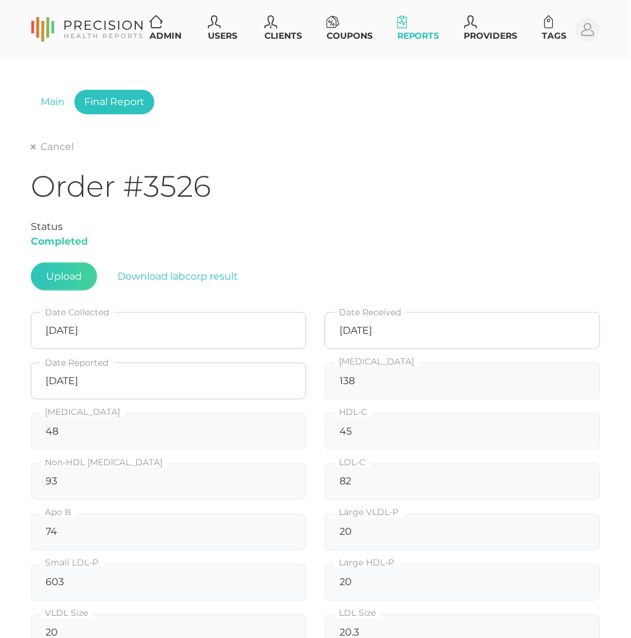
scroll to position [0, 0]
click at [43, 149] on link "Cancel" at bounding box center [52, 147] width 43 height 12
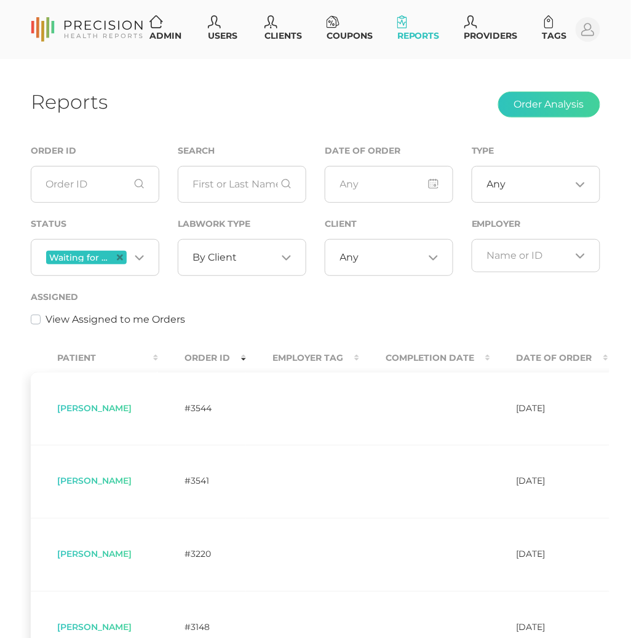
scroll to position [0, 33]
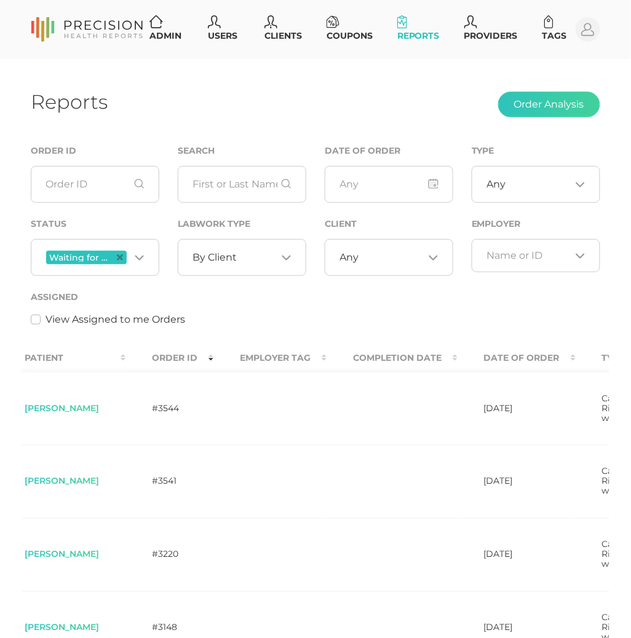
click at [99, 487] on span "[PERSON_NAME]" at bounding box center [62, 481] width 74 height 11
copy span "[PERSON_NAME]"
click at [55, 482] on td "[PERSON_NAME]" at bounding box center [61, 481] width 127 height 73
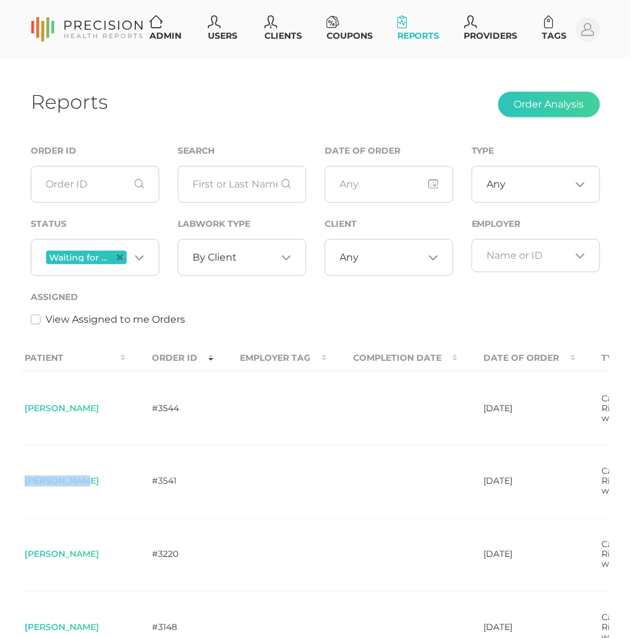
copy span "[PERSON_NAME]"
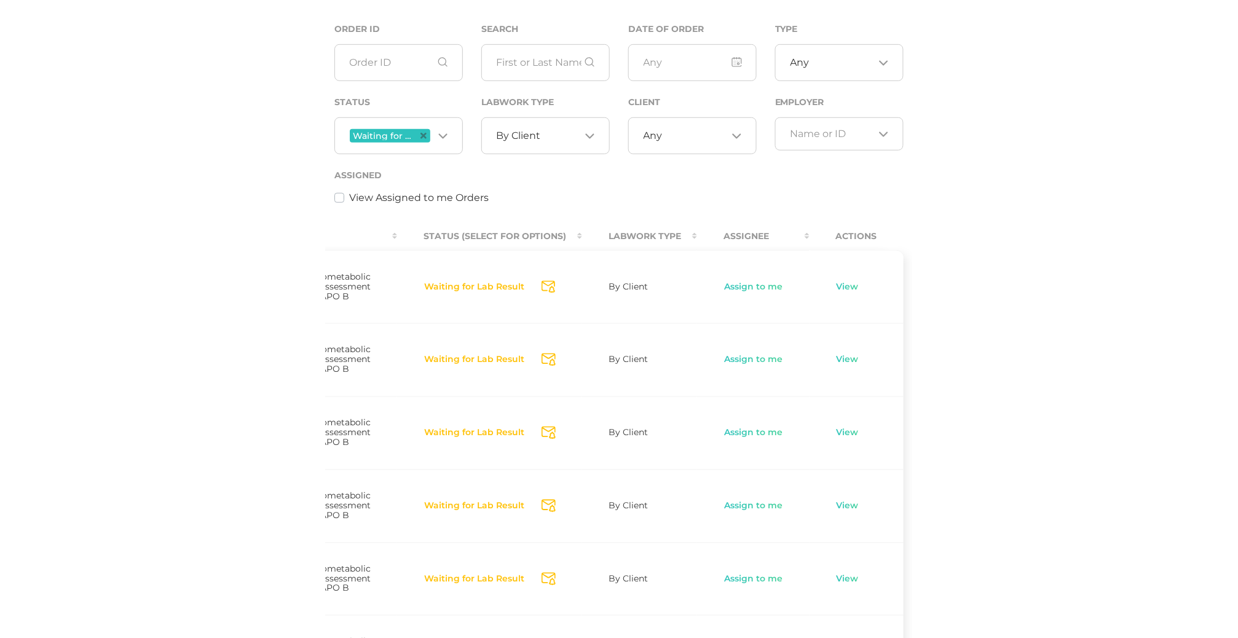
scroll to position [0, 650]
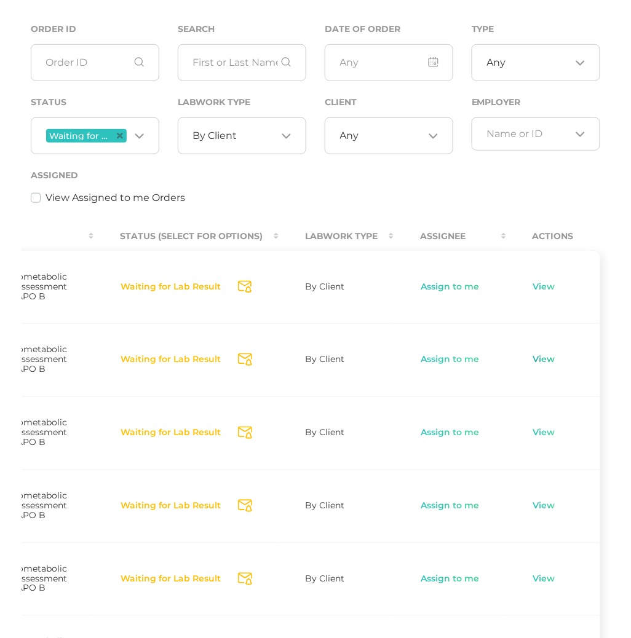
click at [551, 363] on link "View" at bounding box center [543, 360] width 23 height 12
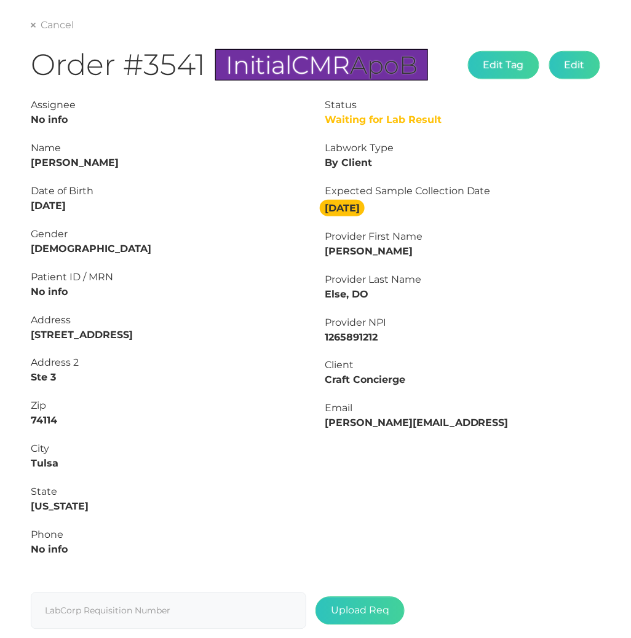
drag, startPoint x: 31, startPoint y: 202, endPoint x: 91, endPoint y: 199, distance: 60.4
click at [91, 199] on div "Date of Birth [DEMOGRAPHIC_DATA]" at bounding box center [168, 199] width 275 height 30
copy strong "[DATE]"
